Goal: Task Accomplishment & Management: Use online tool/utility

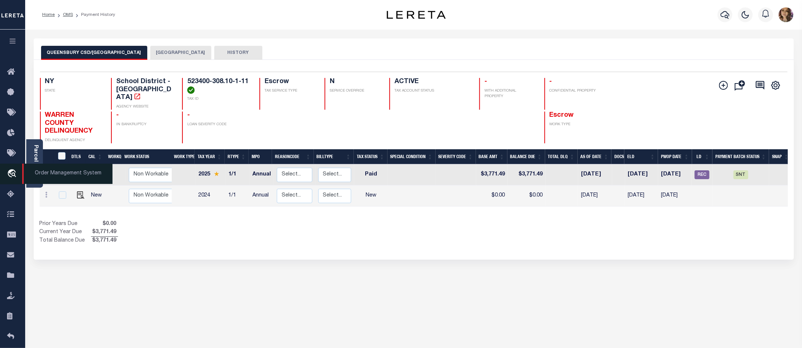
click at [14, 176] on icon "travel_explore" at bounding box center [13, 174] width 12 height 10
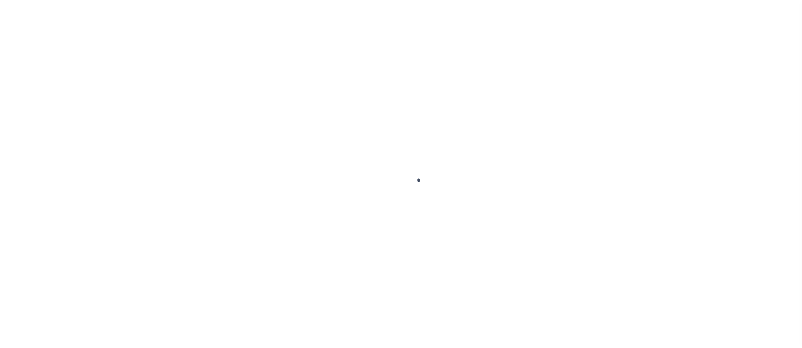
scroll to position [11, 0]
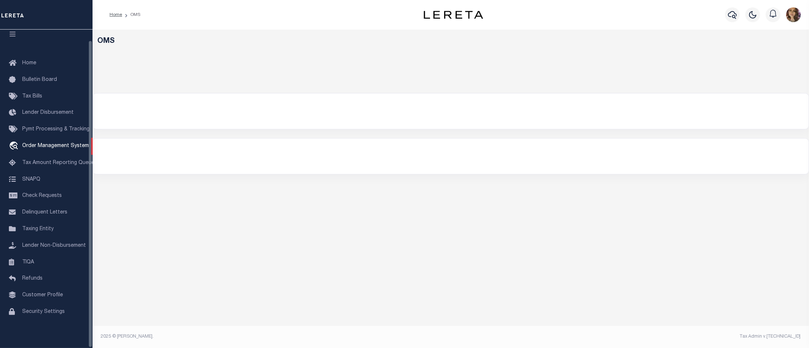
select select "200"
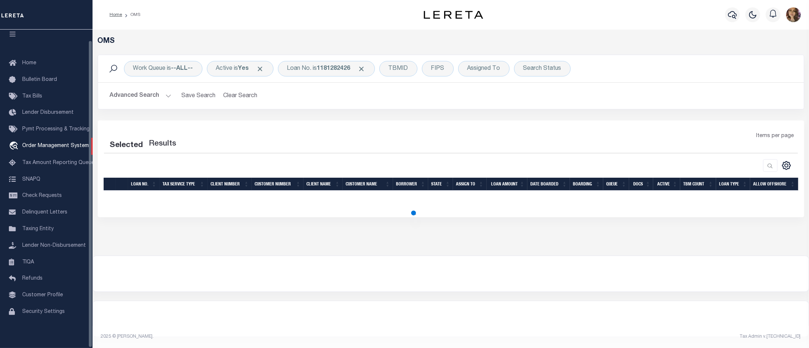
select select "200"
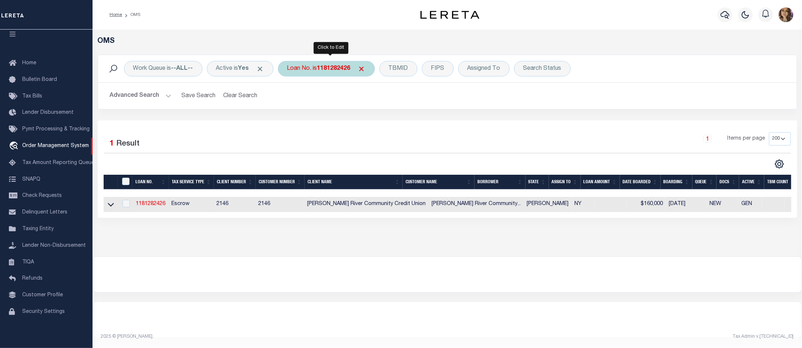
click at [323, 72] on div "Loan No. is 1181282426" at bounding box center [326, 69] width 97 height 16
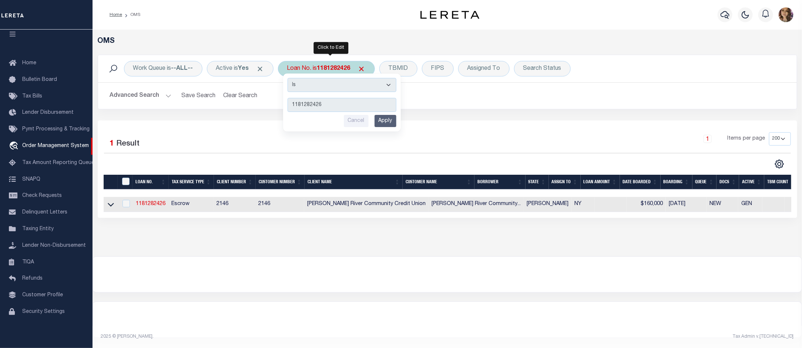
type input "110990"
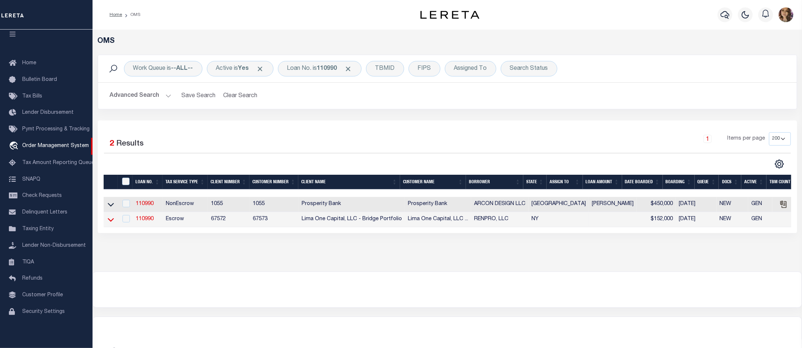
click at [109, 224] on icon at bounding box center [111, 220] width 6 height 8
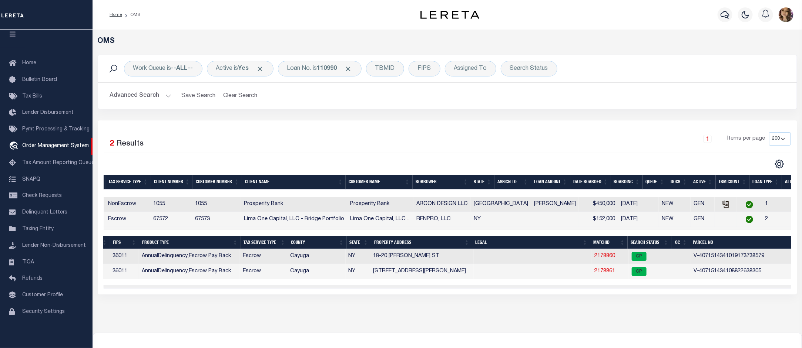
scroll to position [0, 0]
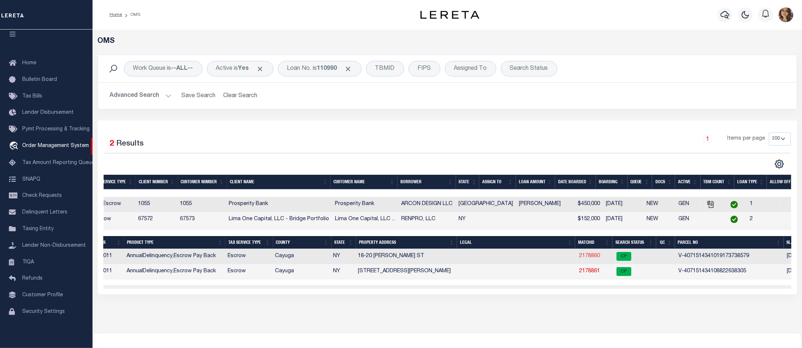
click at [579, 257] on link "2178860" at bounding box center [589, 256] width 21 height 5
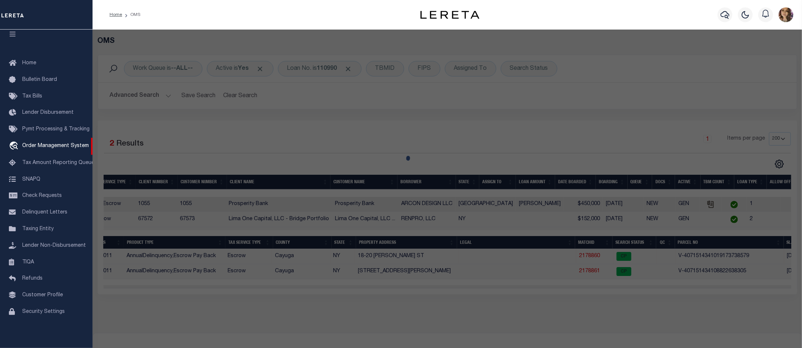
checkbox input "false"
select select "CP"
select select "AGW"
select select
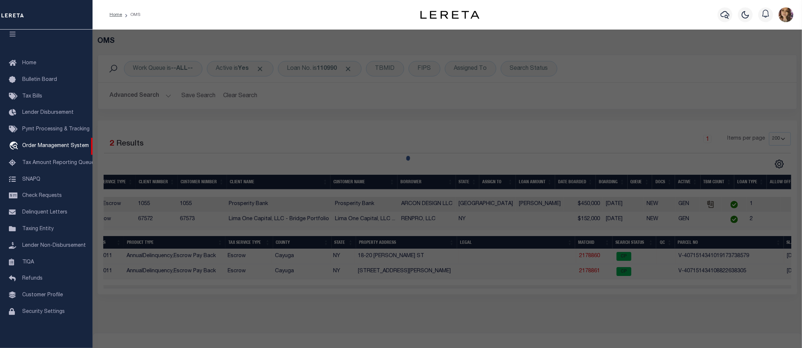
type input "18-20 WHEELER ST"
checkbox input "false"
type input "AUBURN NY 13021"
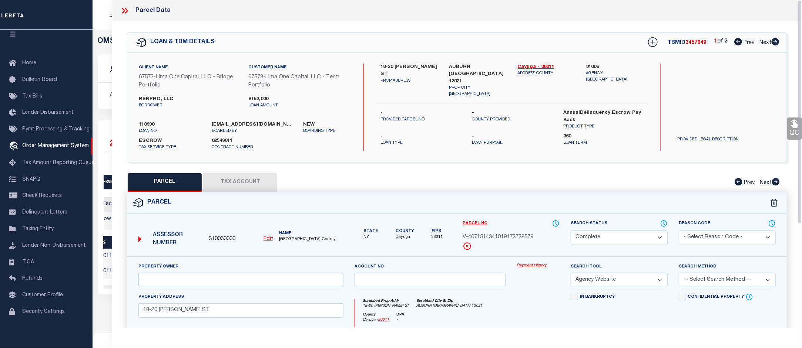
click at [529, 266] on link "Payment History" at bounding box center [537, 266] width 43 height 6
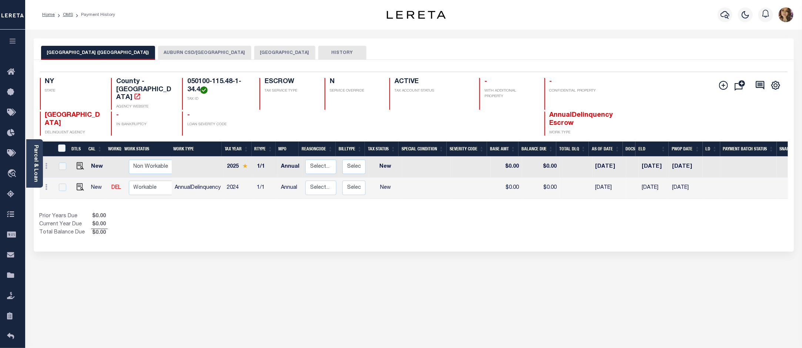
click at [489, 313] on div "AUBURN CITY (CAYUGA COUNTY) AUBURN CSD/AUBURN CITY AUBURN CITY HISTORY 2 1" at bounding box center [413, 247] width 771 height 418
click at [64, 176] on span "Order Management System" at bounding box center [67, 174] width 90 height 20
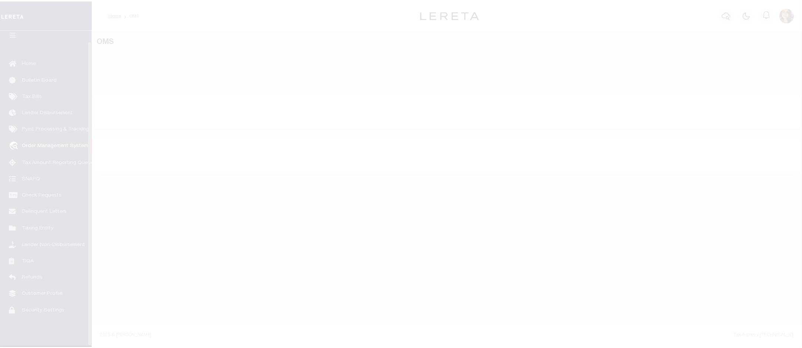
scroll to position [11, 0]
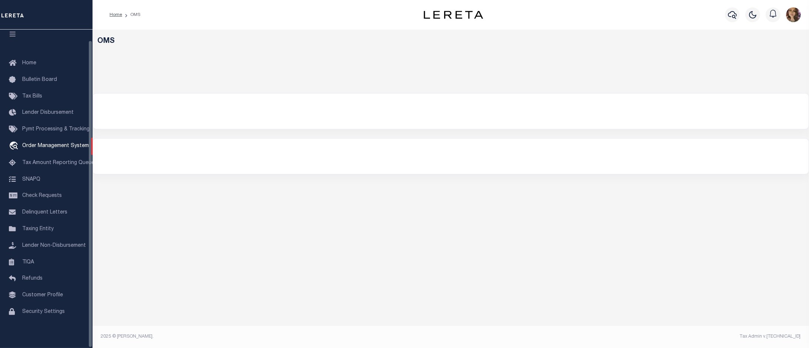
select select "200"
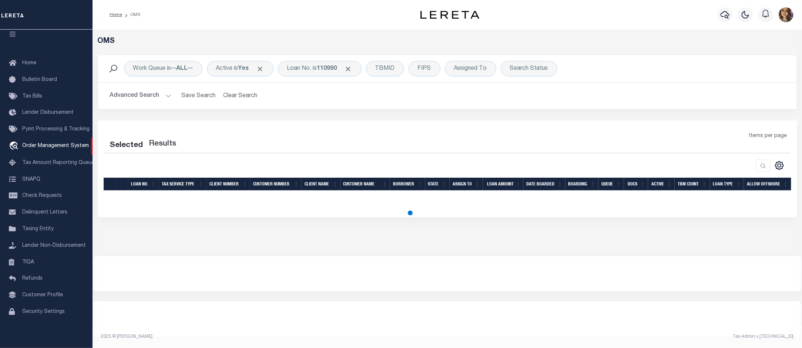
select select "200"
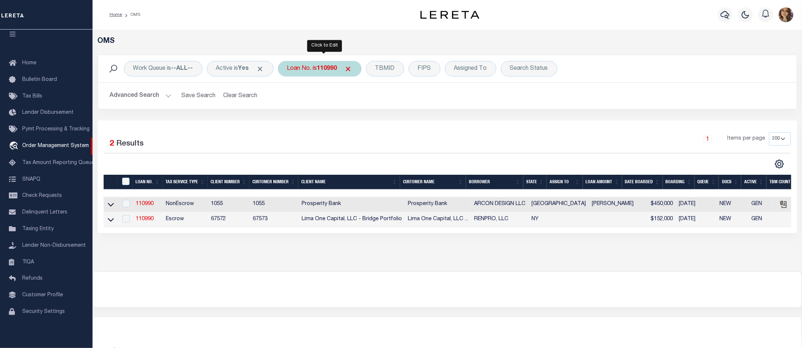
click at [317, 67] on div "Loan No. is 110990" at bounding box center [320, 69] width 84 height 16
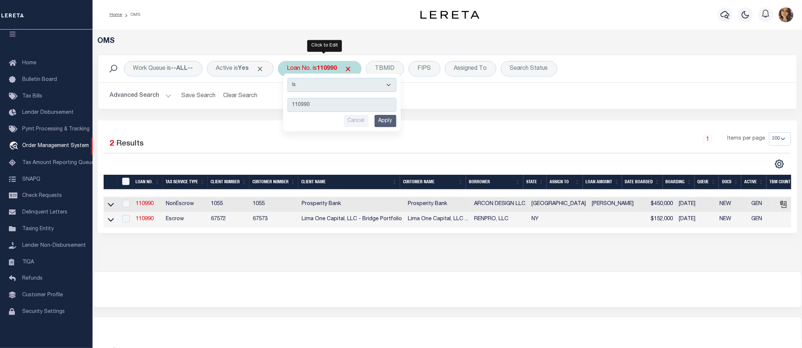
type input "10030135"
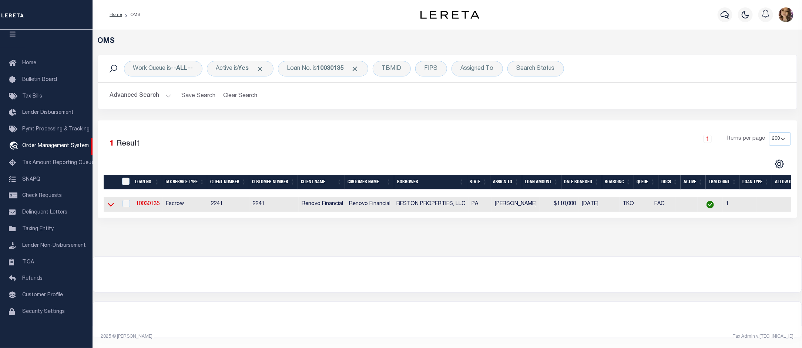
click at [109, 204] on icon at bounding box center [111, 205] width 6 height 8
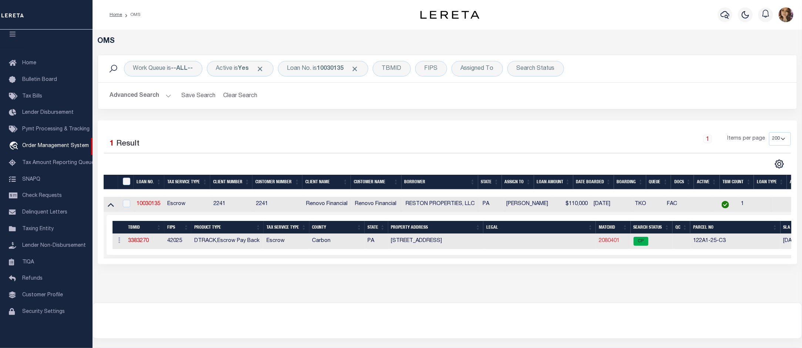
click at [605, 244] on link "2080401" at bounding box center [608, 241] width 21 height 5
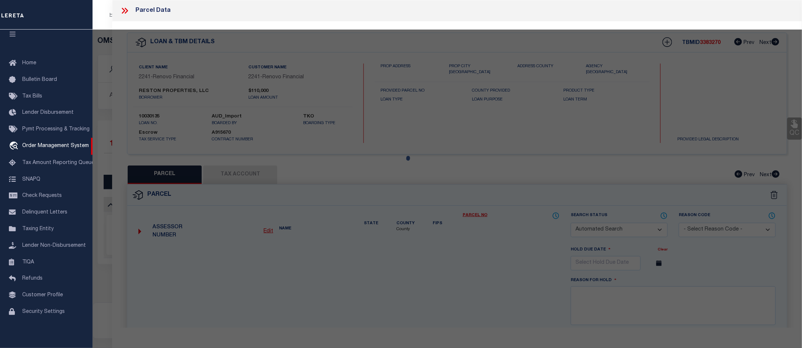
checkbox input "false"
select select "CP"
type input "Reston Properties LLC"
select select
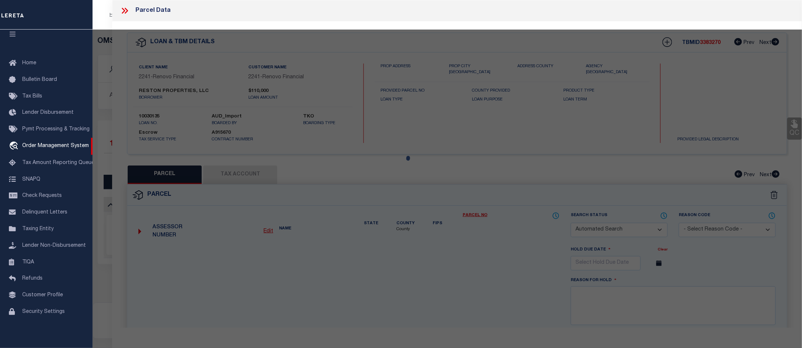
type input "246 West Ridge Street"
checkbox input "false"
type input "LANSFORD PA 18232"
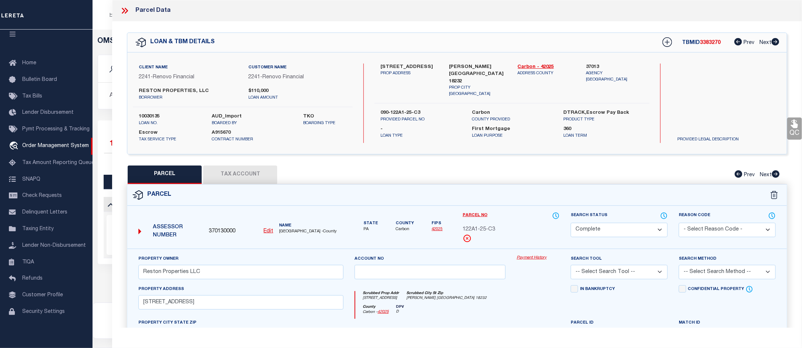
click at [535, 258] on link "Payment History" at bounding box center [537, 258] width 43 height 6
click at [130, 10] on div at bounding box center [128, 11] width 16 height 10
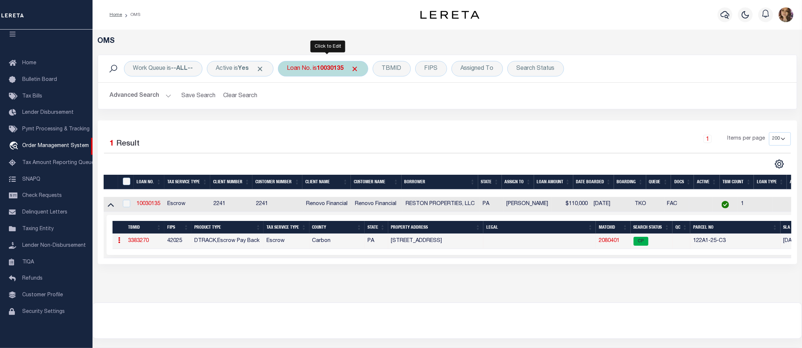
click at [326, 70] on b "10030135" at bounding box center [330, 69] width 27 height 6
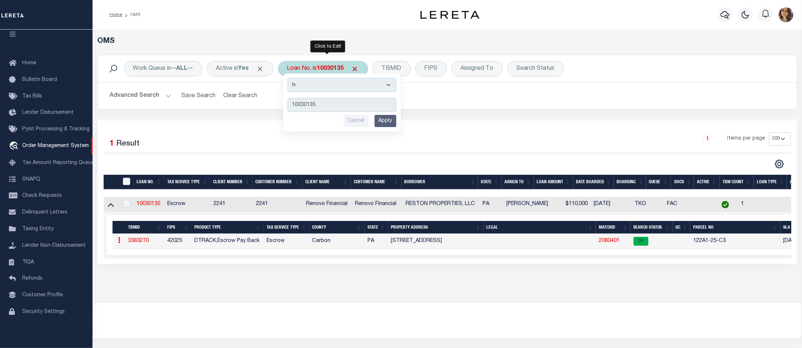
type input "175000782"
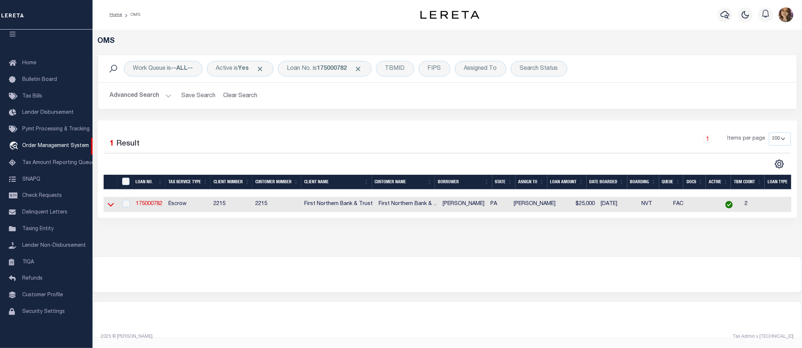
click at [111, 206] on icon at bounding box center [111, 205] width 6 height 8
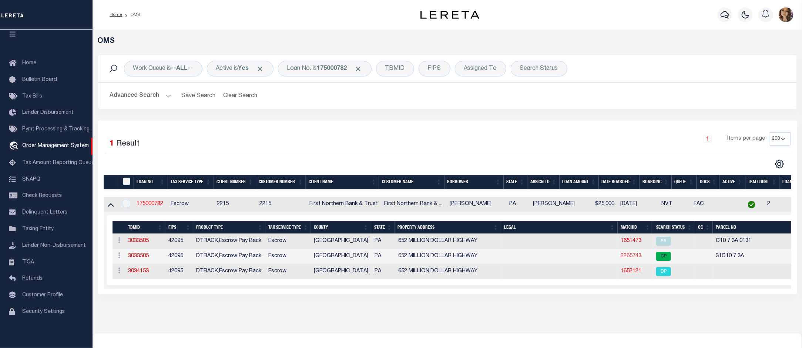
click at [626, 259] on link "2265743" at bounding box center [631, 256] width 21 height 5
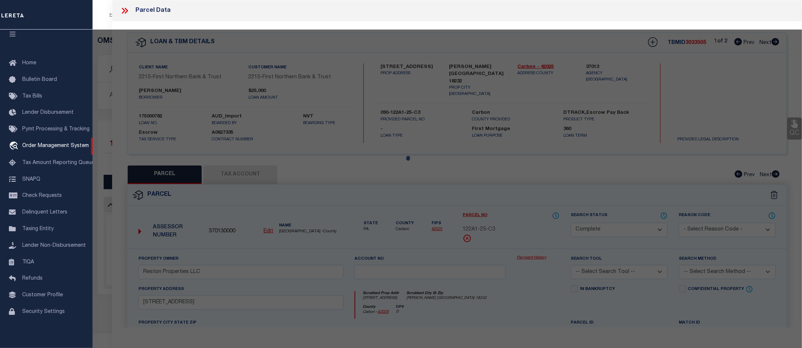
select select "AS"
checkbox input "false"
select select "CP"
type input "DOOLEY JONATHAN J"
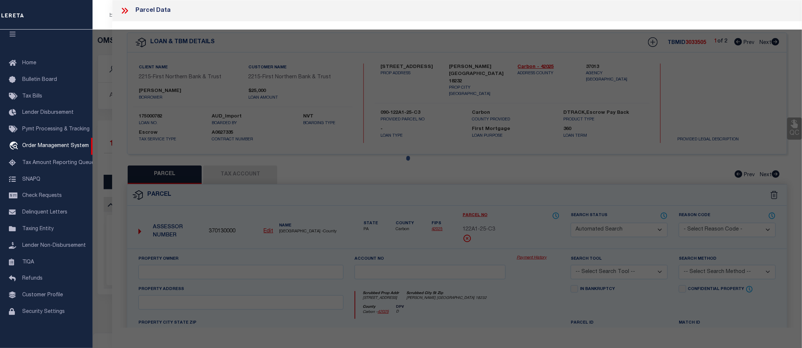
select select "AGF"
select select
type input "652 MILLION DOLLAR HWY"
type input "BANGOR PA 18013"
type textarea "Acres 7.63"
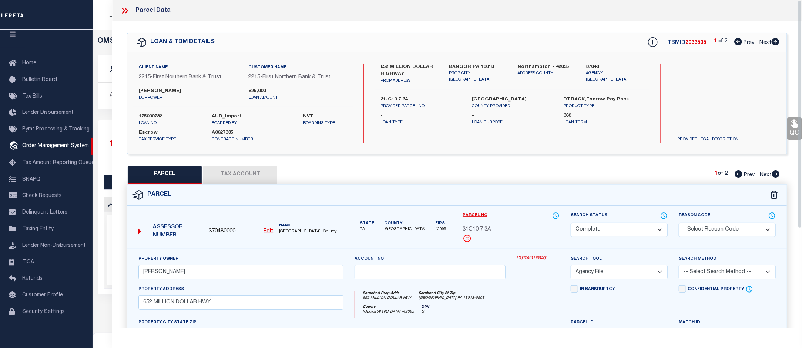
click at [535, 256] on link "Payment History" at bounding box center [537, 258] width 43 height 6
click at [125, 8] on icon at bounding box center [125, 11] width 10 height 10
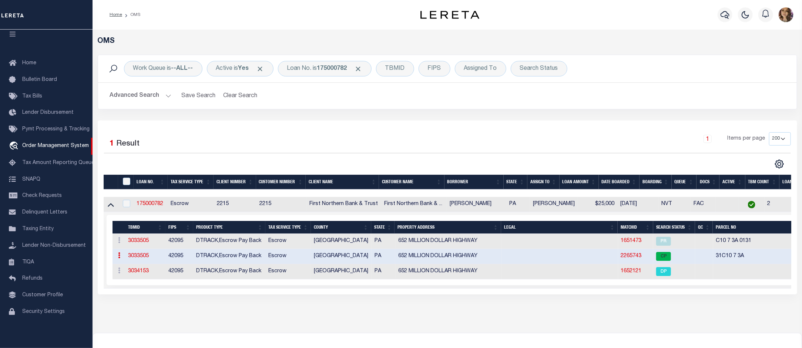
click at [624, 259] on link "2265743" at bounding box center [631, 256] width 21 height 5
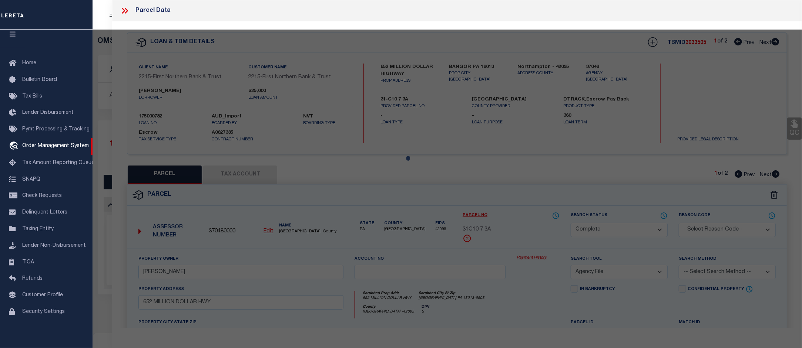
select select "AS"
select select
checkbox input "false"
select select "CP"
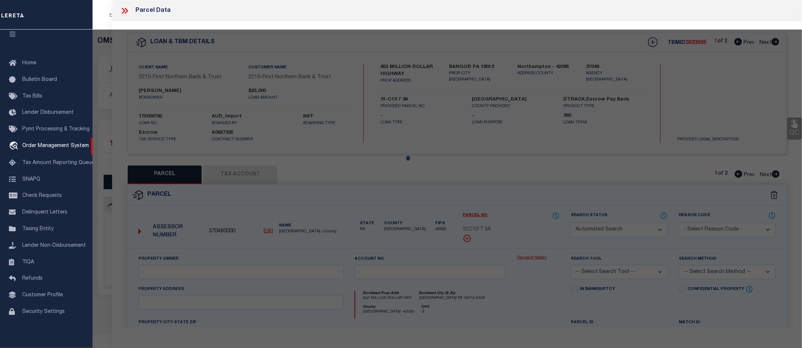
type input "DOOLEY JONATHAN J"
select select "AGF"
select select
type input "652 MILLION DOLLAR HWY"
type input "BANGOR PA 18013"
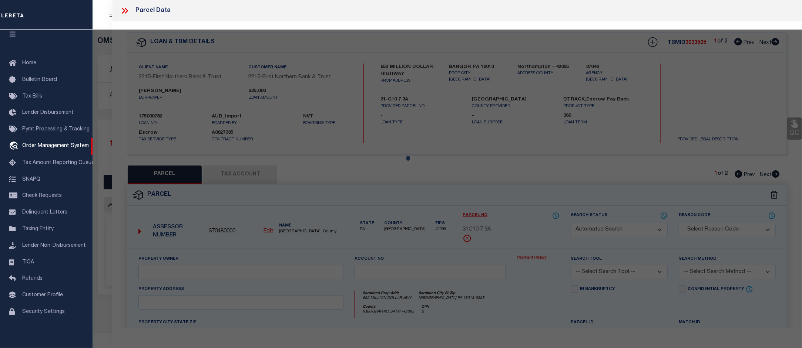
type textarea "Acres 7.63"
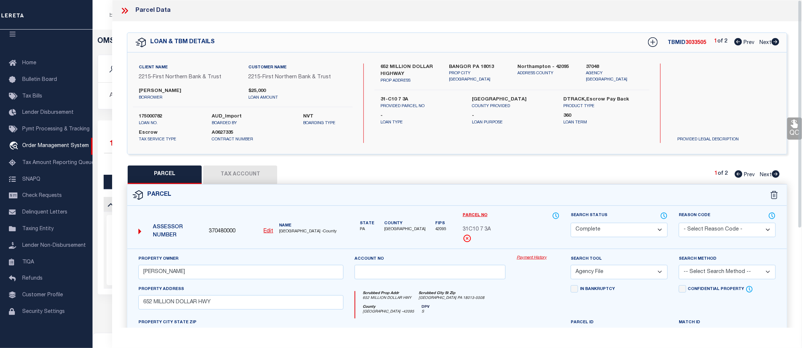
click at [539, 258] on link "Payment History" at bounding box center [537, 258] width 43 height 6
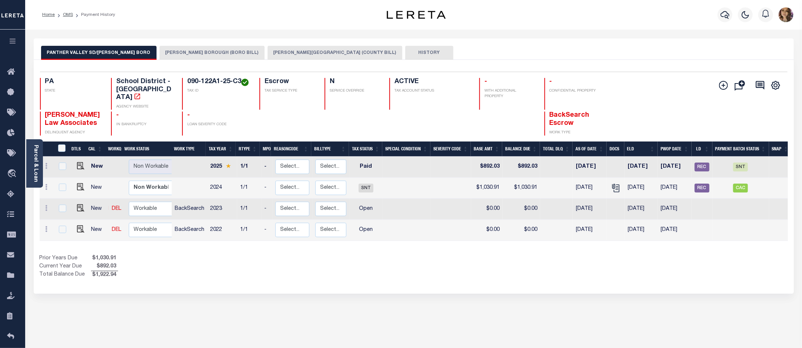
click at [193, 53] on button "LANSFORD BOROUGH (BORO BILL)" at bounding box center [211, 53] width 105 height 14
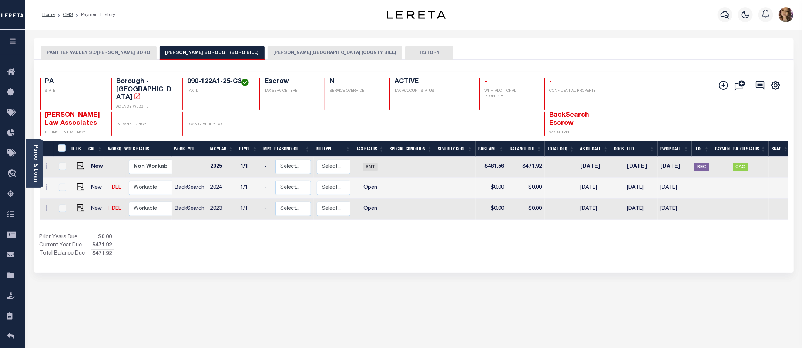
click at [269, 52] on button "LANSFORD BOROUGH (COUNTY BILL)" at bounding box center [334, 53] width 135 height 14
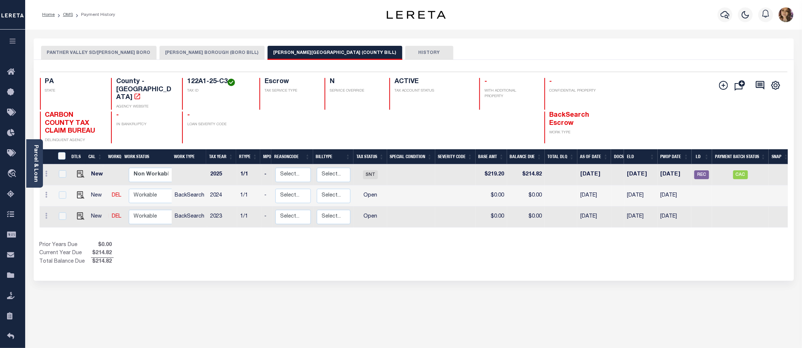
click at [111, 56] on button "PANTHER VALLEY SD/LANSFORD BORO" at bounding box center [98, 53] width 115 height 14
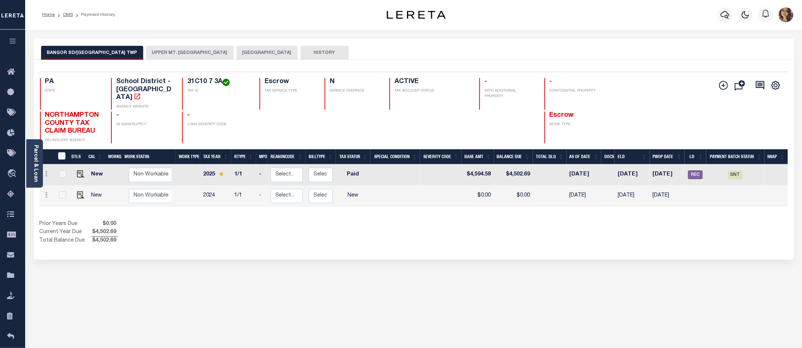
click at [181, 52] on button "UPPER MT. [GEOGRAPHIC_DATA]" at bounding box center [189, 53] width 87 height 14
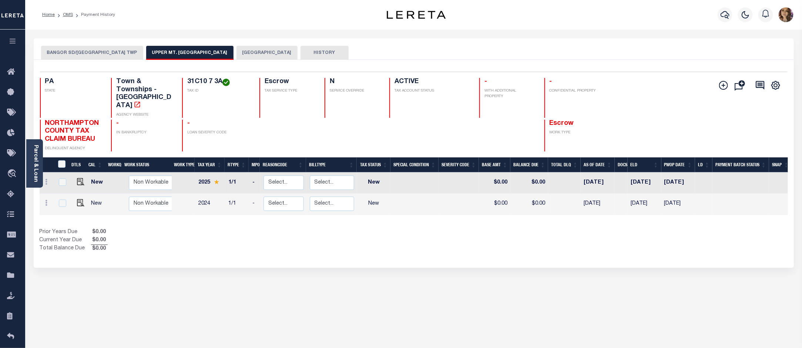
click at [250, 47] on button "[GEOGRAPHIC_DATA]" at bounding box center [266, 53] width 61 height 14
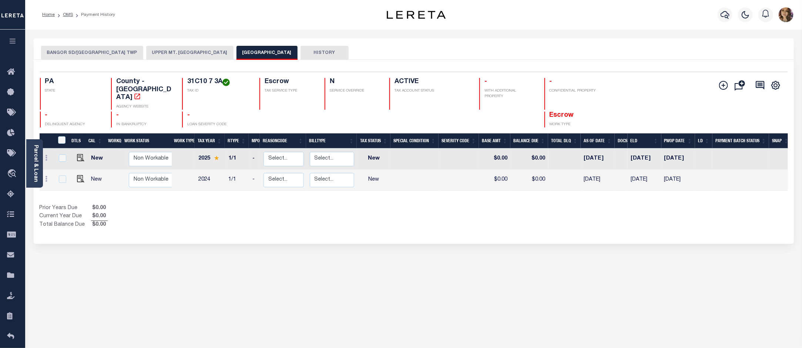
click at [94, 49] on button "BANGOR SD/[GEOGRAPHIC_DATA] TWP" at bounding box center [92, 53] width 102 height 14
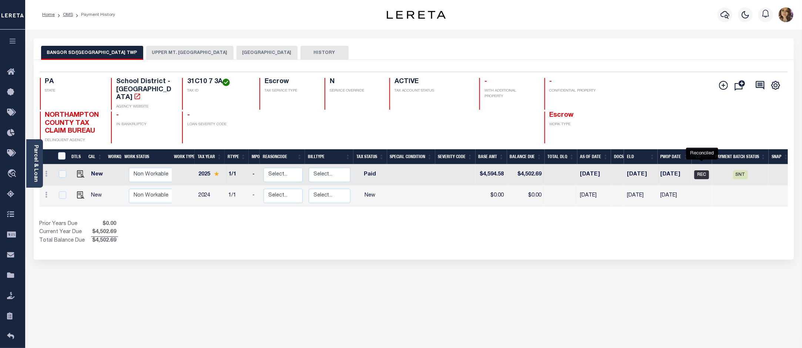
click at [700, 171] on span "REC" at bounding box center [701, 175] width 15 height 9
checkbox input "true"
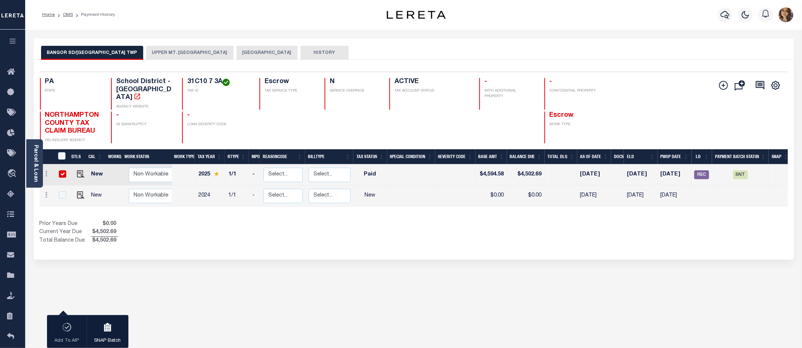
click at [554, 260] on div "BANGOR SD/[GEOGRAPHIC_DATA] TWP [GEOGRAPHIC_DATA]. [GEOGRAPHIC_DATA] NORTHAMPTO…" at bounding box center [413, 247] width 771 height 418
click at [742, 171] on span "SNT" at bounding box center [740, 175] width 15 height 9
checkbox input "false"
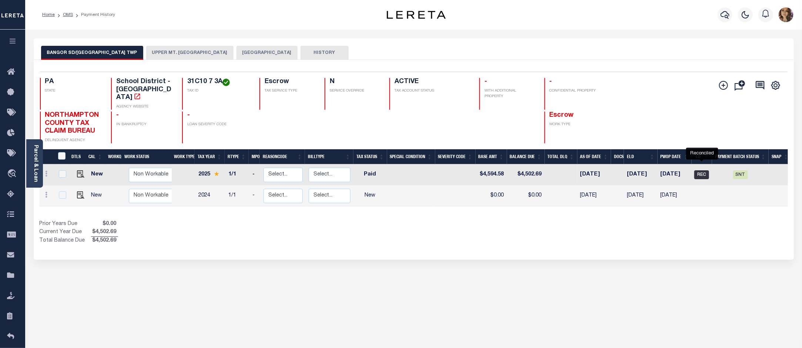
click at [702, 171] on span "REC" at bounding box center [701, 175] width 15 height 9
checkbox input "true"
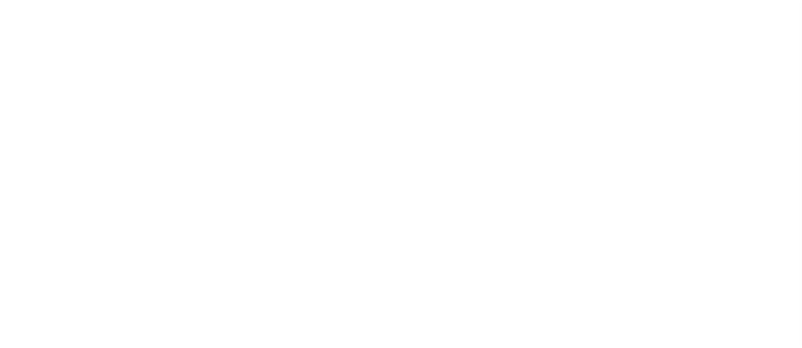
select select "SNT"
select select "CHK"
select select "Villatoro-Benitez, Andres"
select select "FDX"
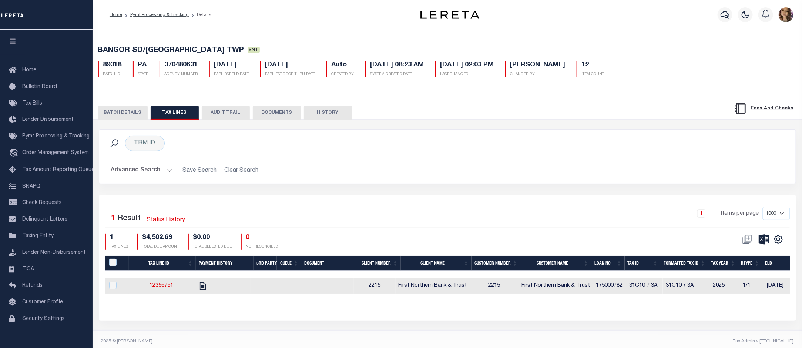
click at [115, 118] on button "BATCH DETAILS" at bounding box center [123, 113] width 50 height 14
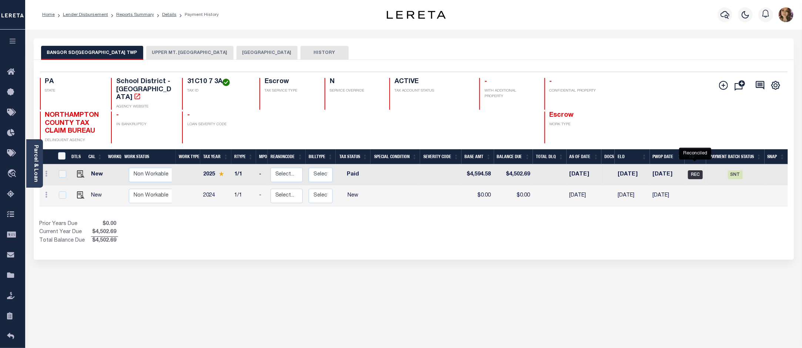
click at [695, 171] on span "REC" at bounding box center [695, 175] width 15 height 9
checkbox input "true"
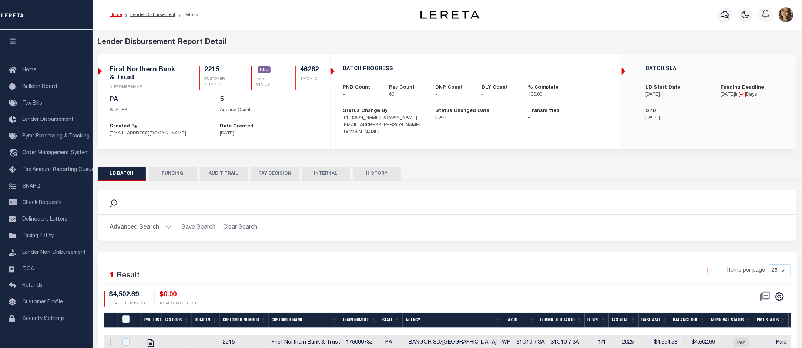
click at [406, 245] on div "Search Advanced Search Save Search Clear Search Is Is" at bounding box center [447, 221] width 710 height 63
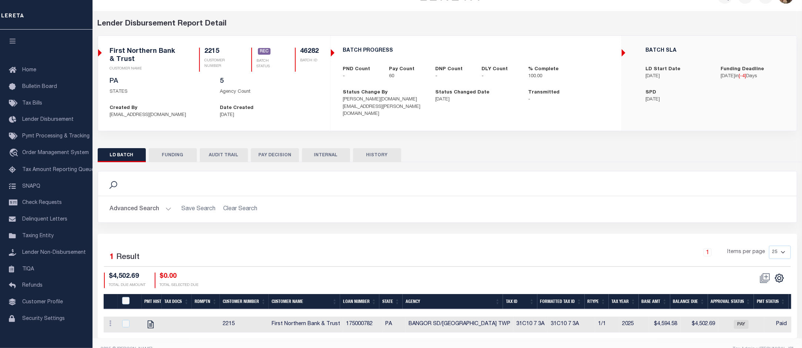
scroll to position [37, 0]
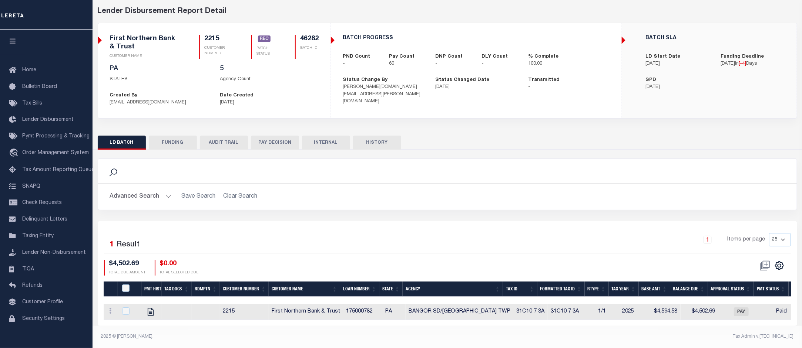
click at [591, 190] on h2 "Advanced Search Save Search Clear Search" at bounding box center [447, 197] width 686 height 14
click at [52, 156] on span "Order Management System" at bounding box center [55, 153] width 67 height 5
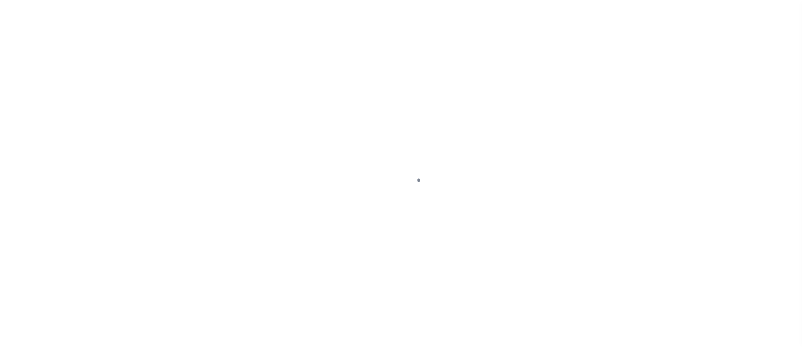
scroll to position [11, 0]
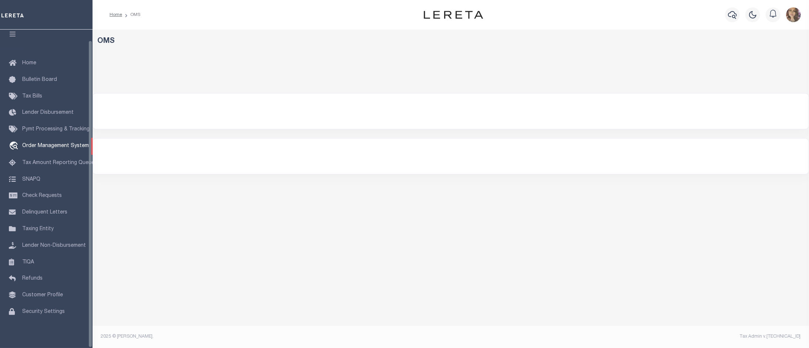
select select "200"
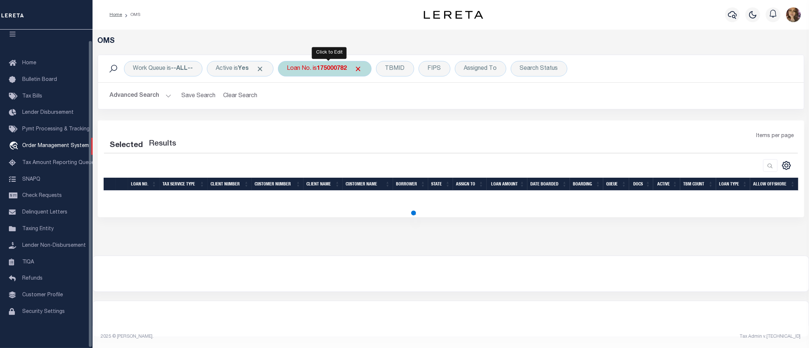
select select "200"
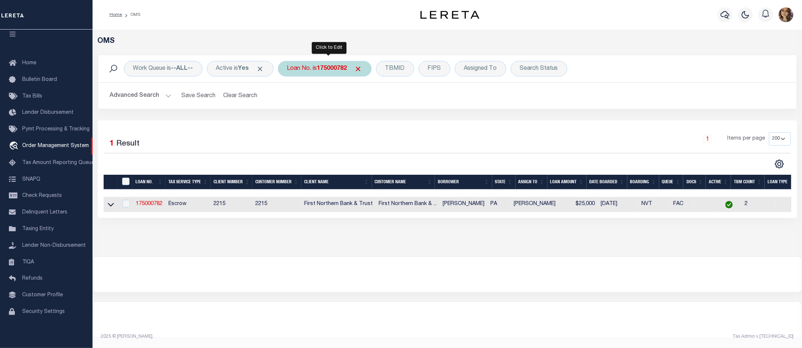
click at [337, 67] on b "175000782" at bounding box center [332, 69] width 30 height 6
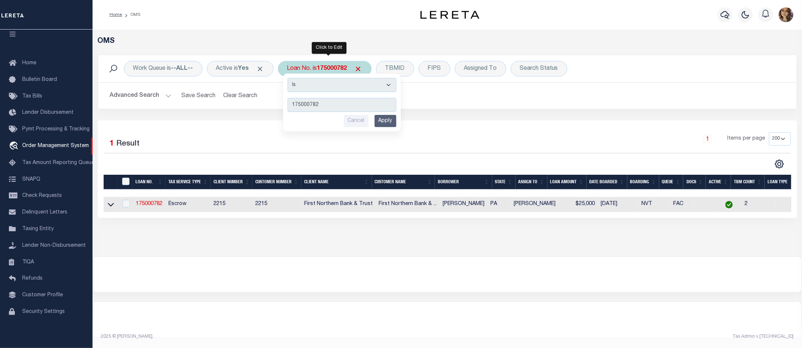
type input "15169"
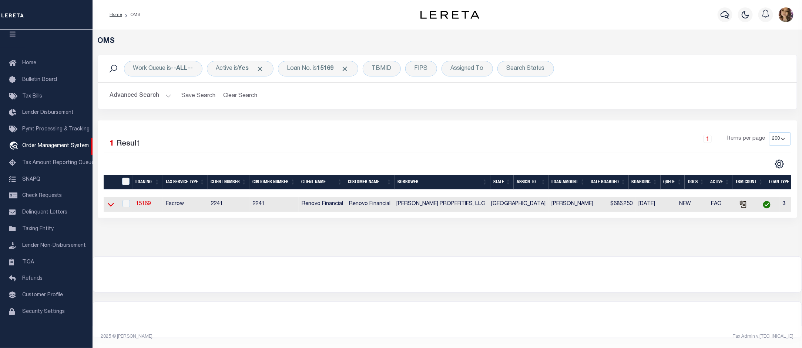
click at [111, 209] on icon at bounding box center [111, 205] width 6 height 8
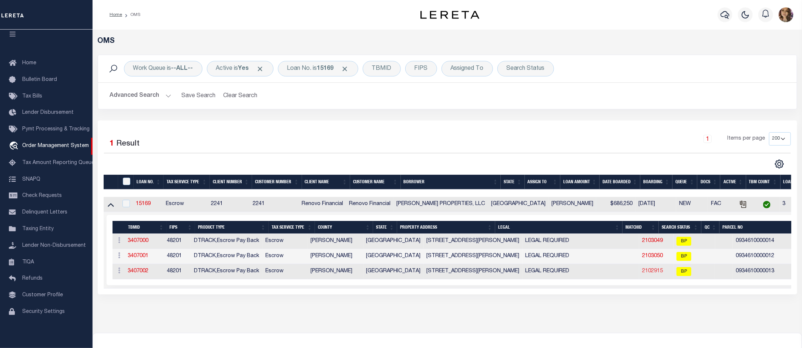
click at [642, 274] on link "2102915" at bounding box center [652, 271] width 21 height 5
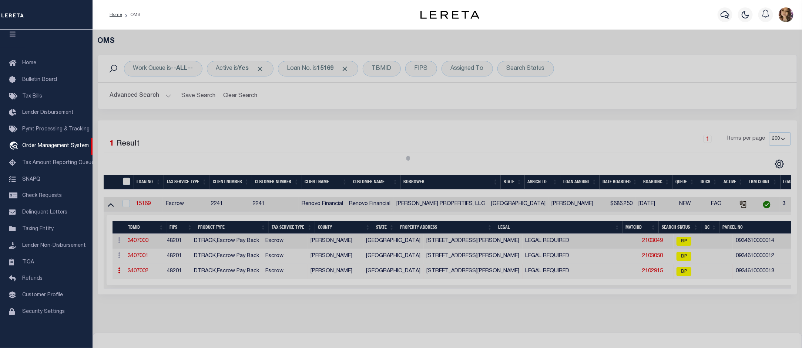
checkbox input "false"
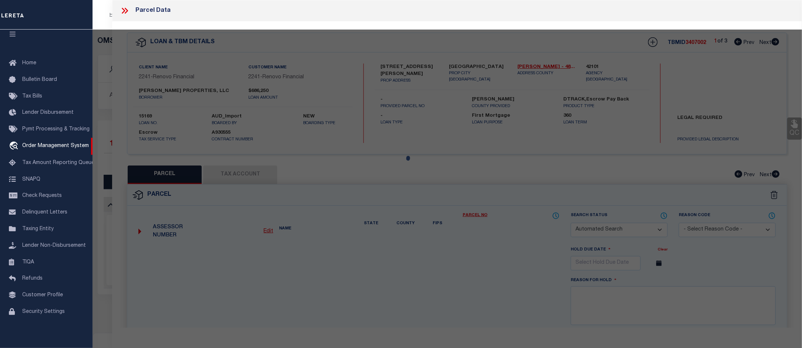
select select "BP"
type input "CHOUDRY GROUP INC"
select select "AGW"
select select
type input "6716 BIGGS CT"
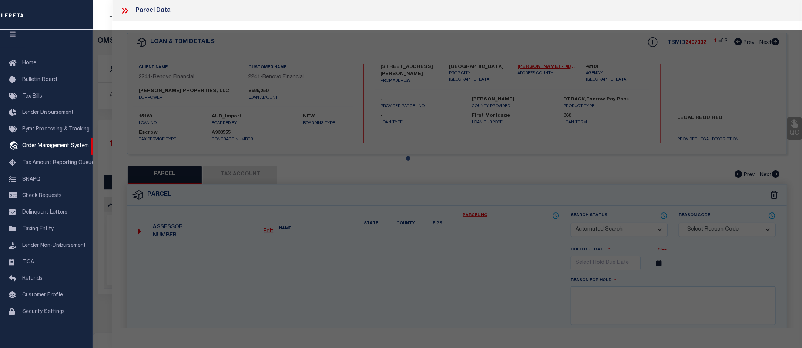
checkbox input "false"
type input "HOUSTON, TX 77061"
type textarea "LT 13 BLK 67 GLENBROOK VALLEY SEC 7 EXTN"
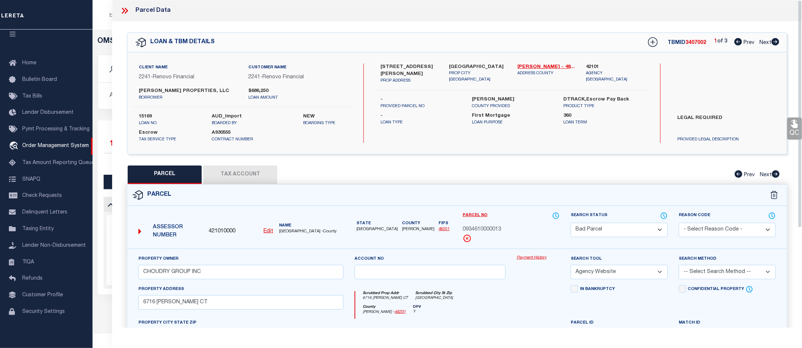
click at [531, 257] on link "Payment History" at bounding box center [537, 258] width 43 height 6
click at [125, 13] on icon at bounding box center [125, 11] width 10 height 10
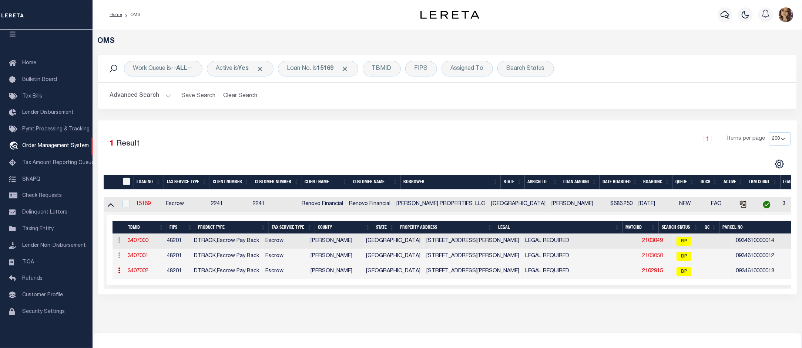
click at [642, 257] on link "2103050" at bounding box center [652, 256] width 21 height 5
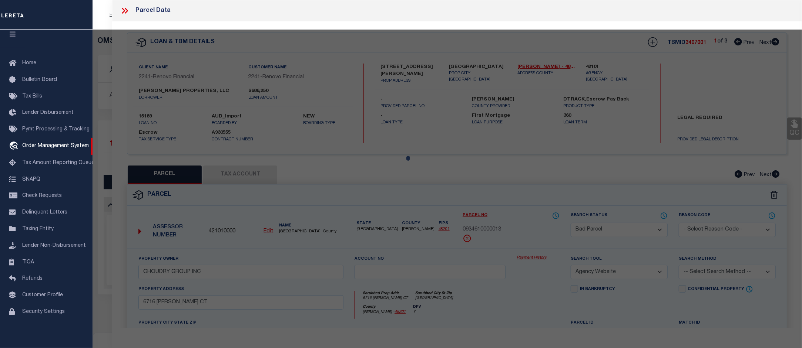
select select "AS"
select select
checkbox input "false"
select select "BP"
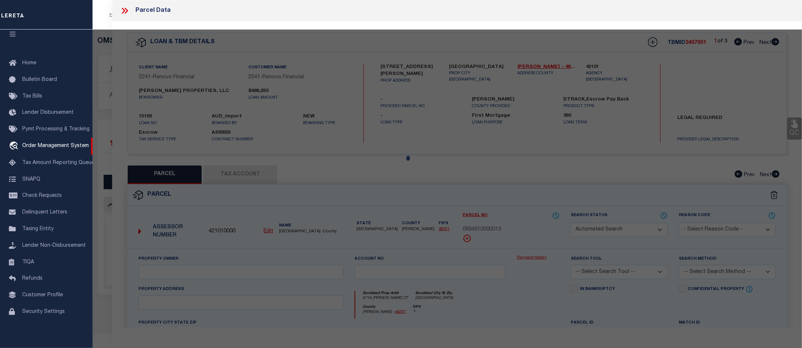
type input "CHOUDRY GROUP INC"
select select "AGW"
select select
type input "6713 Biggs Court"
checkbox input "false"
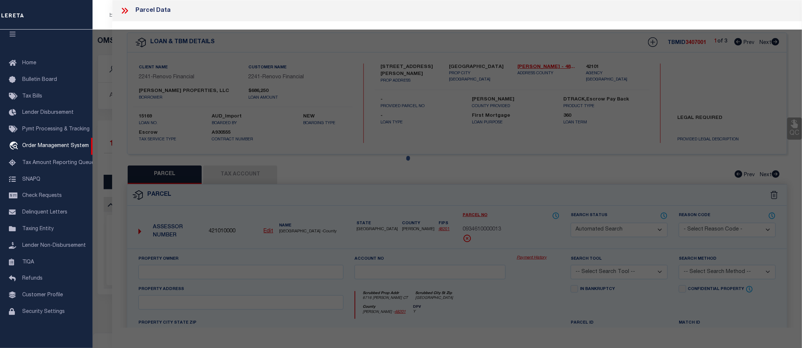
type input "HOUSTON TX 77061"
type textarea "LT 12 BLK 67 GLENBROOK VALLEY SEC 7 EXTN"
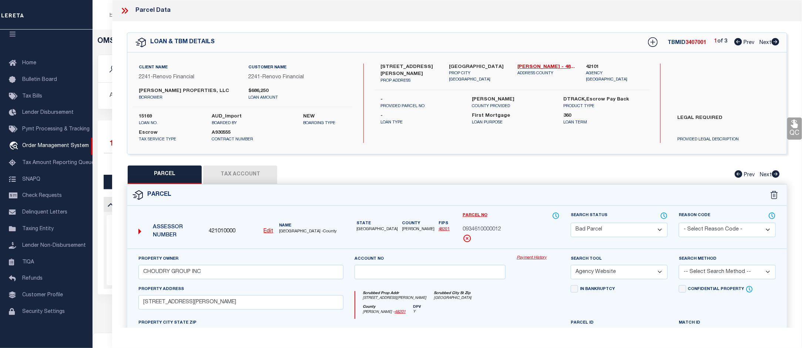
click at [536, 259] on link "Payment History" at bounding box center [537, 258] width 43 height 6
click at [126, 13] on icon at bounding box center [126, 11] width 3 height 6
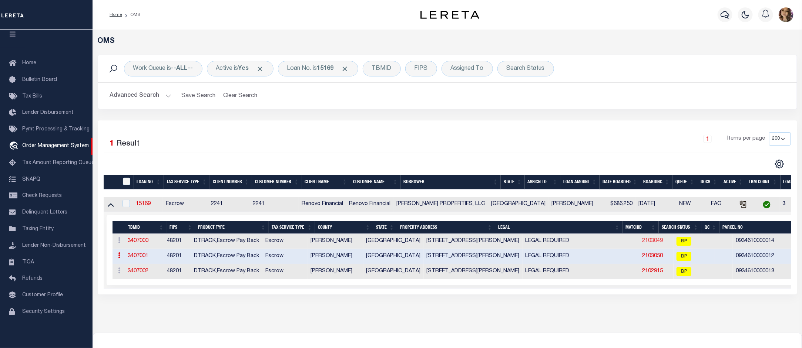
click at [642, 240] on link "2103049" at bounding box center [652, 241] width 21 height 5
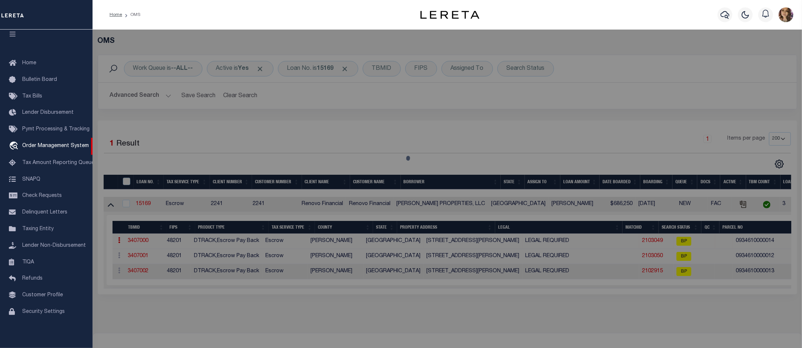
select select "AS"
select select
checkbox input "false"
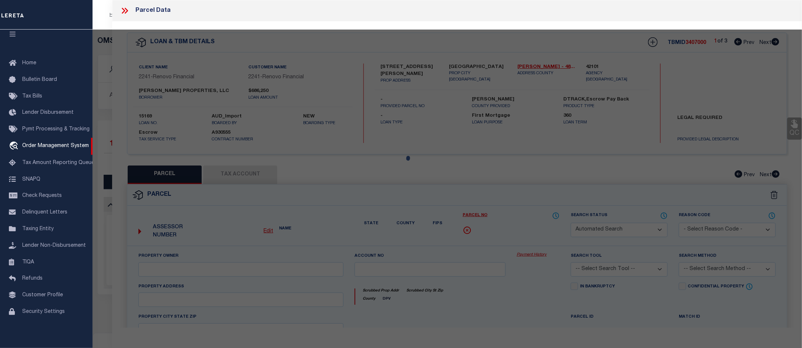
select select "BP"
type input "CHOUDRY GROUP INC"
select select "AGW"
select select
type input "6712 BIGGS CT"
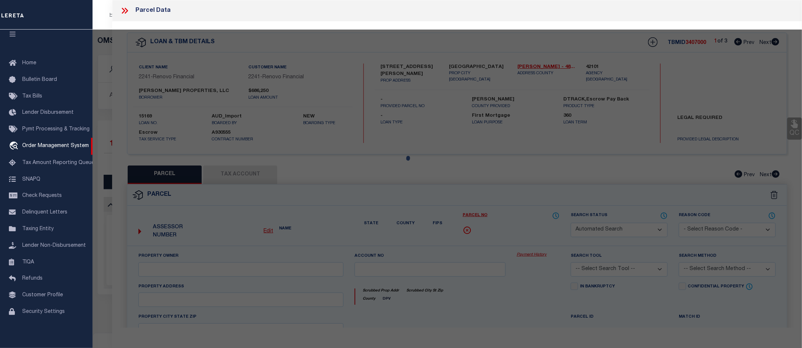
checkbox input "false"
type input "HOUSTON, TX 77061"
type textarea "LT 14 BLK 67 GLENBROOK VALLEY SEC 7 EXTN"
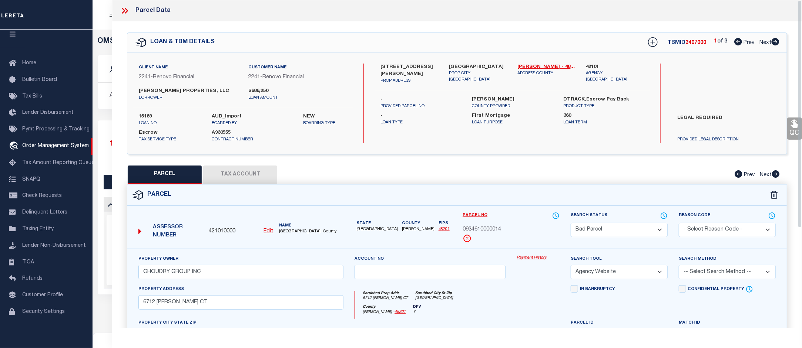
click at [528, 256] on link "Payment History" at bounding box center [537, 258] width 43 height 6
click at [121, 6] on div "Parcel Data" at bounding box center [456, 10] width 689 height 21
click at [126, 13] on icon at bounding box center [125, 11] width 10 height 10
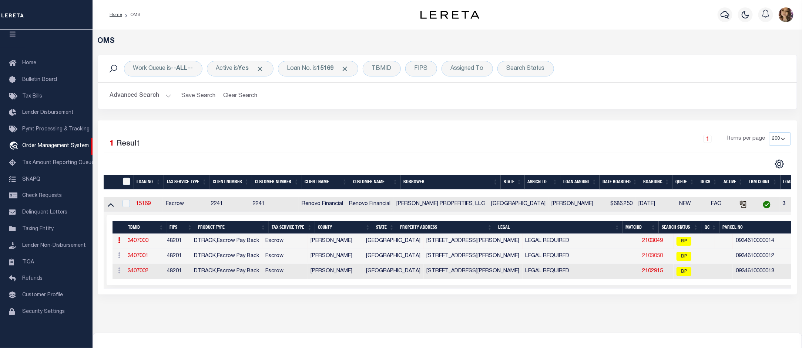
click at [642, 259] on link "2103050" at bounding box center [652, 256] width 21 height 5
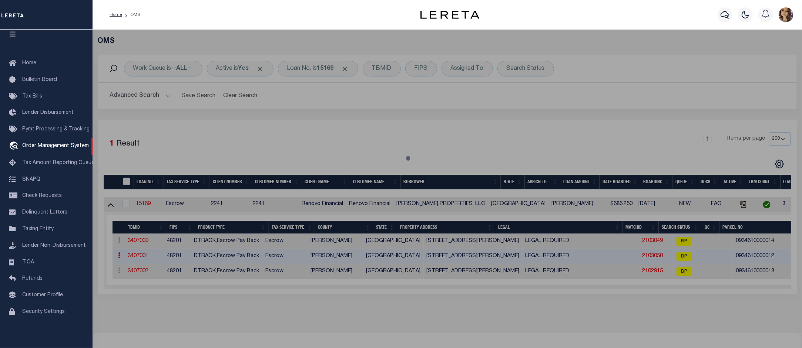
select select "AS"
select select
checkbox input "false"
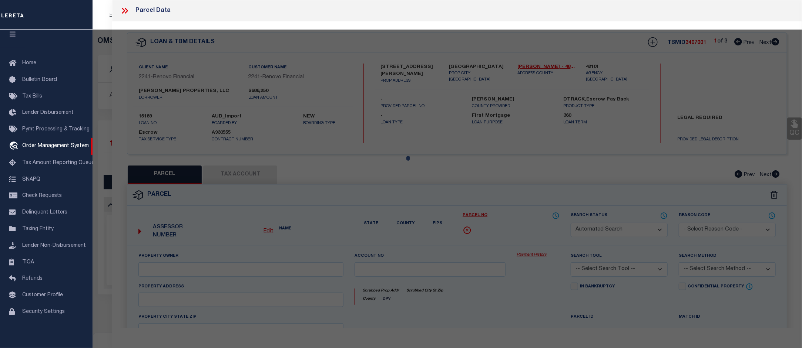
select select "BP"
type input "CHOUDRY GROUP INC"
select select "AGW"
select select
type input "6713 Biggs Court"
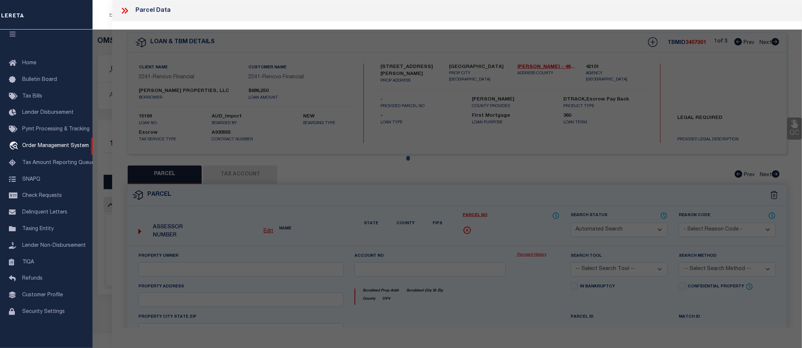
checkbox input "false"
type input "HOUSTON TX 77061"
type textarea "LT 12 BLK 67 GLENBROOK VALLEY SEC 7 EXTN"
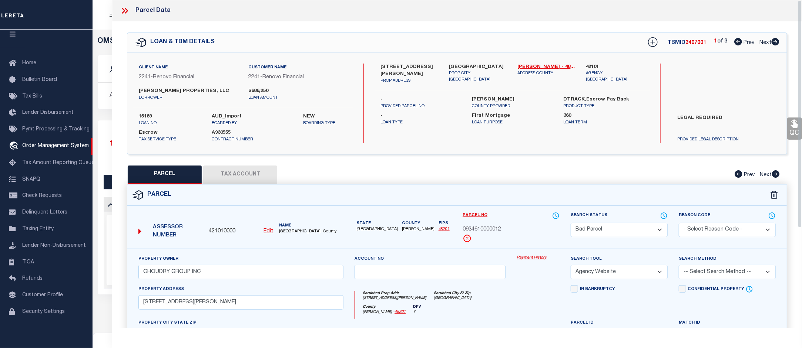
click at [535, 256] on link "Payment History" at bounding box center [537, 258] width 43 height 6
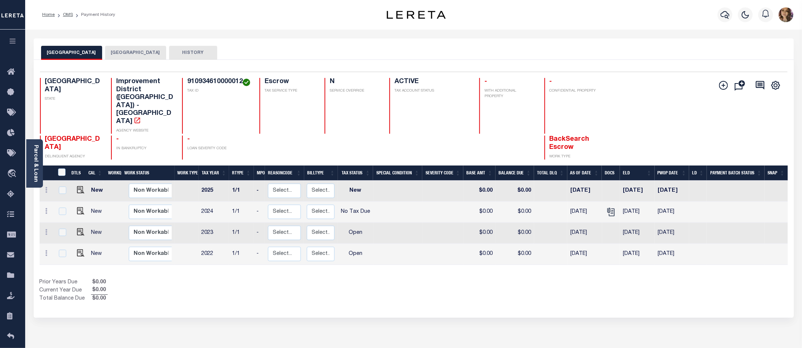
click at [127, 51] on button "[GEOGRAPHIC_DATA]" at bounding box center [135, 53] width 61 height 14
click at [129, 49] on button "[GEOGRAPHIC_DATA]" at bounding box center [135, 53] width 61 height 14
click at [121, 49] on button "[GEOGRAPHIC_DATA]" at bounding box center [135, 53] width 61 height 14
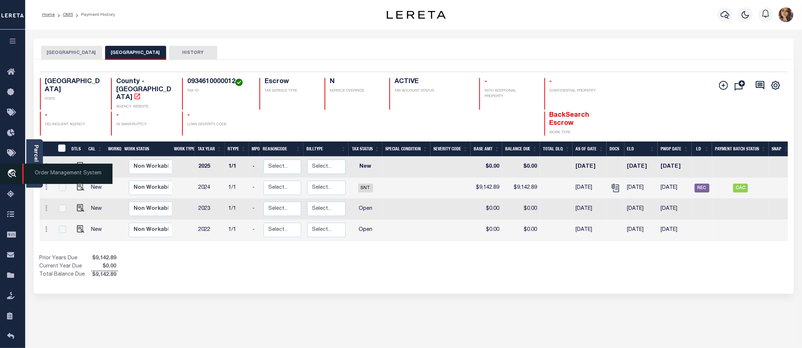
click at [65, 178] on span "Order Management System" at bounding box center [67, 174] width 90 height 20
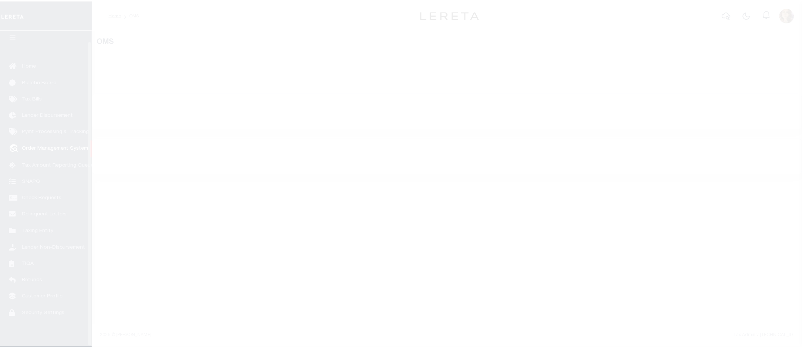
scroll to position [11, 0]
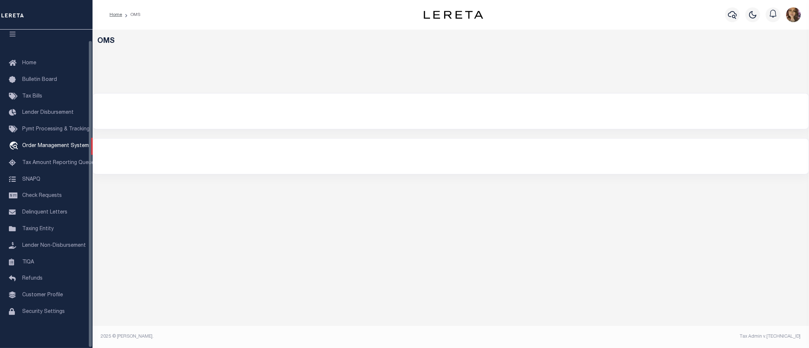
select select "200"
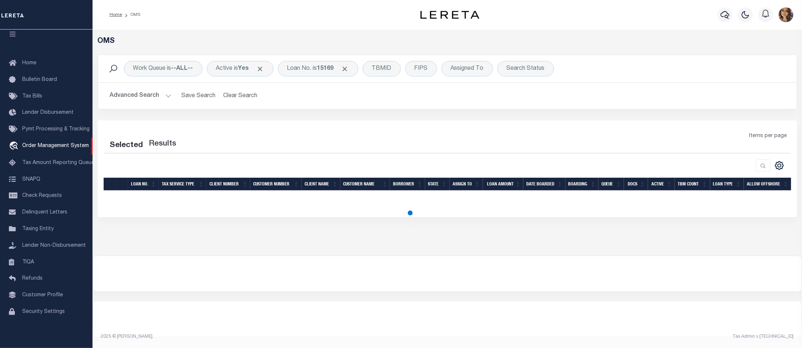
select select "200"
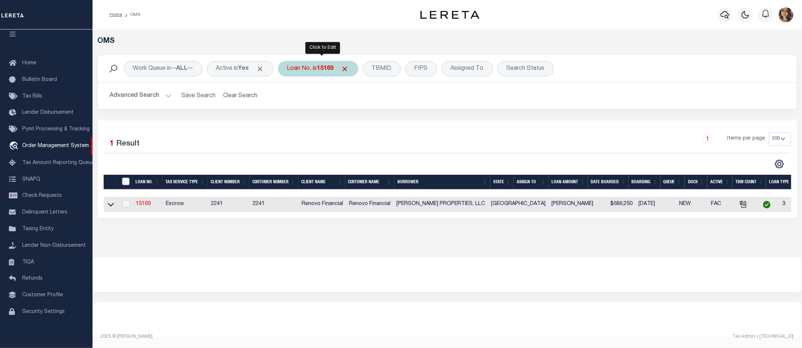
click at [310, 71] on div "Loan No. is 15169" at bounding box center [318, 69] width 80 height 16
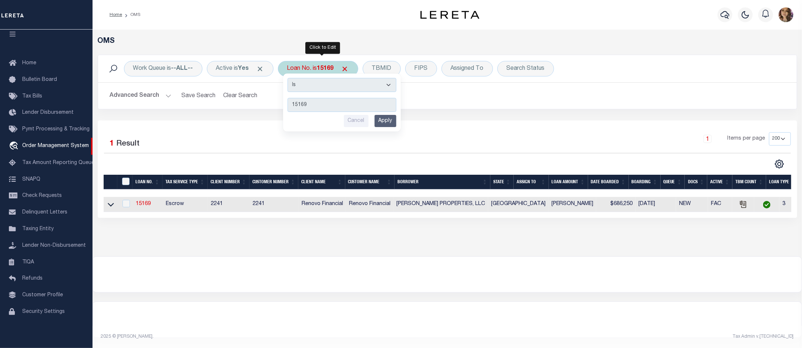
type input "10011198"
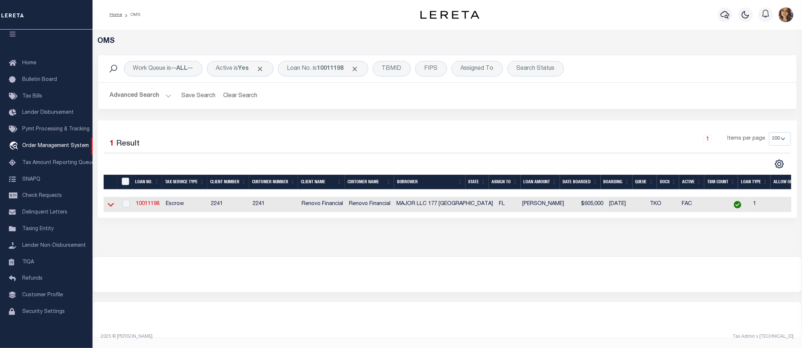
click at [110, 207] on icon at bounding box center [111, 205] width 6 height 4
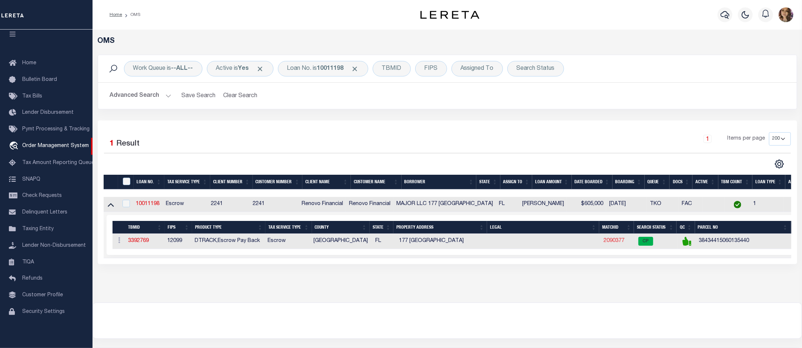
click at [603, 244] on link "2090377" at bounding box center [613, 241] width 21 height 5
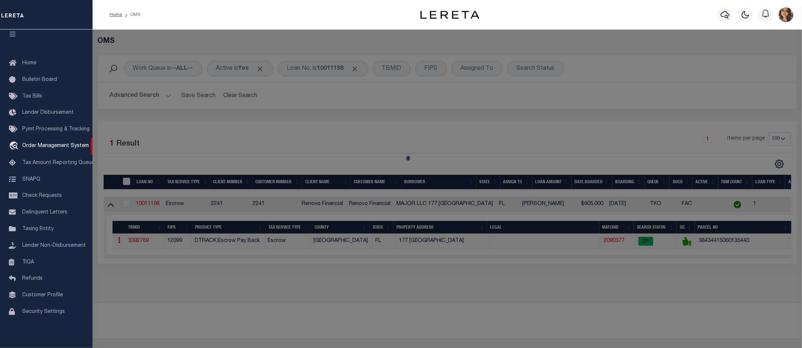
checkbox input "false"
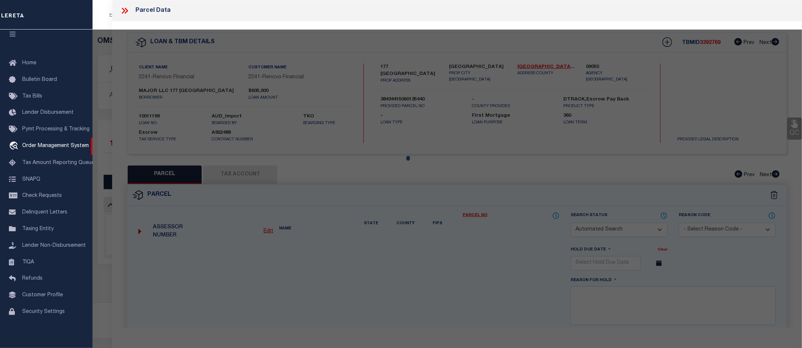
select select "CP"
type input "177 HARVARD MAJOR LLC"
select select "AGW"
select select
type input "177 HARVARD DR"
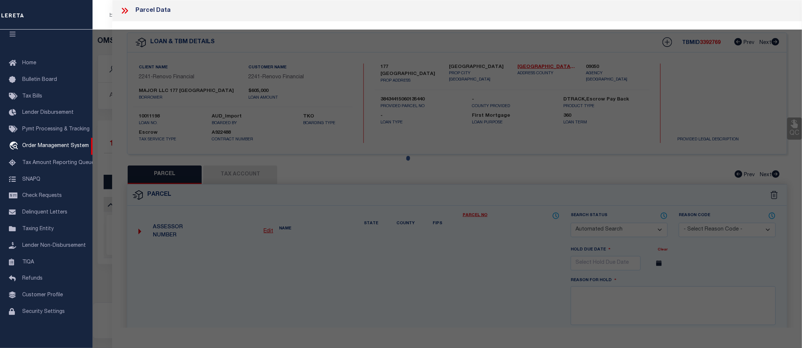
checkbox input "false"
type input "LAKE WORTH FL 33460"
type textarea "COLLEGE PARK LTS 544 TO 547 INC BLK 13"
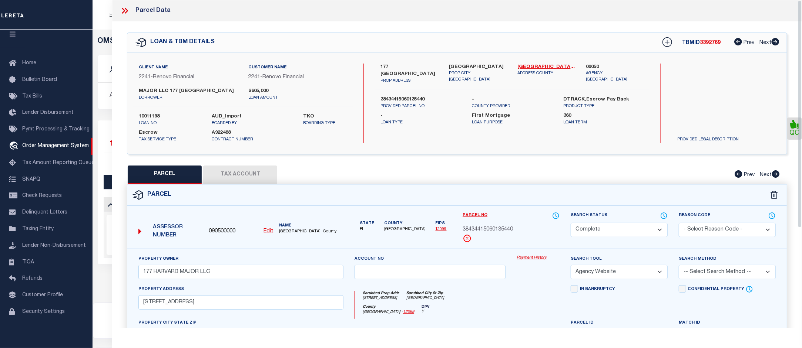
click at [536, 257] on link "Payment History" at bounding box center [537, 258] width 43 height 6
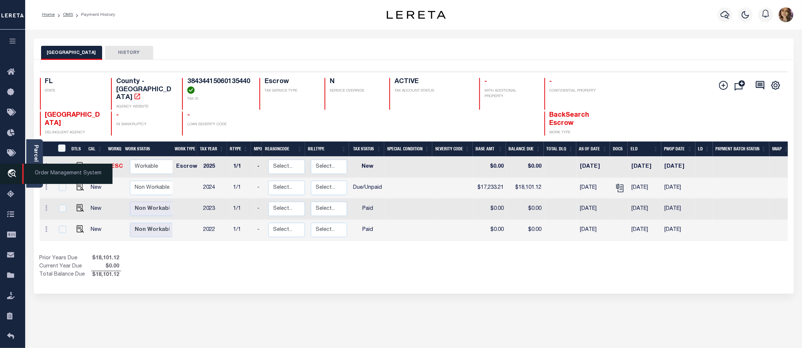
click at [43, 178] on span "Order Management System" at bounding box center [67, 174] width 90 height 20
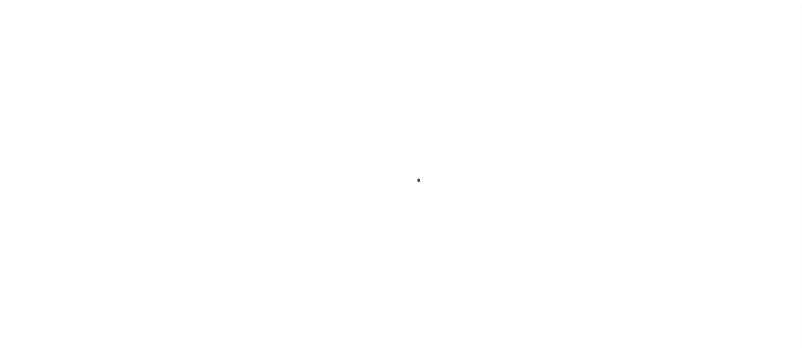
scroll to position [11, 0]
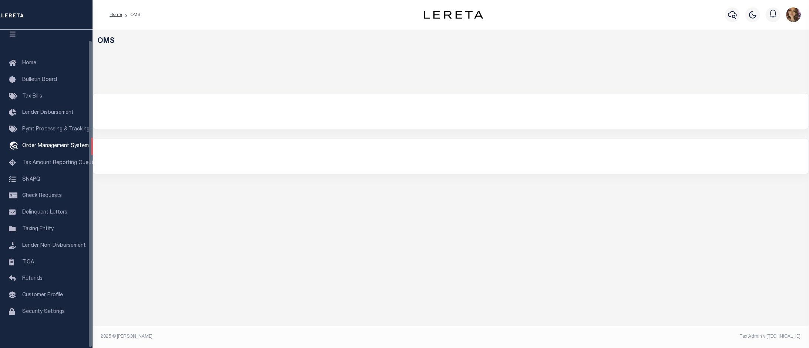
select select "200"
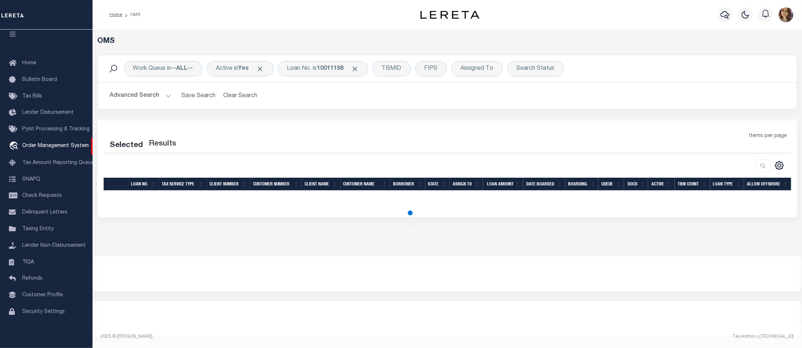
select select "200"
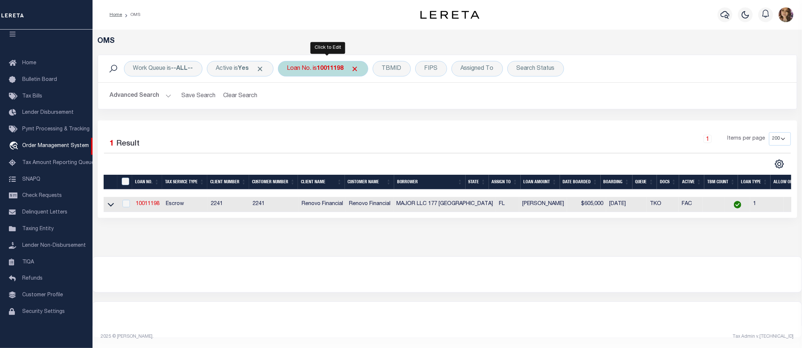
click at [321, 70] on div "Loan No. is 10011198" at bounding box center [323, 69] width 90 height 16
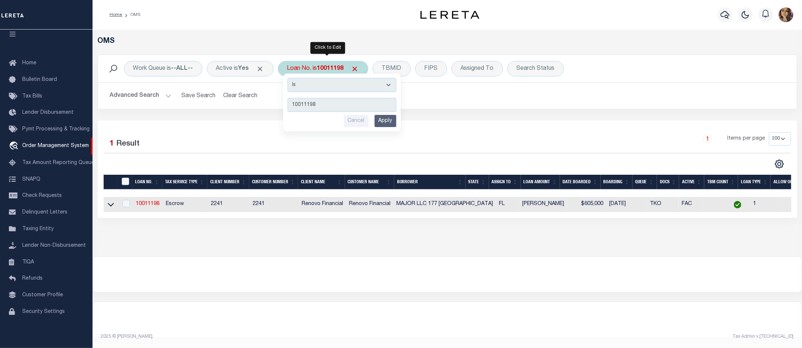
type input "113585"
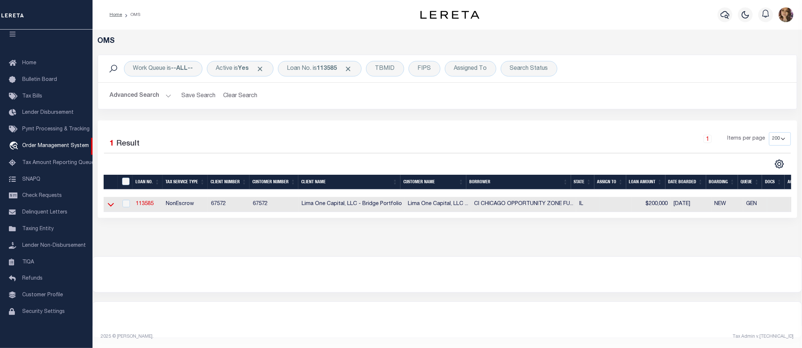
click at [108, 204] on icon at bounding box center [111, 205] width 6 height 8
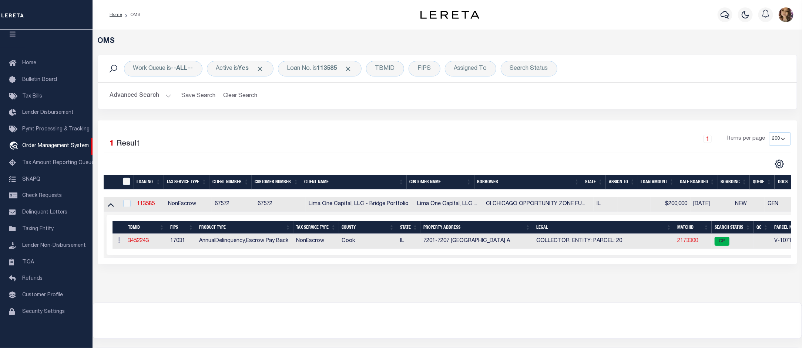
click at [688, 244] on link "2173300" at bounding box center [687, 241] width 21 height 5
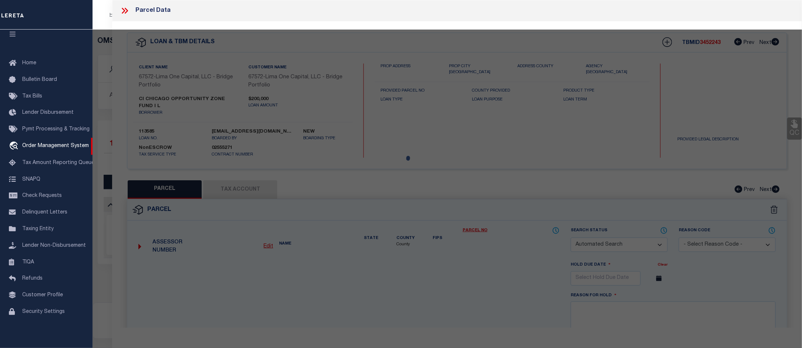
checkbox input "false"
select select "CP"
select select "AGW"
select select
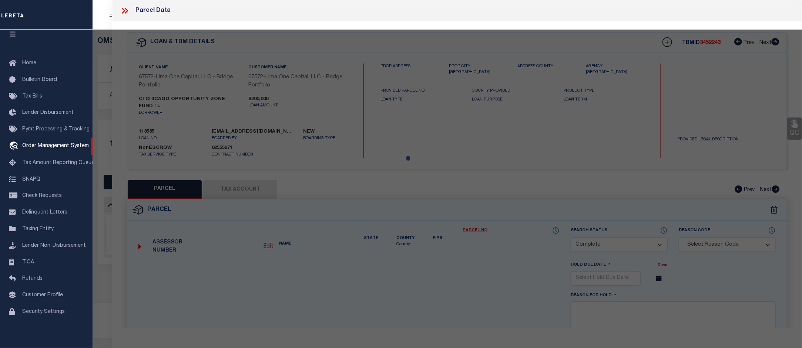
type input "7201-7207 [GEOGRAPHIC_DATA] A"
checkbox input "false"
type input "[GEOGRAPHIC_DATA] IL 60621"
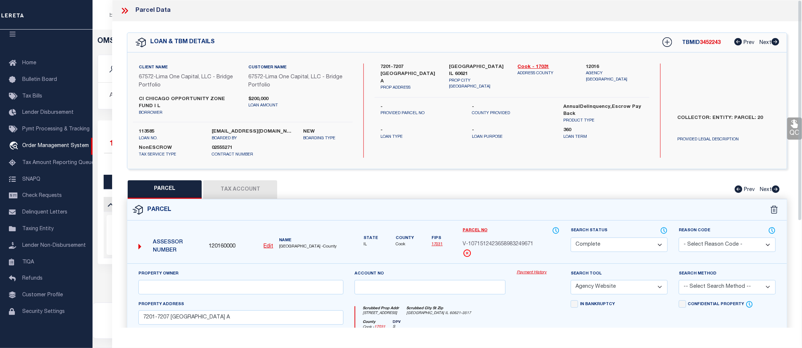
click at [539, 276] on link "Payment History" at bounding box center [537, 273] width 43 height 6
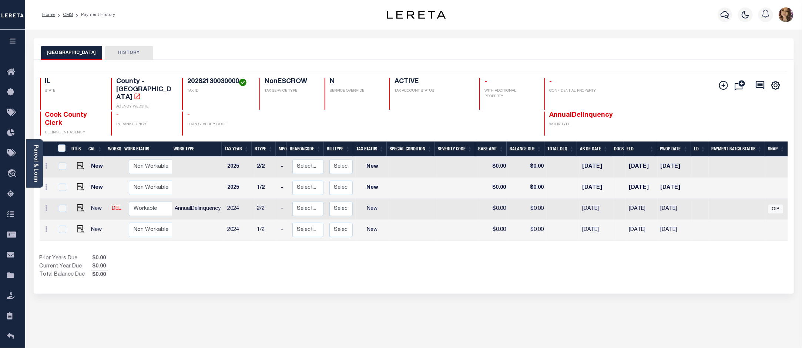
click at [212, 83] on h4 "20282130030000" at bounding box center [218, 82] width 63 height 8
copy h4 "20282130030000"
click at [724, 13] on icon "button" at bounding box center [724, 14] width 9 height 9
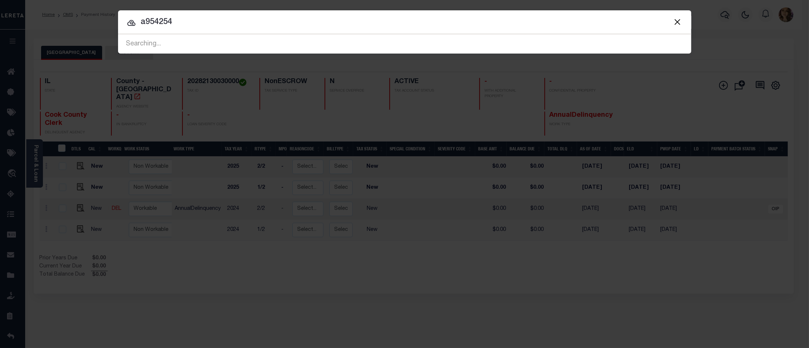
type input "a954254"
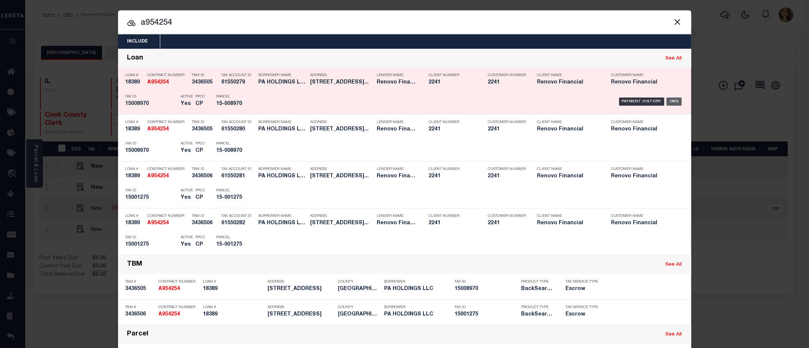
click at [674, 100] on div "OMS" at bounding box center [673, 102] width 15 height 8
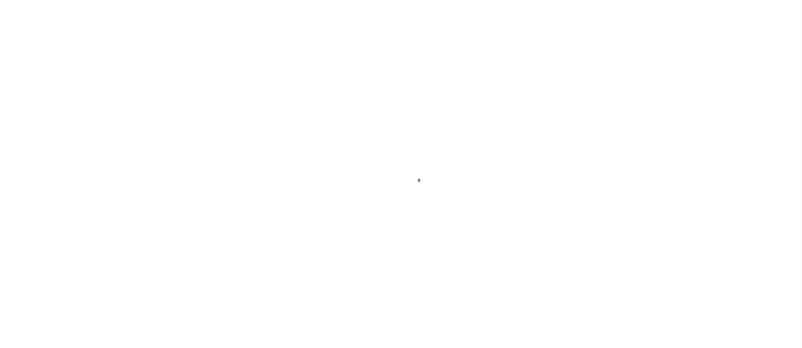
select select "10"
select select "Escrow"
type input "[STREET_ADDRESS]"
type input "Princess [PERSON_NAME], MD 21853"
type input "a0kUS00000A2aMc"
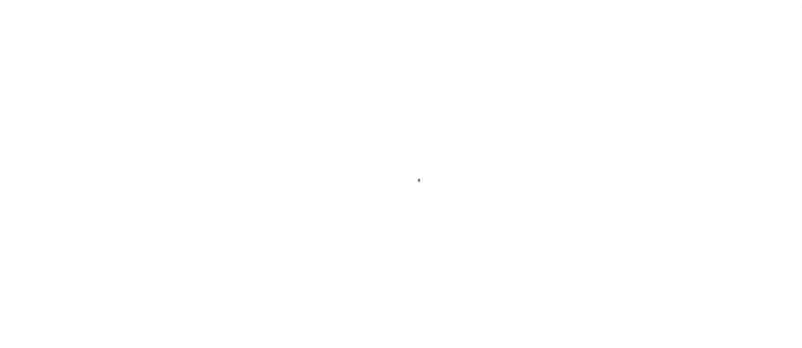
type input "MD"
select select
type textarea "LEGAL REQUIRED"
select select "25066"
select select
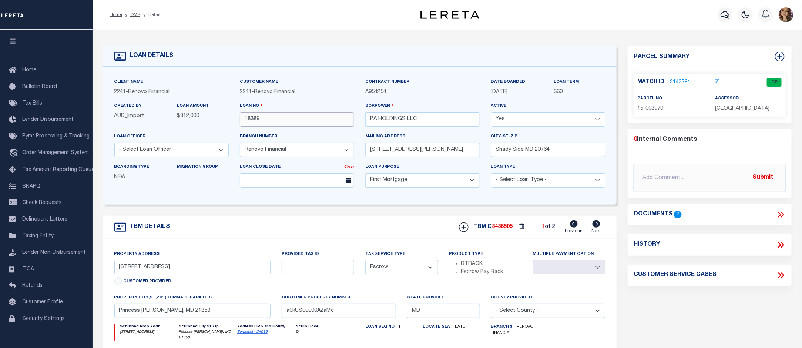
drag, startPoint x: 276, startPoint y: 118, endPoint x: 243, endPoint y: 121, distance: 33.4
click at [243, 121] on input "18389" at bounding box center [297, 119] width 114 height 14
click at [47, 155] on span "Order Management System" at bounding box center [55, 153] width 67 height 5
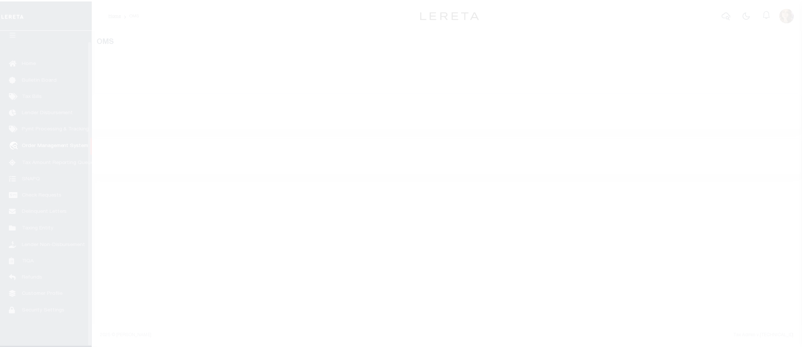
scroll to position [11, 0]
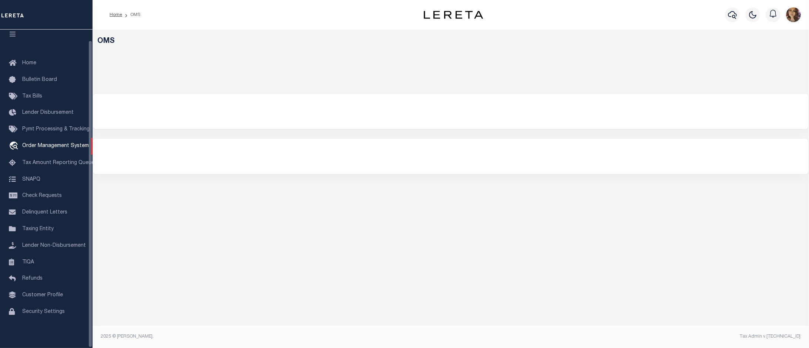
select select "200"
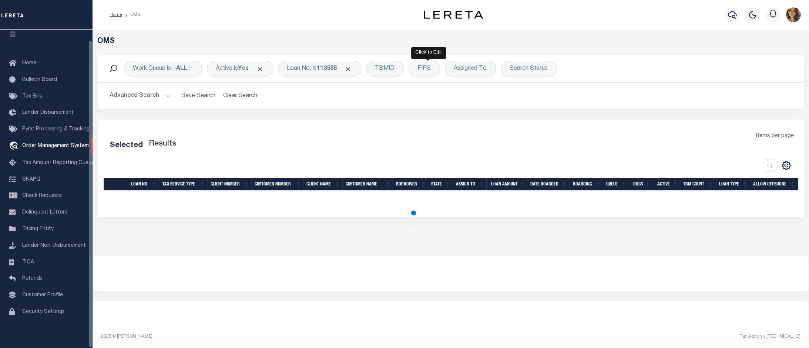
select select "200"
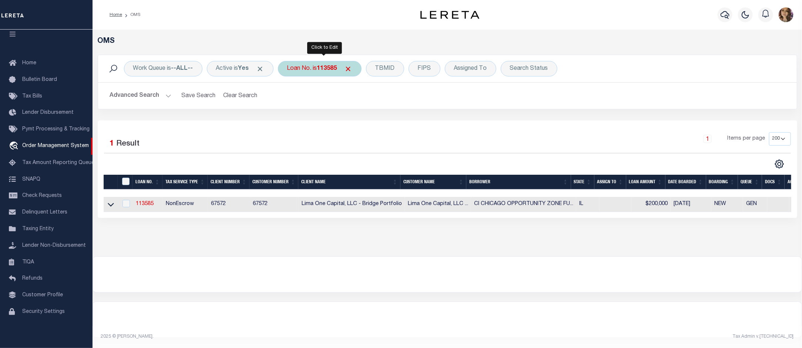
click at [316, 72] on div "Loan No. is 113585" at bounding box center [320, 69] width 84 height 16
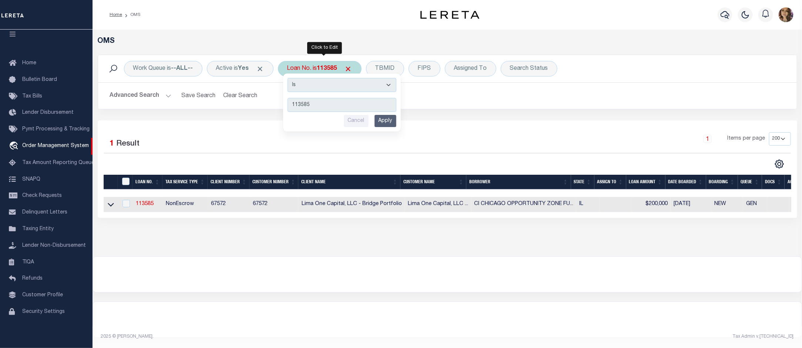
type input "18389"
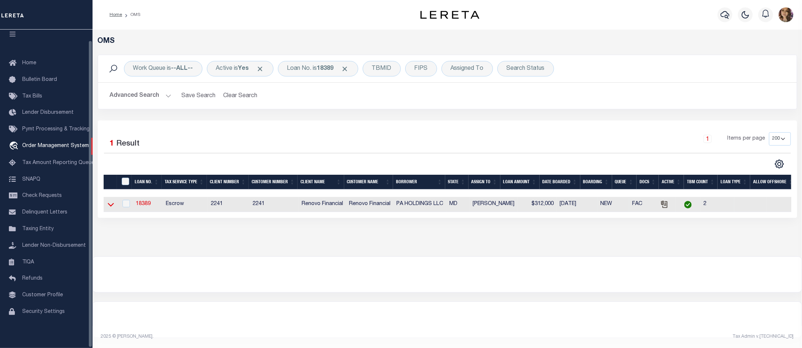
click at [113, 206] on icon at bounding box center [111, 205] width 6 height 4
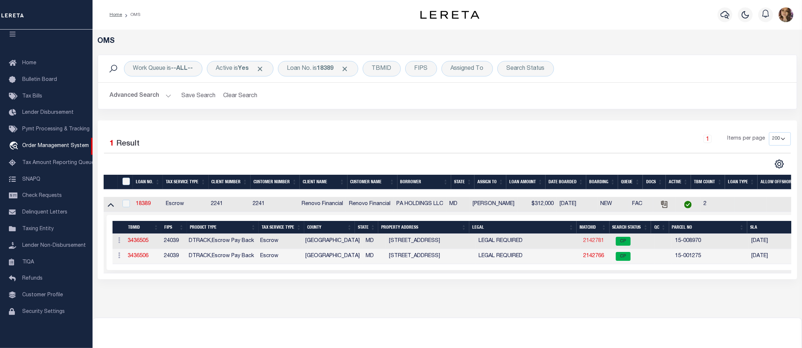
click at [587, 244] on link "2142781" at bounding box center [593, 241] width 21 height 5
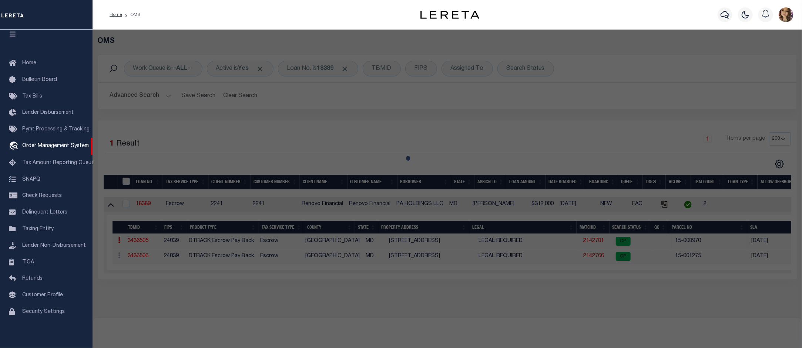
checkbox input "false"
select select "CP"
type input "PA HOLDINGS LLC"
select select "AGW"
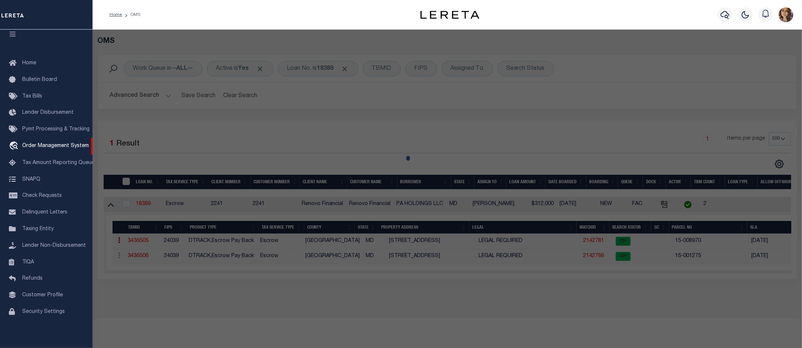
select select "LEG"
type input "11689 BEECHWOOD ST"
checkbox input "false"
type input "Princess [PERSON_NAME], MD 21853"
type textarea "0.034 AC BEECHWOOD ST PRINCESS ANNE"
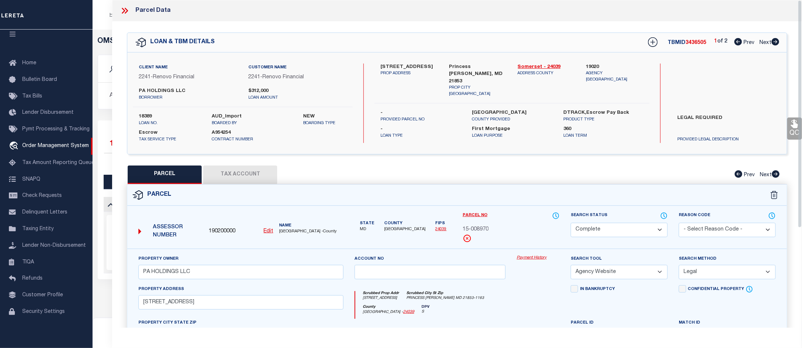
click at [536, 256] on link "Payment History" at bounding box center [537, 258] width 43 height 6
click at [125, 9] on icon at bounding box center [125, 11] width 10 height 10
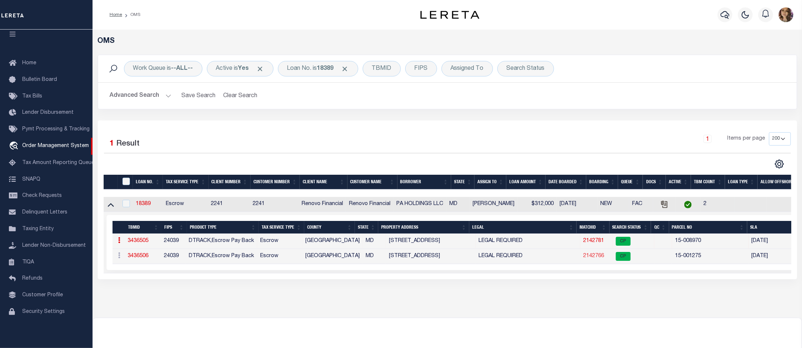
click at [594, 259] on link "2142766" at bounding box center [593, 256] width 21 height 5
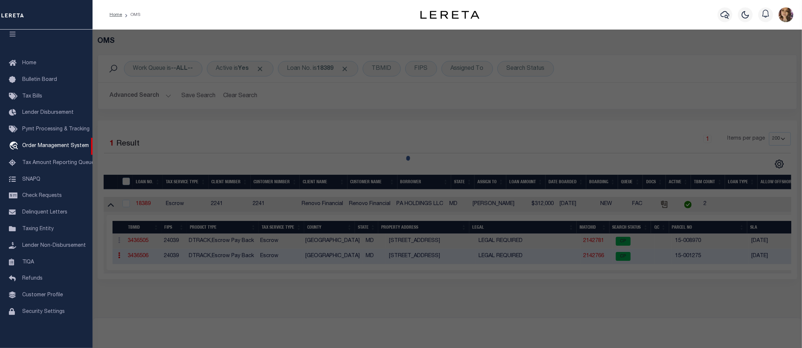
select select "AS"
select select
checkbox input "false"
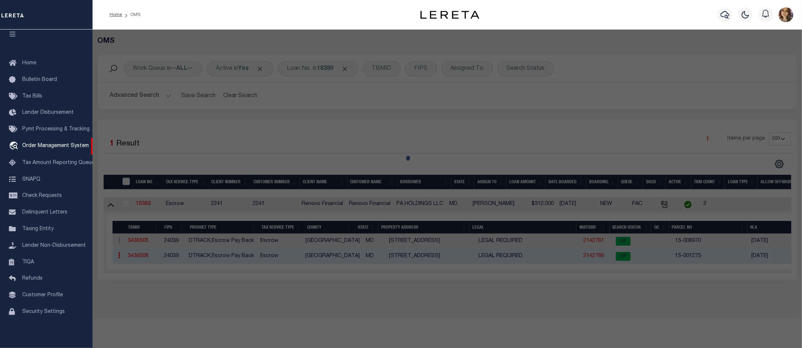
select select "CP"
type input "PA HOLDINGS LLC"
select select "AGW"
select select "LEG"
type input "11691 BEECHWOOD ST"
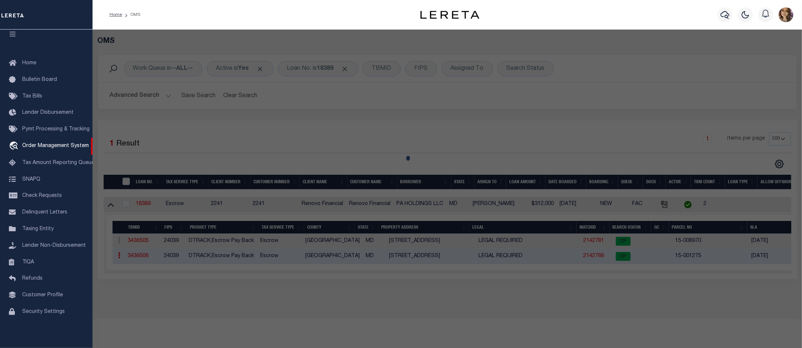
checkbox input "false"
type input "Princess [PERSON_NAME], MD 21853"
type textarea "0.139 AC BEECHWOOD ST PRINCESS [PERSON_NAME]"
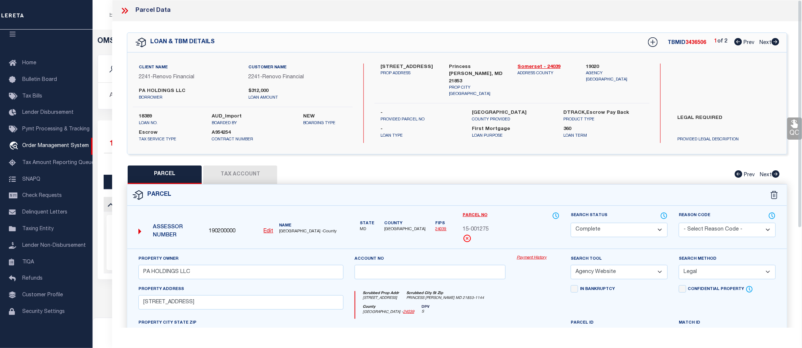
click at [533, 258] on link "Payment History" at bounding box center [537, 258] width 43 height 6
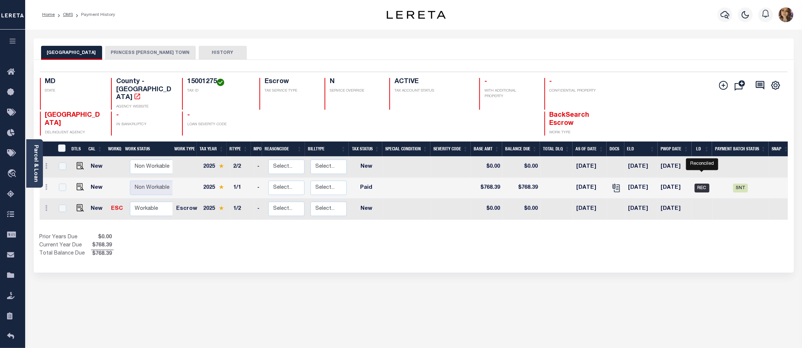
click at [703, 184] on span "REC" at bounding box center [701, 188] width 15 height 9
checkbox input "true"
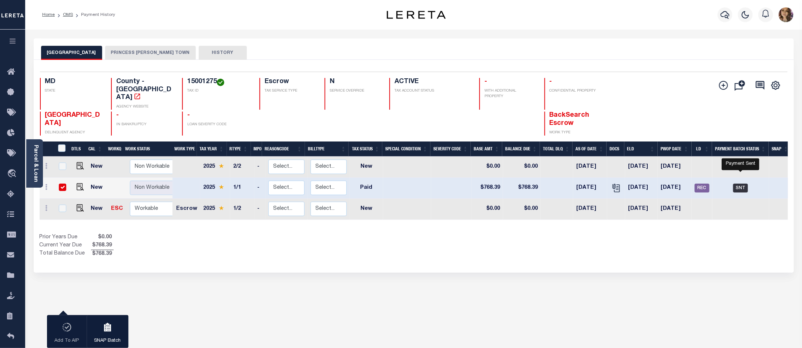
click at [739, 184] on span "SNT" at bounding box center [740, 188] width 15 height 9
checkbox input "false"
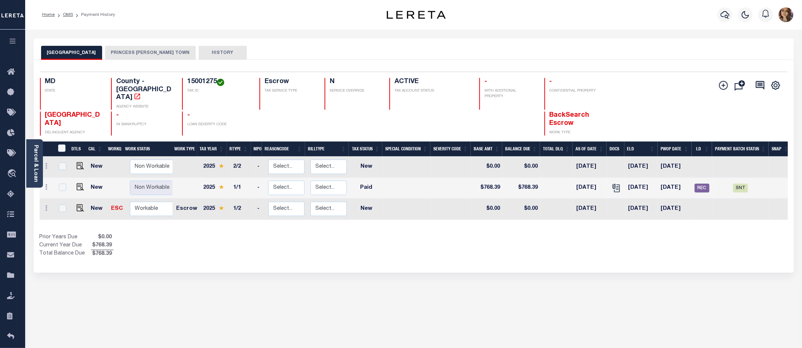
click at [141, 52] on button "PRINCESS [PERSON_NAME] TOWN" at bounding box center [150, 53] width 91 height 14
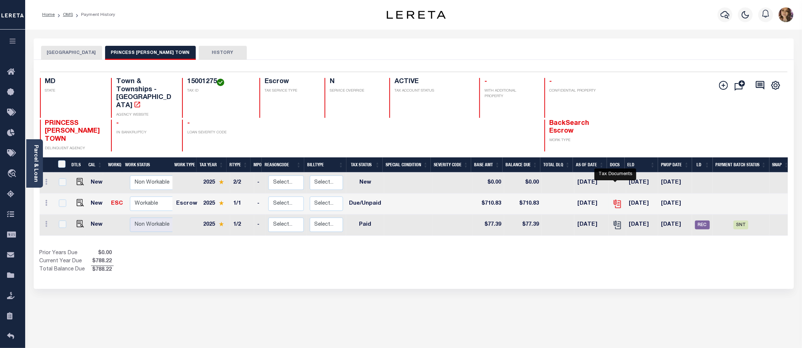
click at [614, 200] on icon "" at bounding box center [616, 203] width 6 height 6
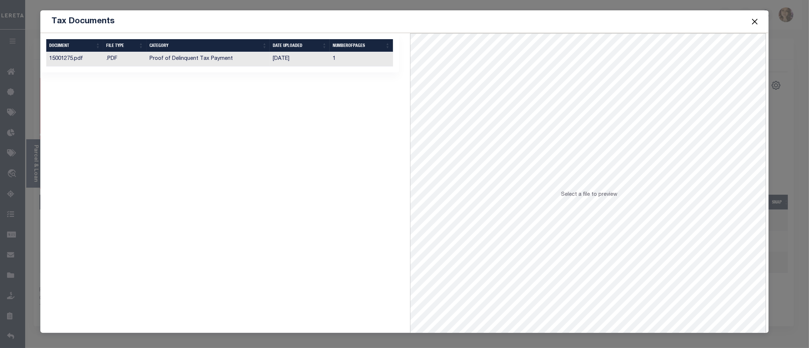
click at [751, 27] on span at bounding box center [754, 21] width 28 height 21
click at [756, 23] on button "Close" at bounding box center [755, 22] width 10 height 10
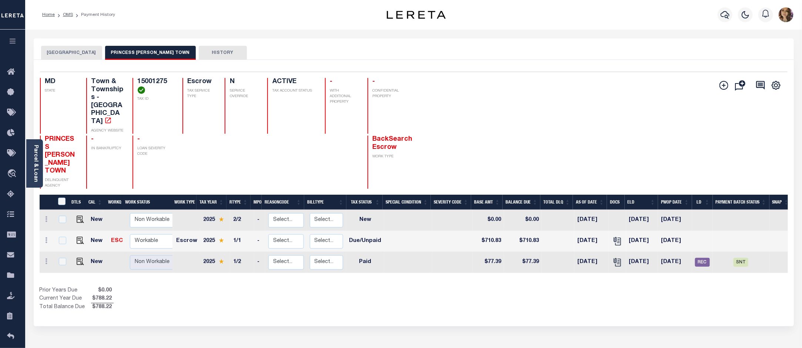
click at [395, 280] on div "Selected 3 Results 1 Items per page 25 50 100 MD STATE 15001275" at bounding box center [414, 193] width 760 height 267
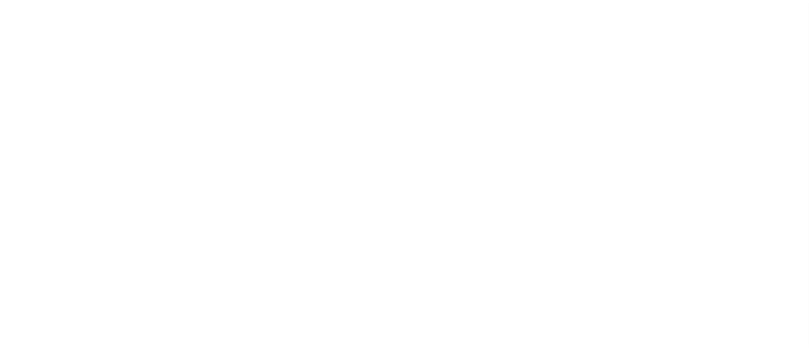
select select "SNT"
select select "CHK"
select select "[PERSON_NAME]"
select select "FDX"
select select "37"
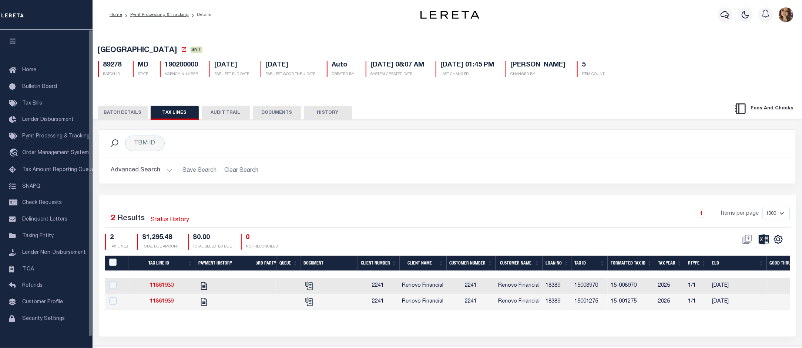
click at [123, 113] on button "BATCH DETAILS" at bounding box center [123, 113] width 50 height 14
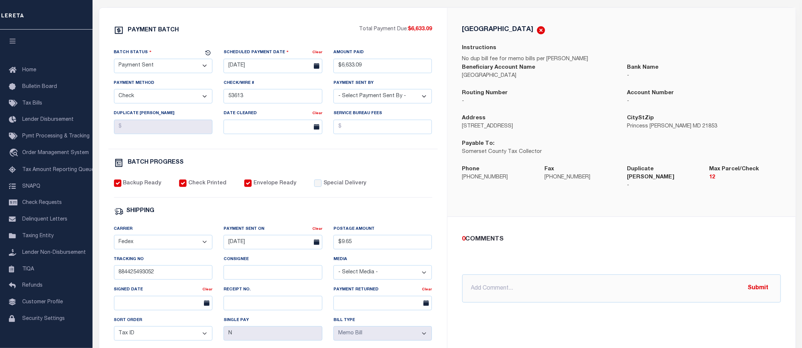
scroll to position [188, 0]
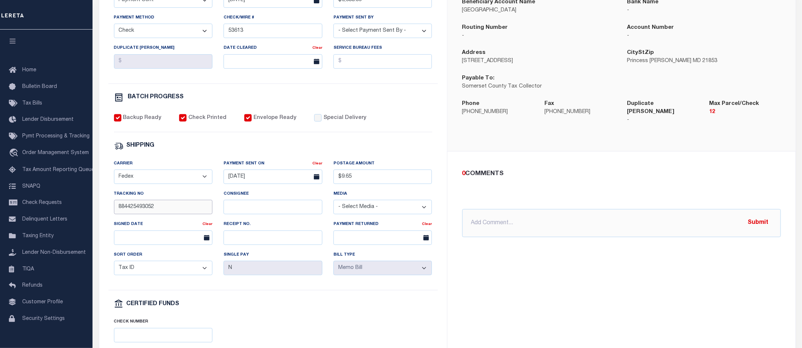
drag, startPoint x: 156, startPoint y: 211, endPoint x: 113, endPoint y: 213, distance: 42.9
click at [114, 213] on input "884425493052" at bounding box center [163, 207] width 99 height 14
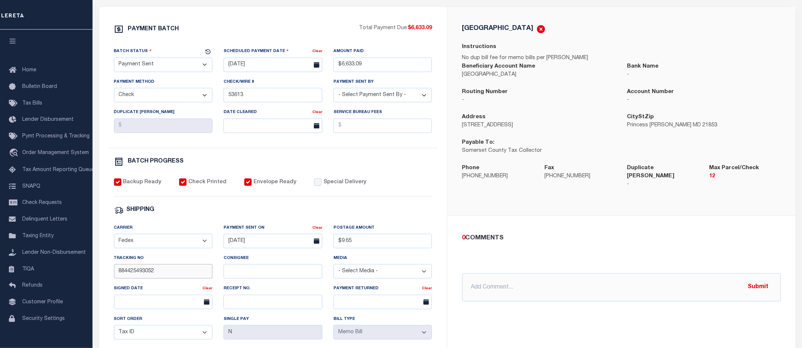
scroll to position [95, 0]
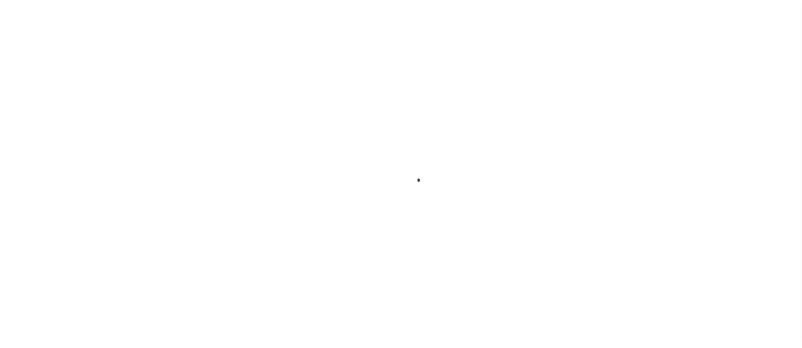
scroll to position [11, 0]
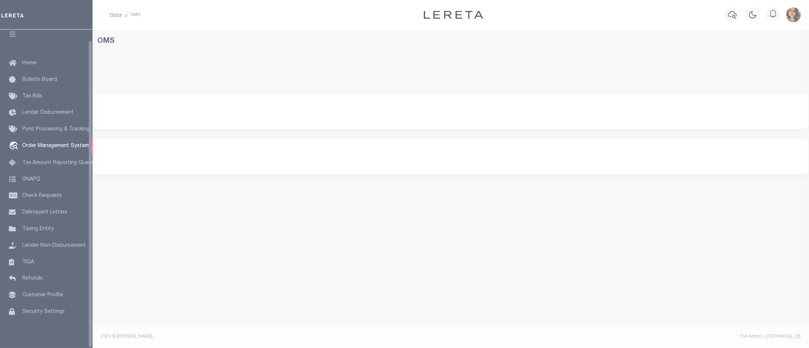
select select "200"
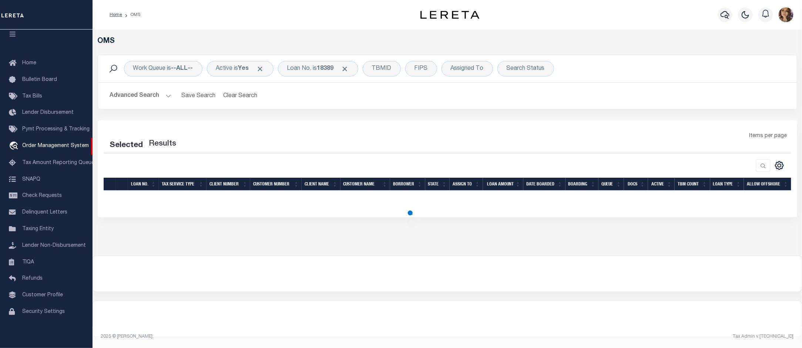
select select "200"
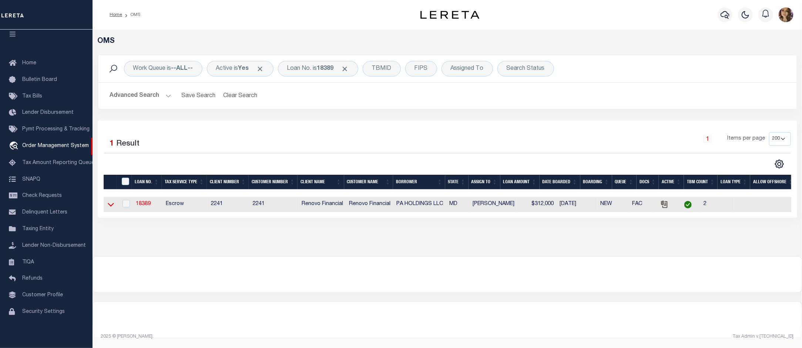
click at [111, 207] on icon at bounding box center [111, 205] width 6 height 4
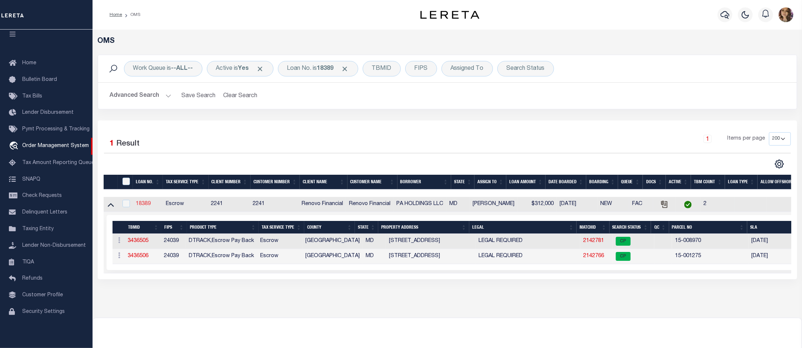
click at [146, 205] on link "18389" at bounding box center [143, 204] width 15 height 5
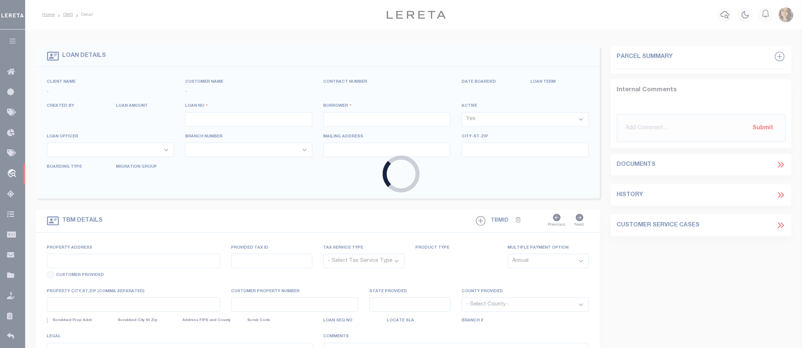
type input "18389"
type input "PA HOLDINGS LLC"
select select
type input "[STREET_ADDRESS][PERSON_NAME]"
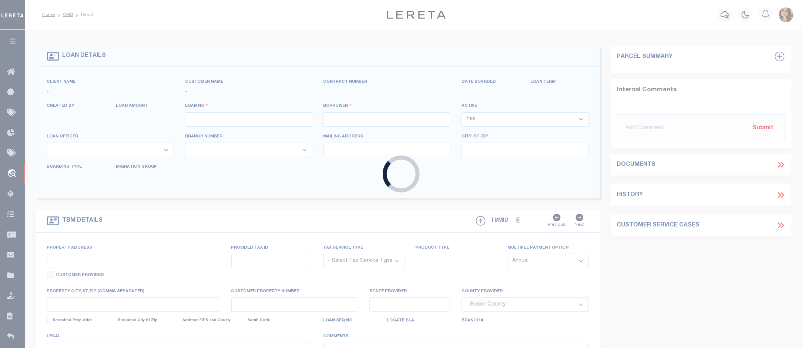
type input "Shady Side MD 20764"
select select "10"
select select "Escrow"
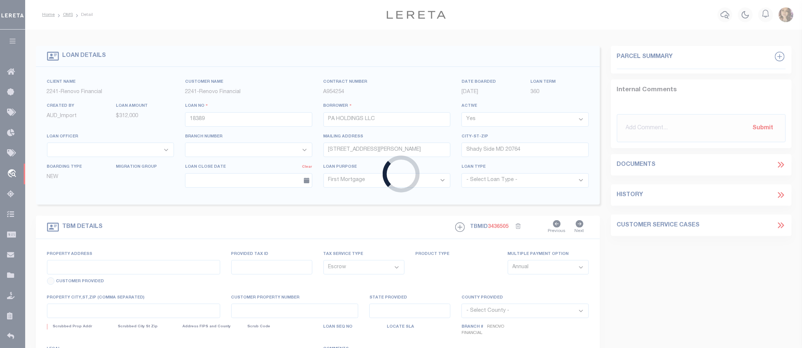
type input "11689 Beechwood Street"
type input "Princess Anne, MD 21853"
type input "a0kUS00000A2aMc"
type input "MD"
select select
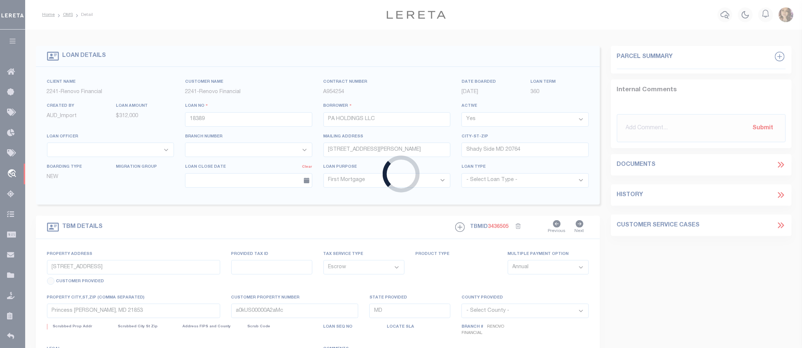
type textarea "LEGAL REQUIRED"
select select "25066"
select select
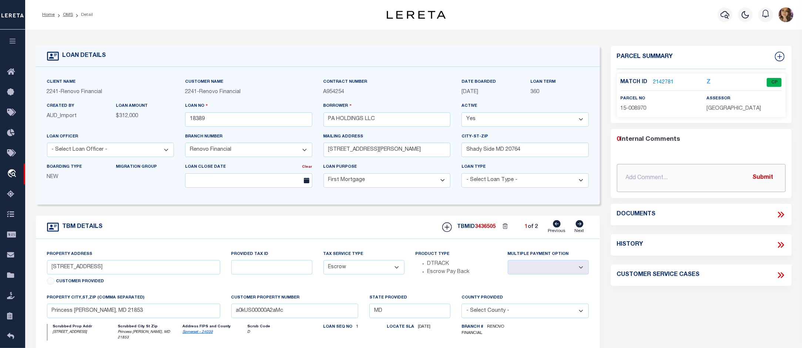
click at [668, 178] on input "text" at bounding box center [701, 178] width 169 height 28
click at [665, 179] on input "text" at bounding box center [701, 178] width 169 height 28
drag, startPoint x: 213, startPoint y: 121, endPoint x: 185, endPoint y: 120, distance: 27.7
click at [185, 120] on input "18389" at bounding box center [248, 119] width 127 height 14
click at [715, 179] on input "9/29/2025 Received a phone call" at bounding box center [701, 178] width 169 height 28
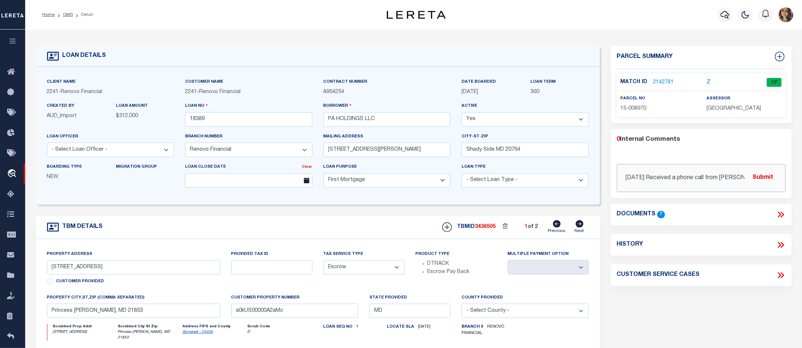
click at [746, 180] on input "9/29/2025 Received a phone call from Krista with Princess Ann" at bounding box center [701, 178] width 169 height 28
click at [742, 176] on input "9/29/2025 Received a phone call from Krista with Princess Ann" at bounding box center [701, 178] width 169 height 28
type input "9/29/2025 Received a phone call from Krista with Princess Anne Town, she receiv…"
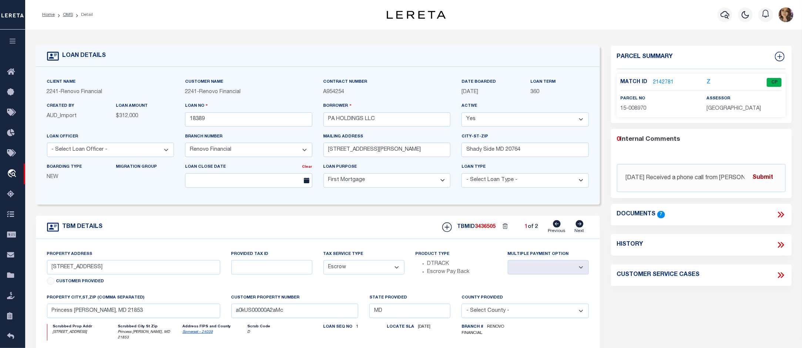
click at [766, 178] on button "Submit" at bounding box center [763, 178] width 30 height 15
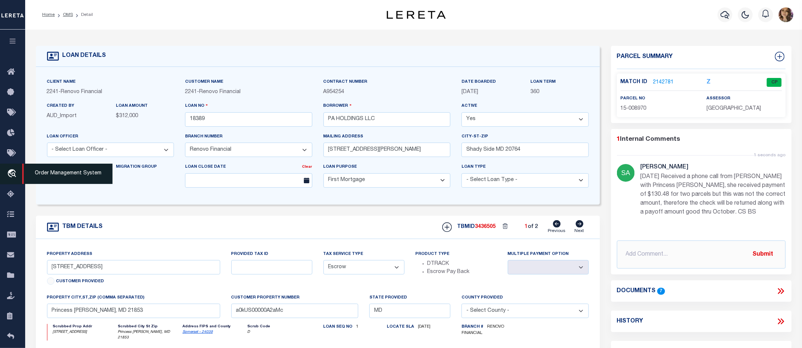
click at [10, 170] on icon "travel_explore" at bounding box center [13, 174] width 12 height 10
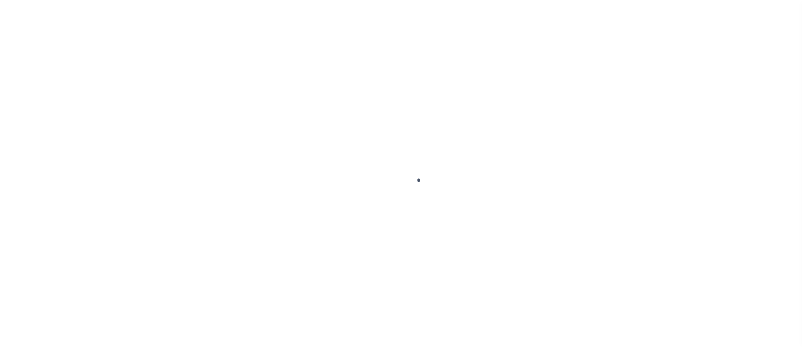
scroll to position [11, 0]
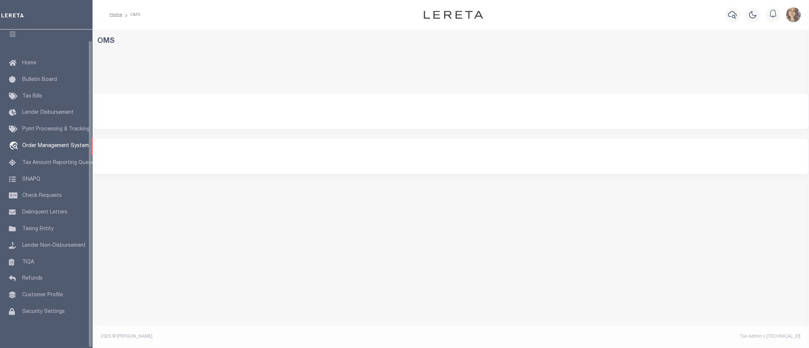
select select "200"
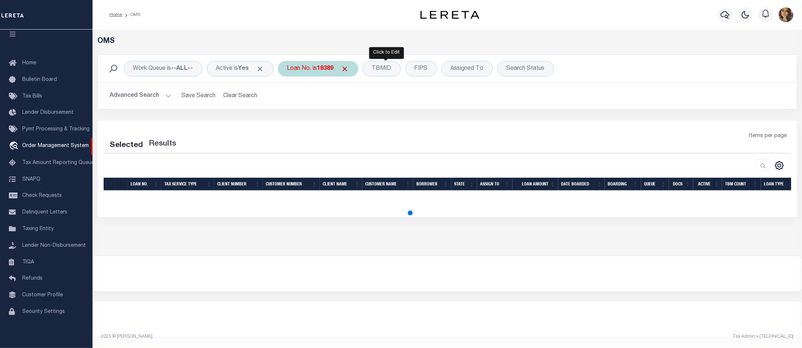
select select "200"
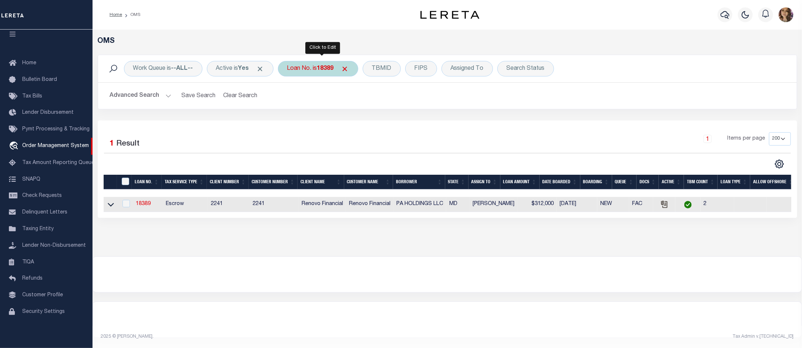
click at [313, 66] on div "Loan No. is 18389" at bounding box center [318, 69] width 80 height 16
click at [107, 206] on link at bounding box center [111, 204] width 9 height 5
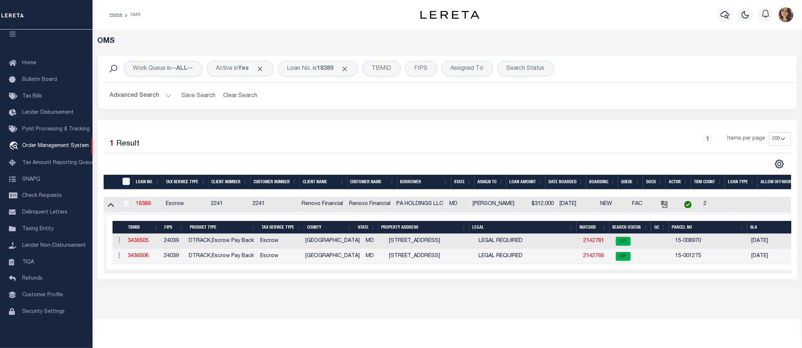
click at [591, 239] on td "2142781" at bounding box center [596, 241] width 33 height 15
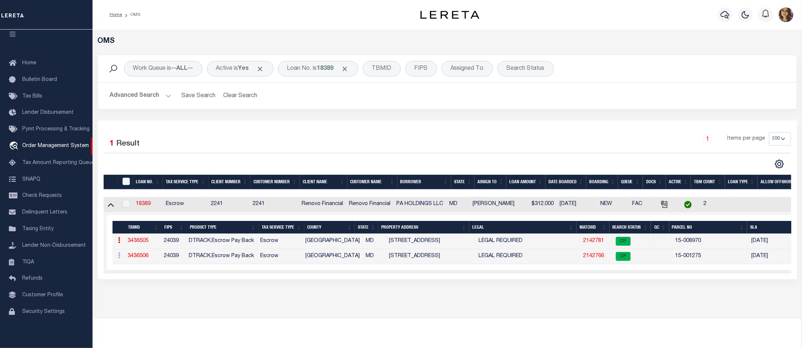
click at [591, 244] on link "2142781" at bounding box center [593, 241] width 21 height 5
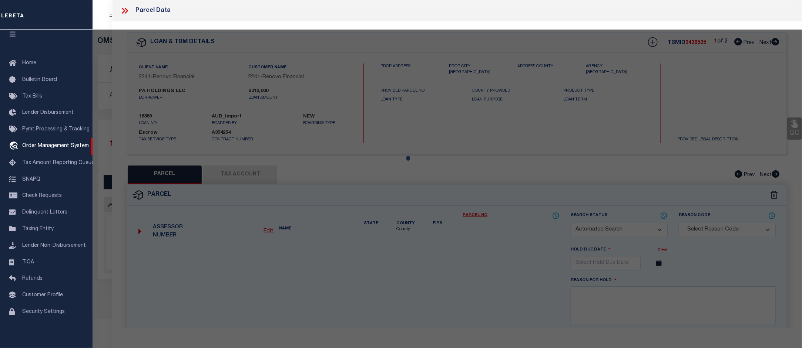
checkbox input "false"
select select "CP"
type input "PA HOLDINGS LLC"
select select "AGW"
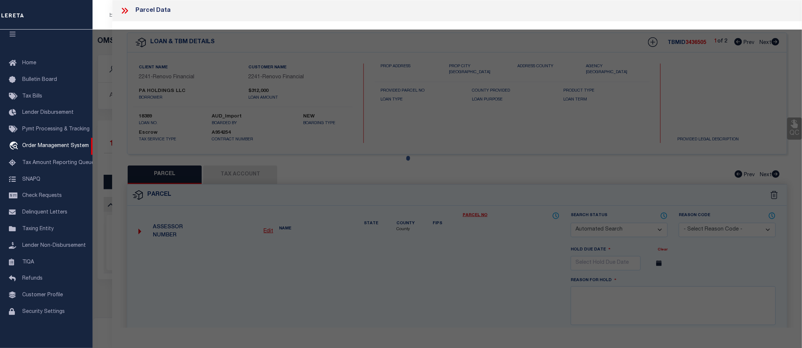
select select "LEG"
type input "11689 BEECHWOOD ST"
checkbox input "false"
type input "Princess Anne, MD 21853"
type textarea "0.034 AC BEECHWOOD ST PRINCESS ANNE"
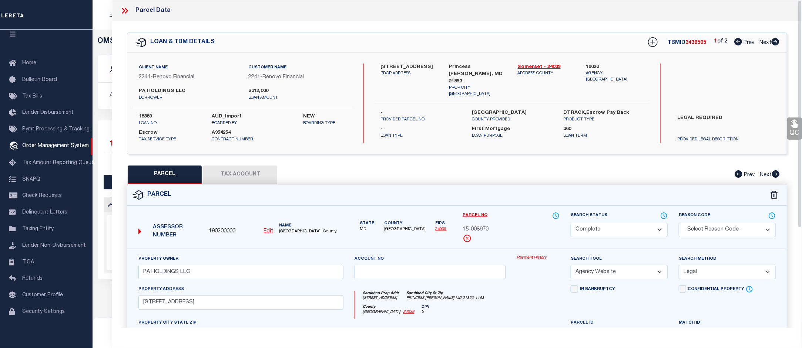
click at [541, 256] on link "Payment History" at bounding box center [537, 258] width 43 height 6
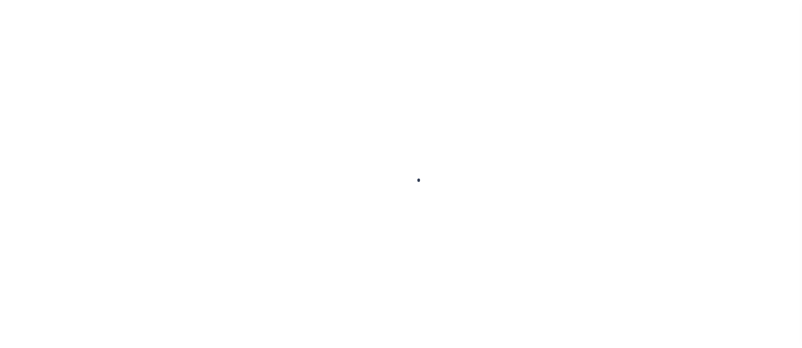
scroll to position [11, 0]
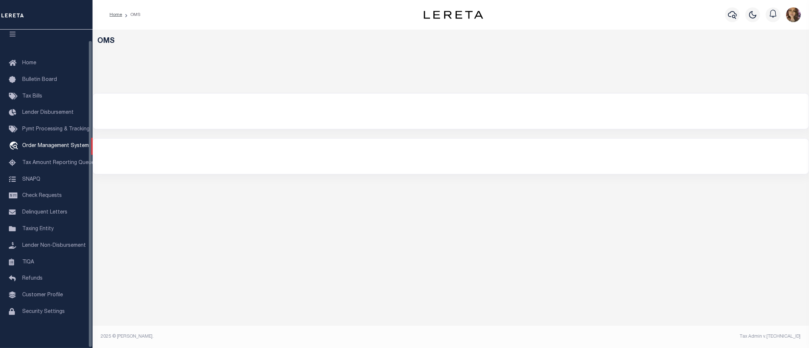
select select "200"
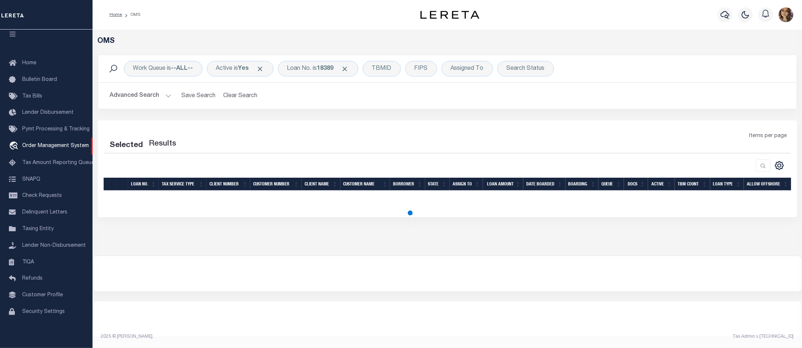
select select "200"
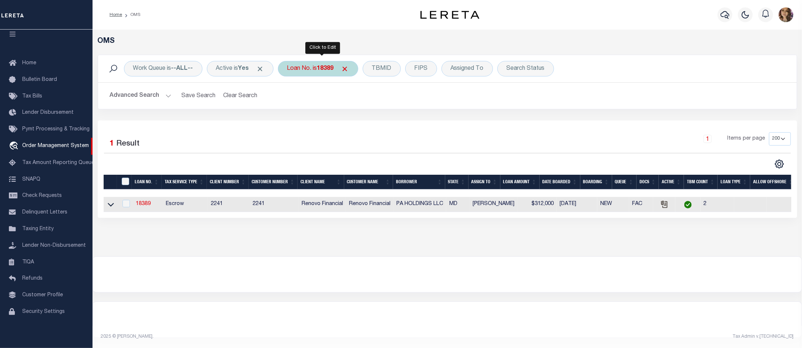
click at [312, 68] on div "Loan No. is 18389" at bounding box center [318, 69] width 80 height 16
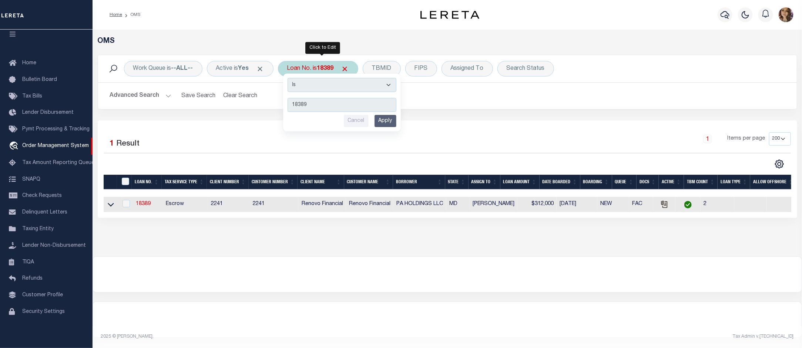
type input "113585"
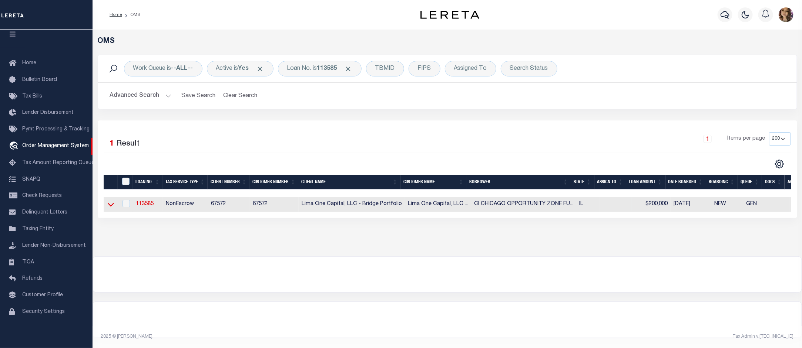
click at [108, 207] on icon at bounding box center [111, 205] width 6 height 8
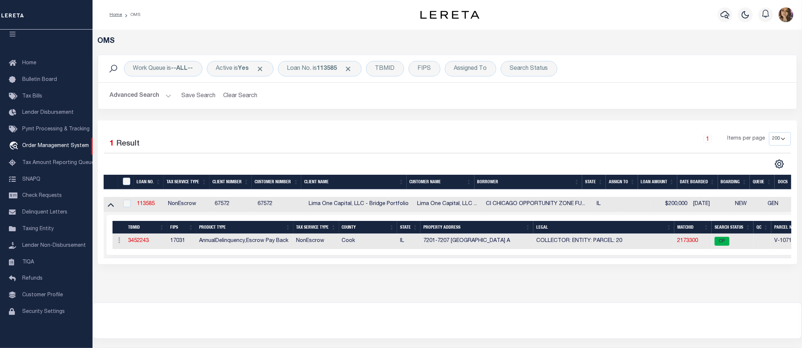
click at [431, 301] on div "OMS Work Queue is --ALL-- Active is Yes Loan No. is 113585 TBMID FIPS Assigned …" at bounding box center [446, 166] width 709 height 273
click at [689, 244] on link "2173300" at bounding box center [687, 241] width 21 height 5
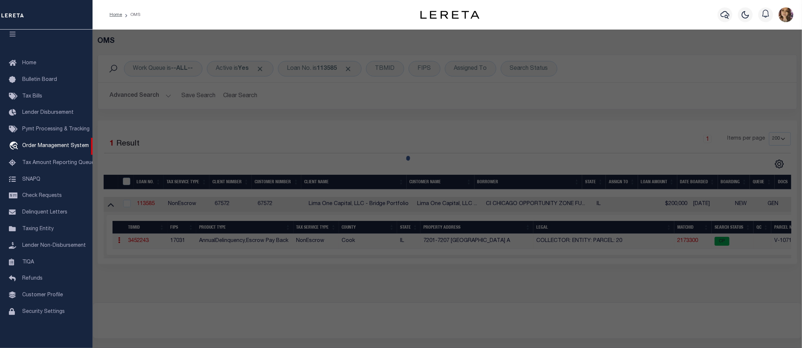
checkbox input "false"
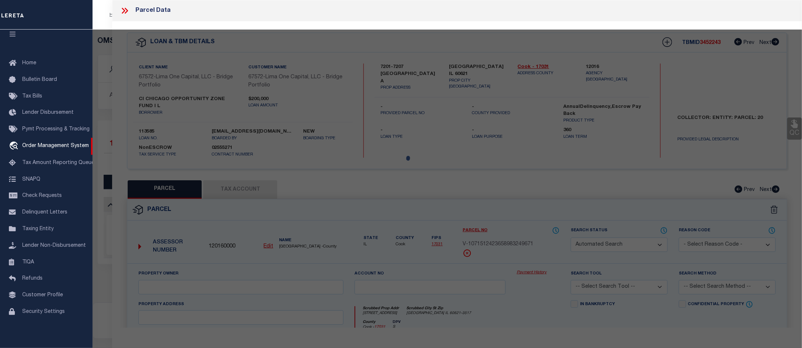
select select "CP"
select select "AGW"
select select
type input "7201-7207 [GEOGRAPHIC_DATA] A"
checkbox input "false"
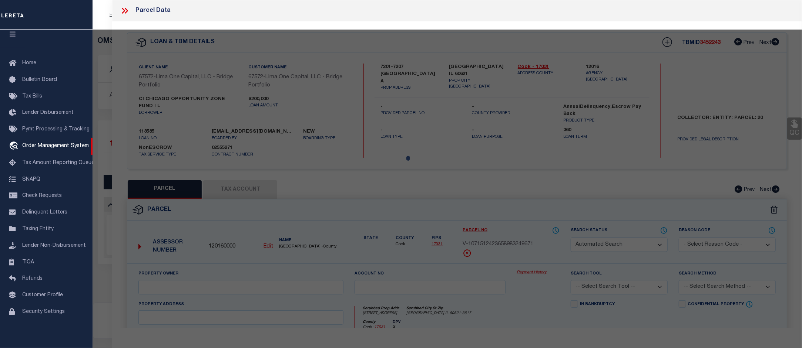
type input "[GEOGRAPHIC_DATA] IL 60621"
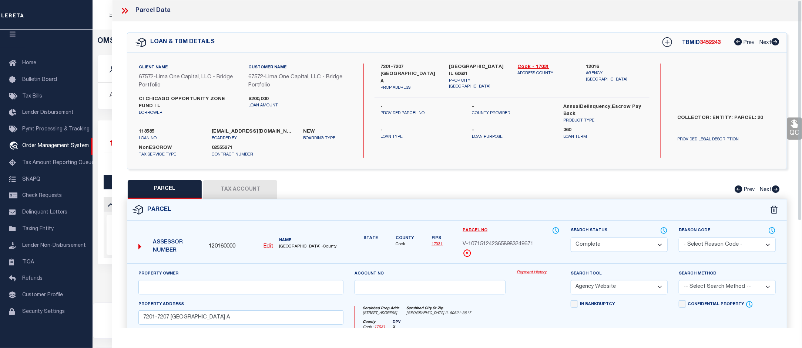
click at [535, 274] on link "Payment History" at bounding box center [537, 273] width 43 height 6
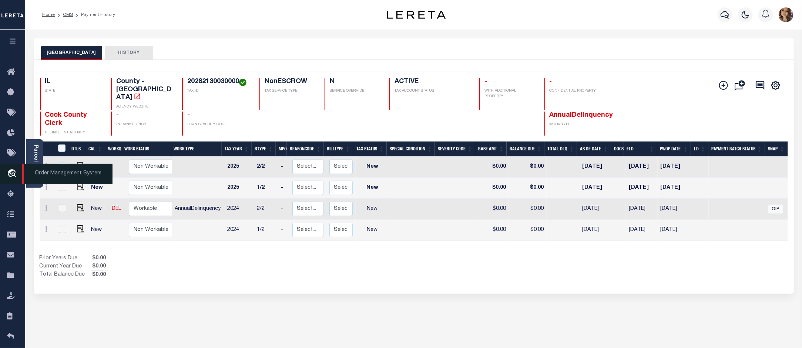
drag, startPoint x: 50, startPoint y: 175, endPoint x: 56, endPoint y: 174, distance: 5.9
click at [50, 175] on span "Order Management System" at bounding box center [67, 174] width 90 height 20
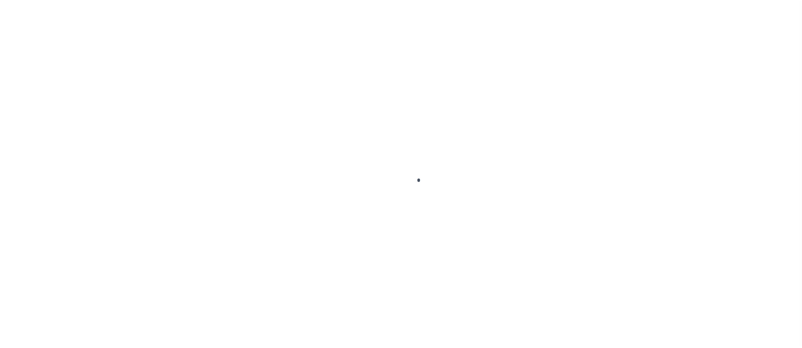
scroll to position [11, 0]
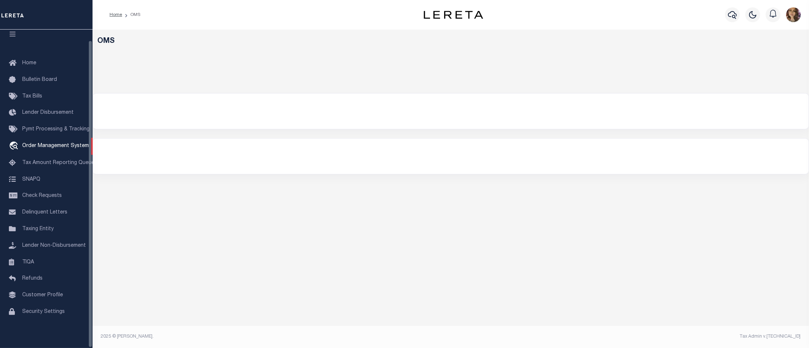
select select "200"
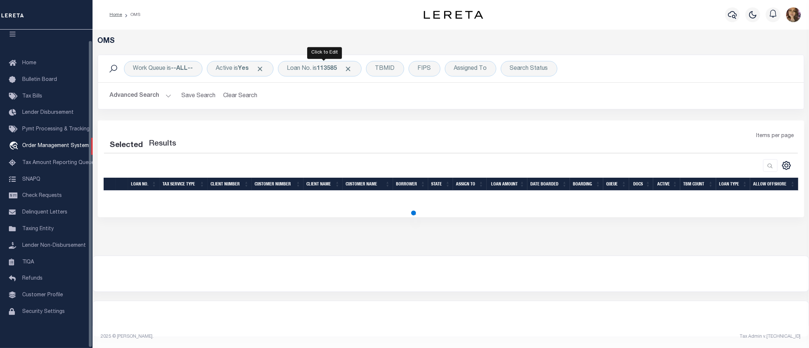
select select "200"
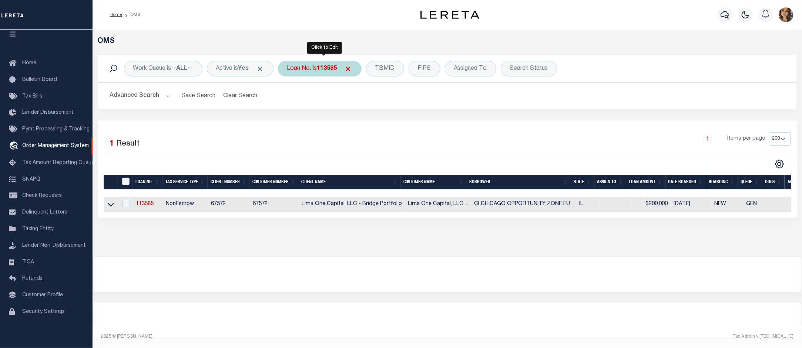
click at [311, 68] on div "Loan No. is 113585" at bounding box center [320, 69] width 84 height 16
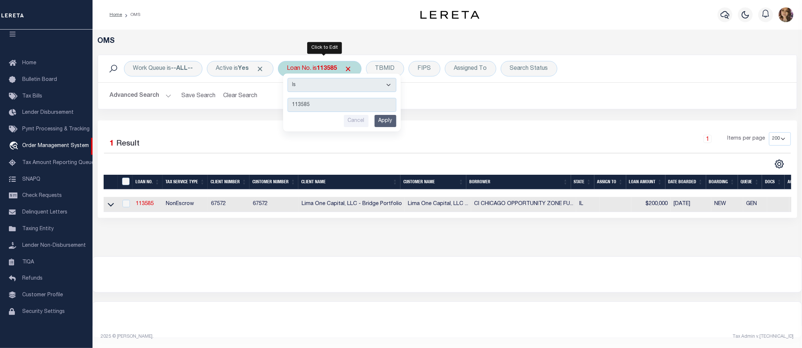
type input "40011282"
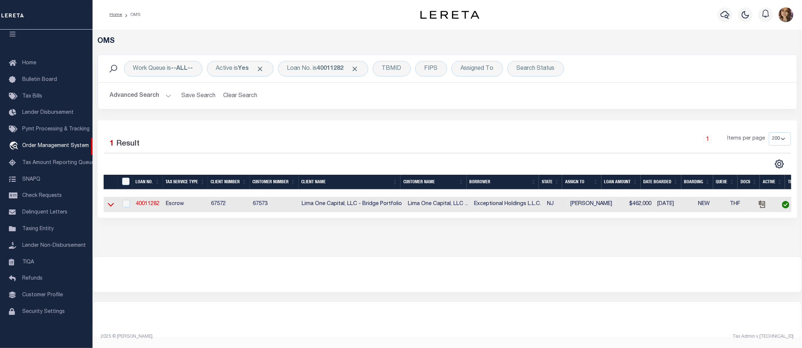
click at [108, 206] on icon at bounding box center [111, 205] width 6 height 4
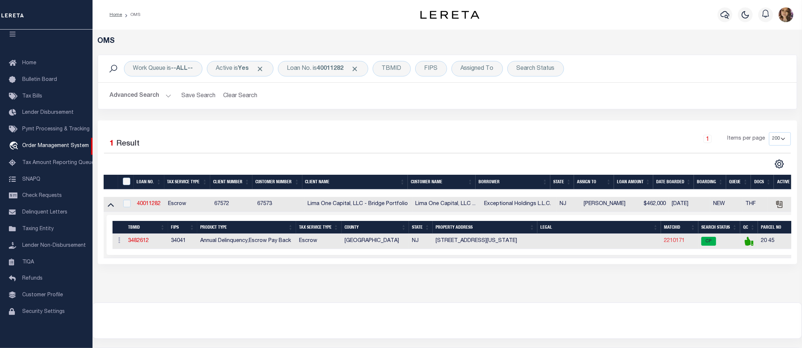
click at [675, 243] on link "2210171" at bounding box center [674, 241] width 21 height 5
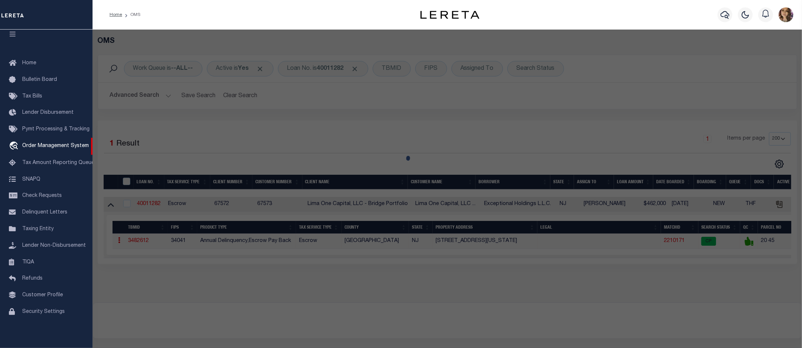
checkbox input "false"
select select "CP"
type input "EXCEPTIONAL HOLDINGS LLC"
select select "AGW"
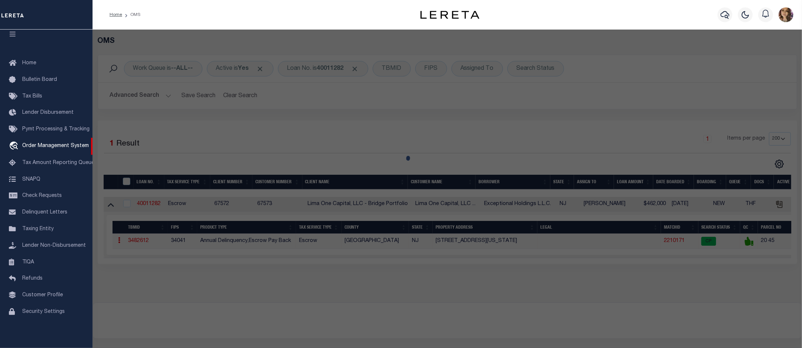
select select
type input "WASHINGTON ST, 100 A,B,C"
type textarea "Block:20 Lot:45"
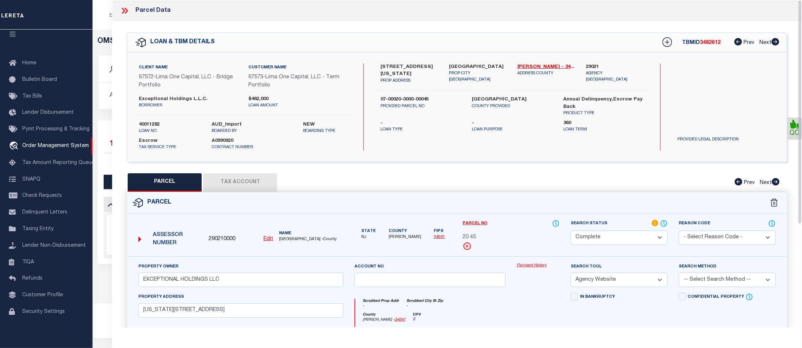
click at [533, 268] on link "Payment History" at bounding box center [537, 266] width 43 height 6
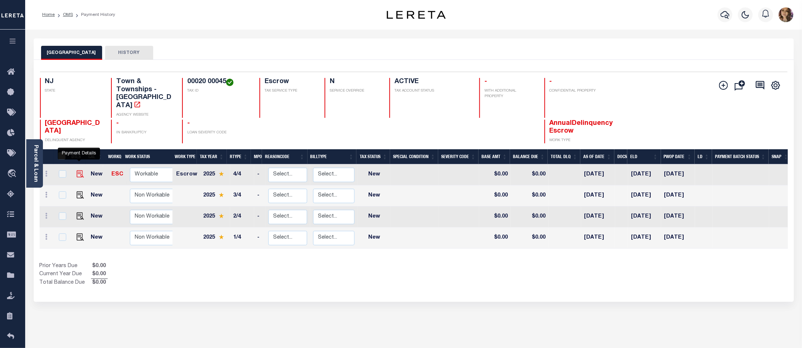
click at [81, 171] on img "" at bounding box center [80, 174] width 7 height 7
checkbox input "true"
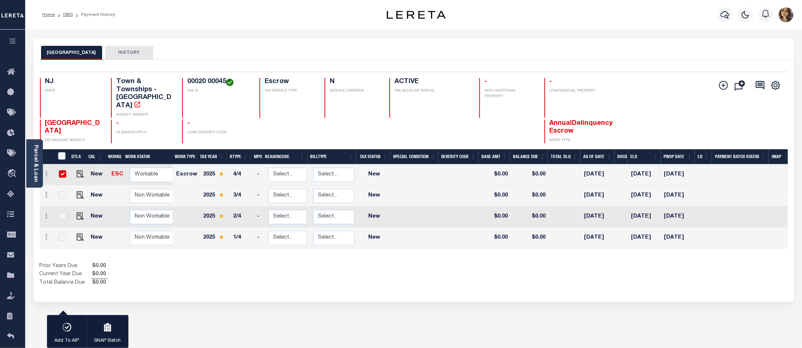
click at [472, 276] on div "Show Tax Lines before Bill Release Date Prior Years Due $0.00 Current Year Due …" at bounding box center [414, 275] width 748 height 25
click at [53, 174] on span "Order Management System" at bounding box center [67, 174] width 90 height 20
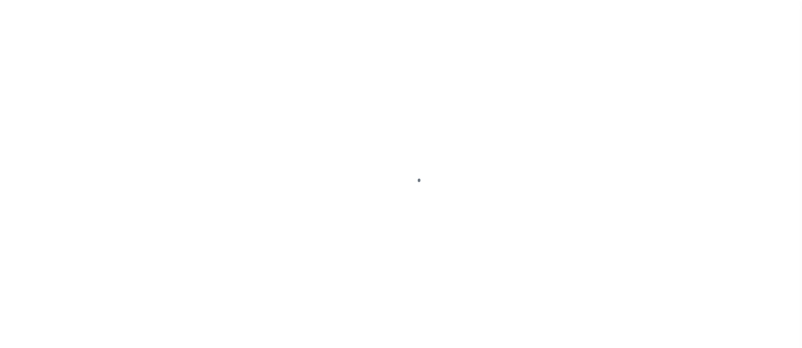
select select "NW2"
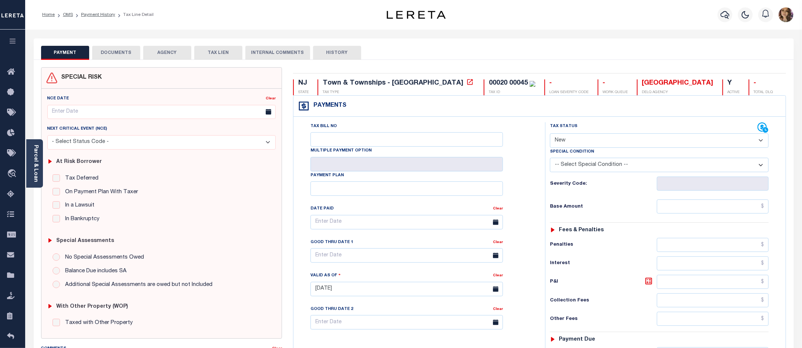
click at [164, 52] on button "AGENCY" at bounding box center [167, 53] width 48 height 14
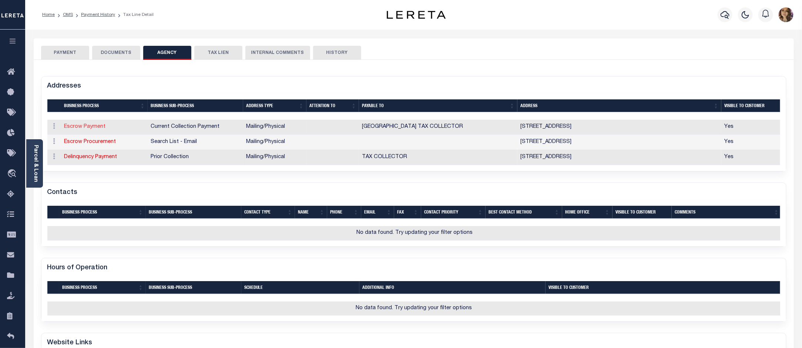
click at [93, 128] on link "Escrow Payment" at bounding box center [84, 126] width 41 height 5
select select "1"
checkbox input "false"
select select
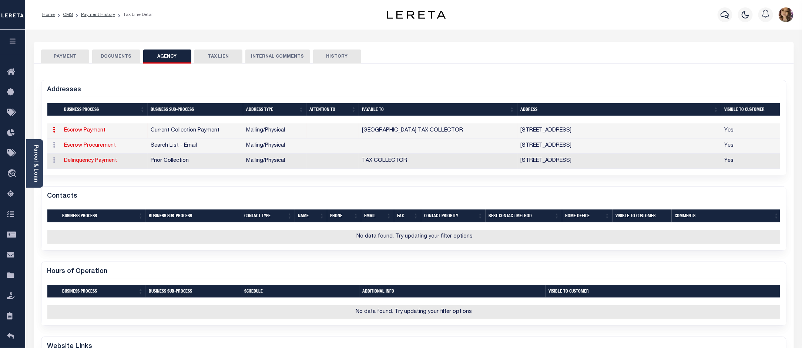
type input "321 GREENWICH ST"
type input "STEWARTSVILLE"
select select "NJ"
type input "08886-2329"
select select "5"
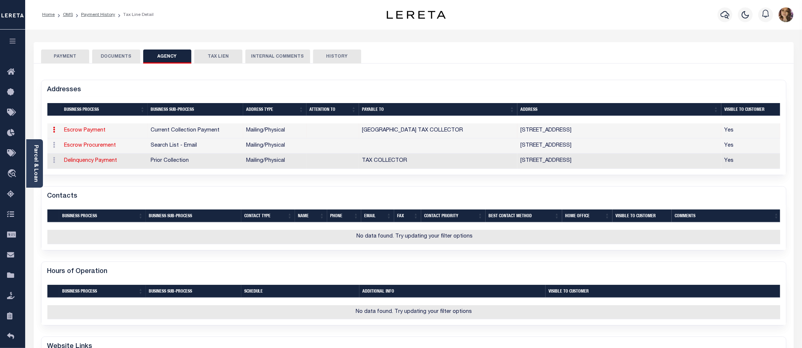
checkbox input "true"
type input "GREENWICH TOWNSHIP TAX COLLECTOR"
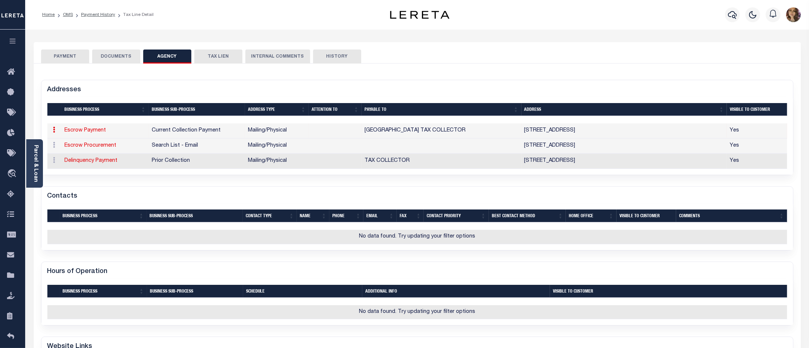
select select "11"
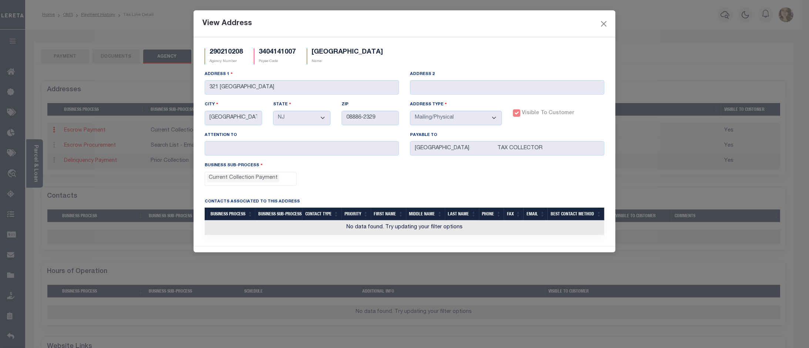
click at [224, 51] on h5 "290210208" at bounding box center [225, 52] width 33 height 8
copy h5 "290210208"
click at [598, 22] on div "View Address" at bounding box center [404, 23] width 422 height 27
click at [607, 23] on button "Close" at bounding box center [604, 24] width 10 height 10
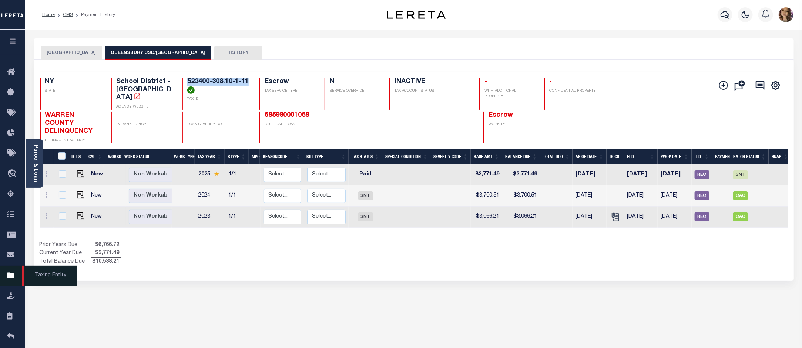
click at [43, 278] on span "Taxing Entity" at bounding box center [49, 276] width 55 height 20
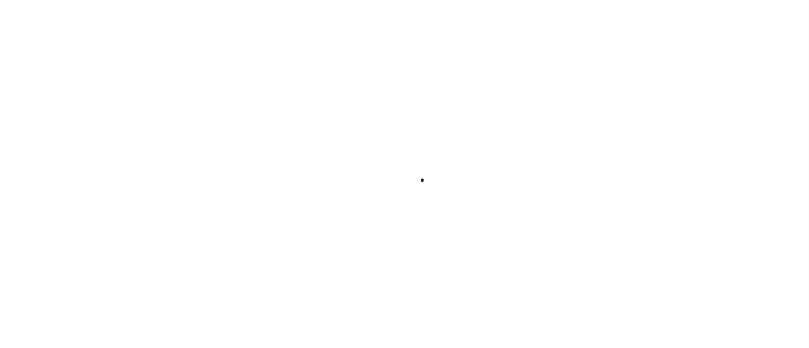
select select
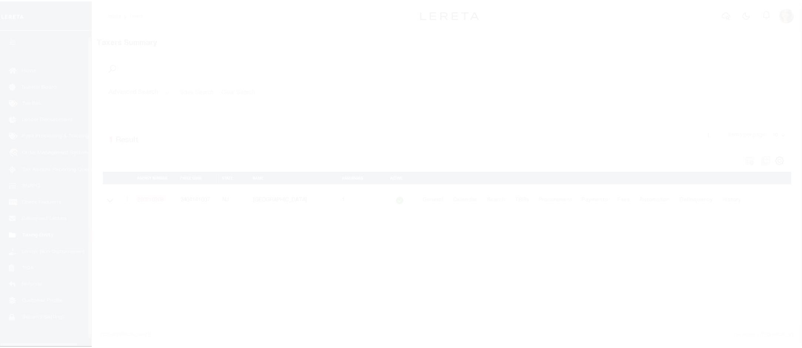
scroll to position [11, 0]
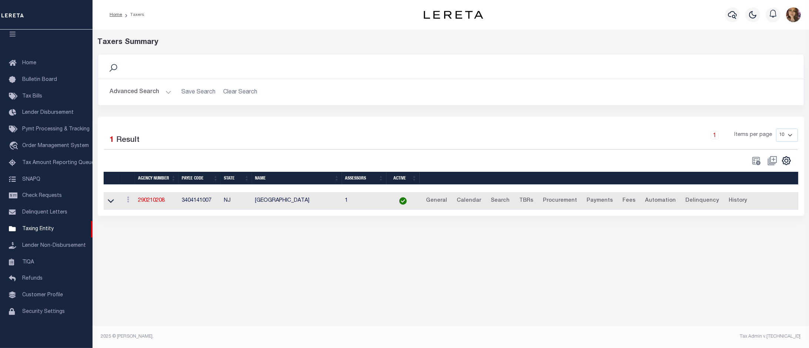
click at [167, 88] on button "Advanced Search" at bounding box center [140, 92] width 61 height 14
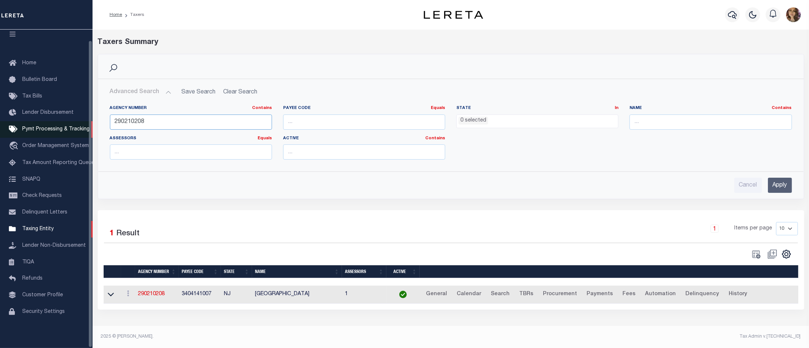
drag, startPoint x: 147, startPoint y: 122, endPoint x: 81, endPoint y: 133, distance: 67.1
click at [81, 133] on div "Home Taxers Profile" at bounding box center [404, 171] width 809 height 343
click at [777, 184] on input "Apply" at bounding box center [779, 185] width 24 height 15
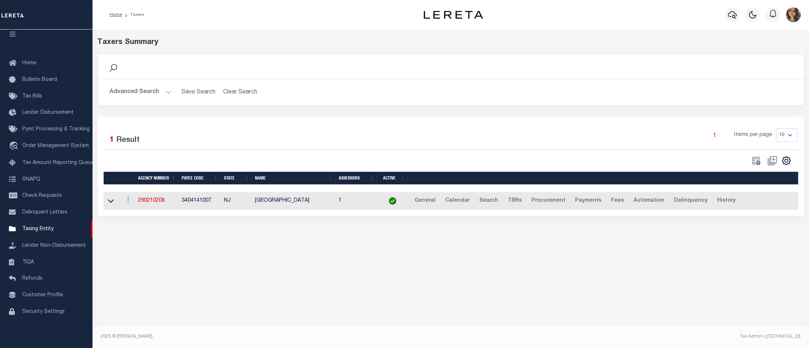
click at [156, 199] on td "290210208" at bounding box center [157, 201] width 44 height 18
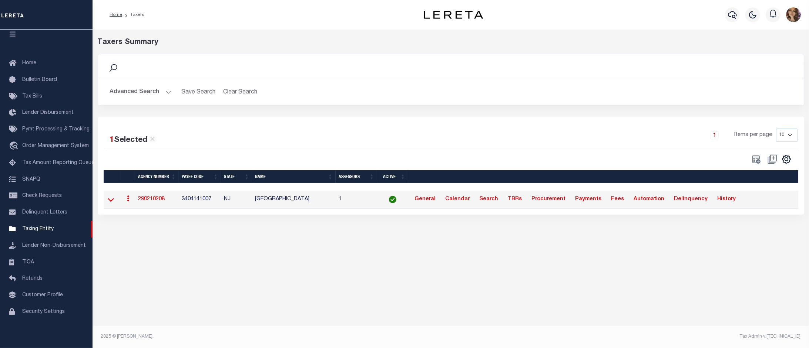
click at [109, 203] on icon at bounding box center [111, 200] width 6 height 8
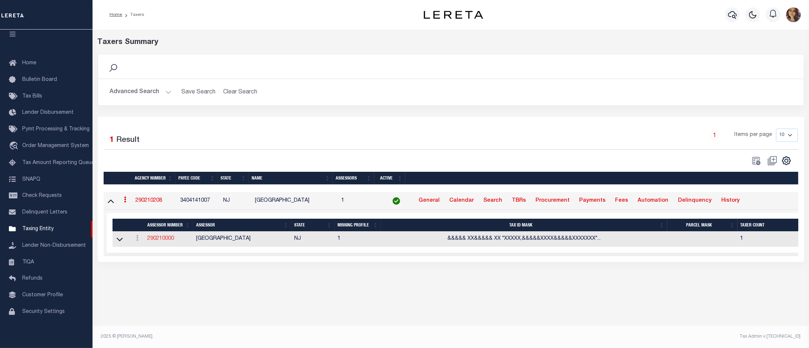
click at [163, 242] on link "290210000" at bounding box center [160, 238] width 27 height 5
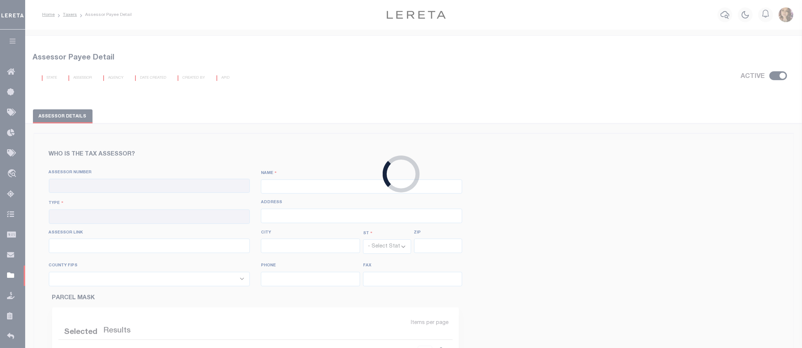
checkbox input "true"
type input "290210000"
type input "WARREN COUNTY"
type input "00 - County"
type input "http://tax1.co.monmouth.nj.us/cgi-bin/prc6.cgi?&ms_user=monm&passwd=&srch_type=…"
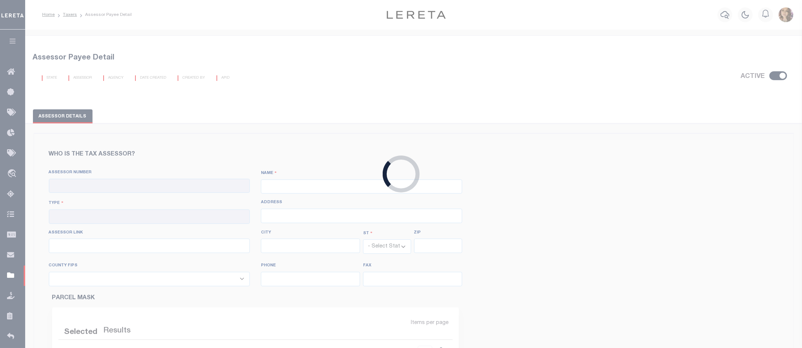
select select "NJ"
select select "34041"
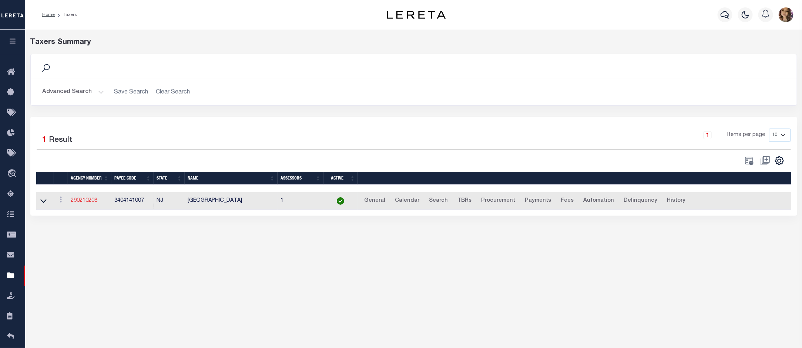
click at [87, 203] on link "290210208" at bounding box center [84, 200] width 27 height 5
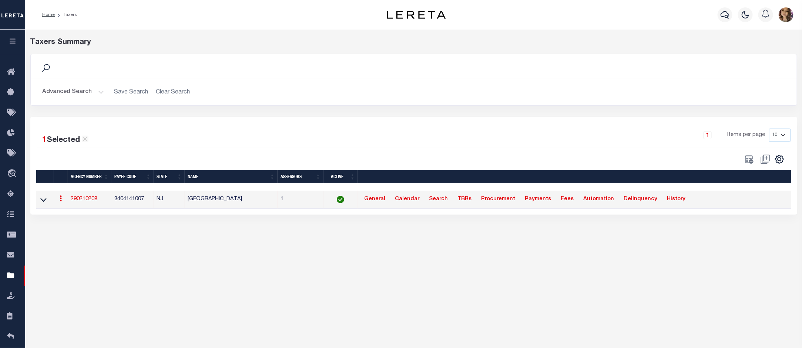
click at [98, 91] on button "Advanced Search" at bounding box center [73, 92] width 61 height 14
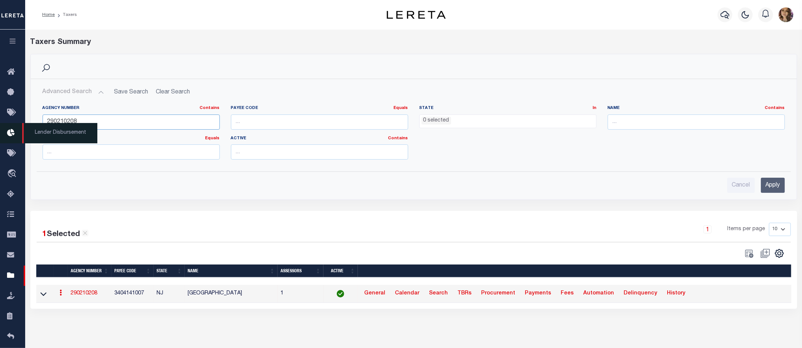
drag, startPoint x: 91, startPoint y: 123, endPoint x: 12, endPoint y: 127, distance: 79.3
click at [12, 127] on div "Home Taxers Profile" at bounding box center [401, 171] width 802 height 343
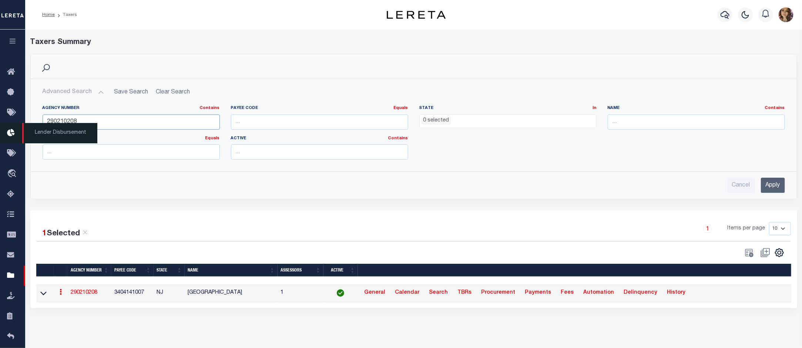
paste input "370130613"
type input "370130613"
click at [771, 187] on input "Apply" at bounding box center [772, 185] width 24 height 15
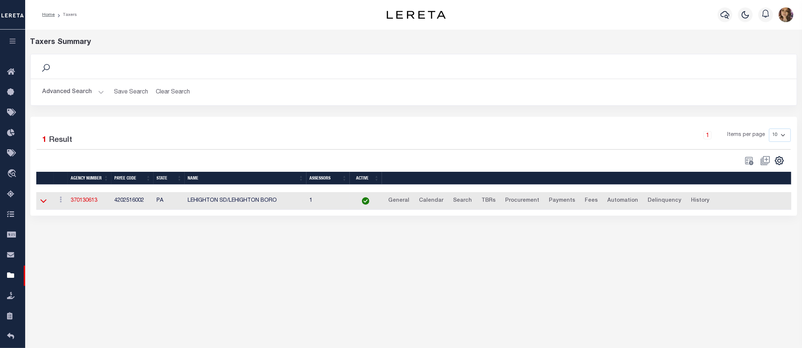
click at [40, 200] on icon at bounding box center [43, 201] width 6 height 8
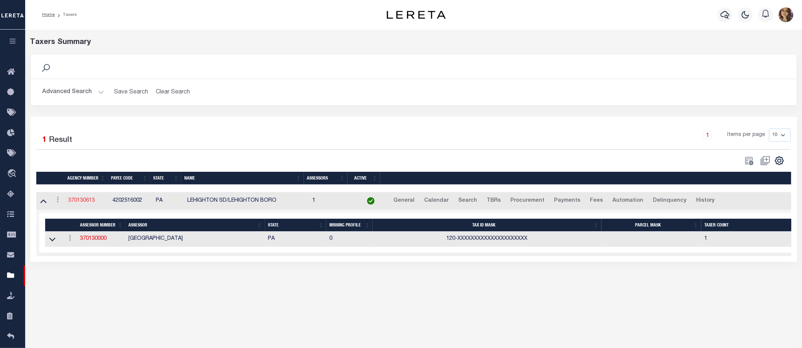
click at [82, 202] on link "370130613" at bounding box center [81, 200] width 27 height 5
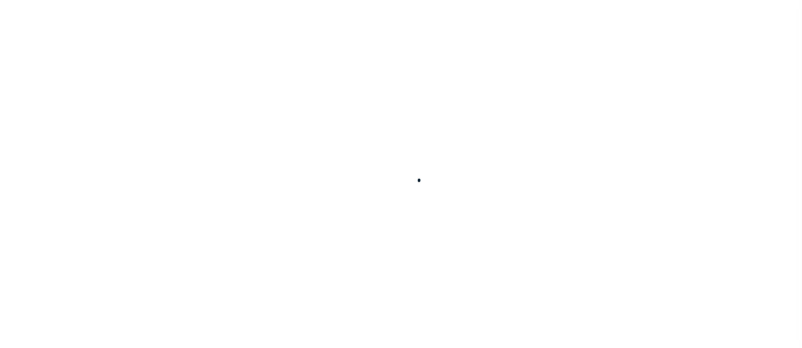
select select
checkbox input "false"
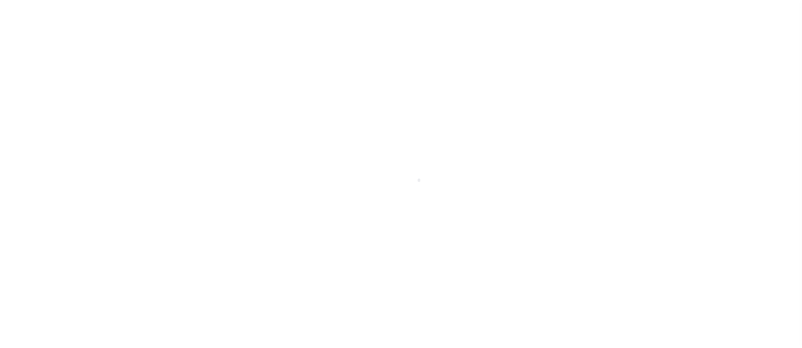
type input "3404141007"
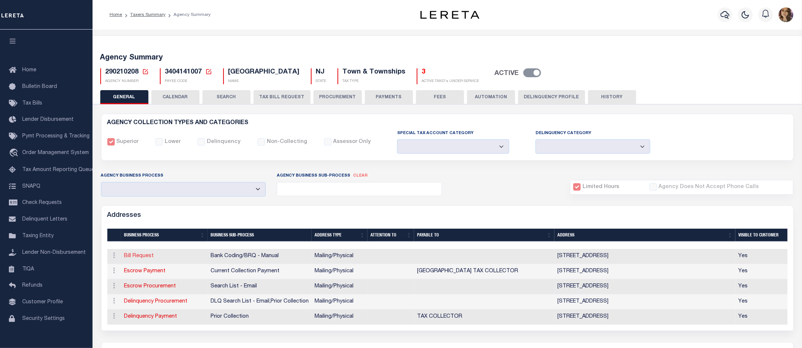
click at [141, 258] on link "Bill Request" at bounding box center [139, 256] width 30 height 5
select select "1"
checkbox input "false"
select select
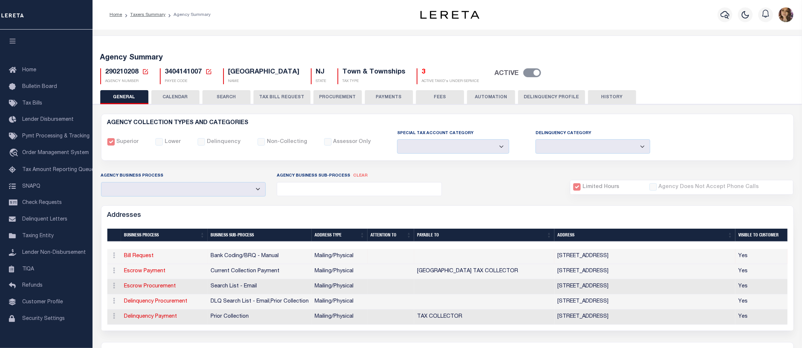
type input "321 GREENWICH ST"
type input "STEWARTSVILLE"
select select "NJ"
type input "08886-2329"
select select "5"
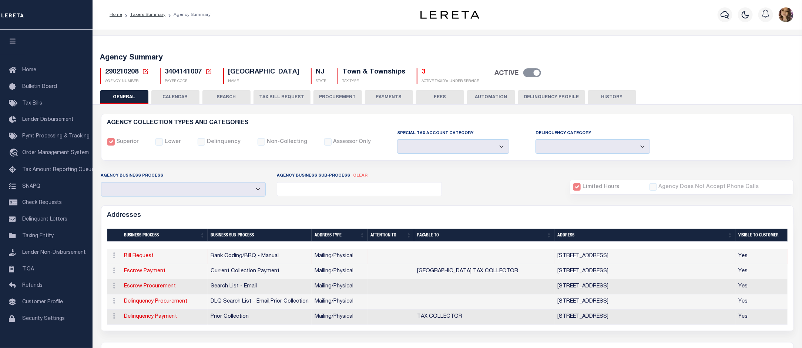
checkbox input "true"
select select "1"
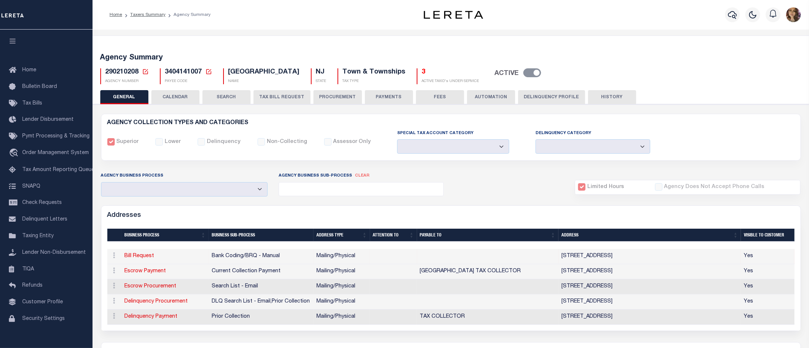
select select "2"
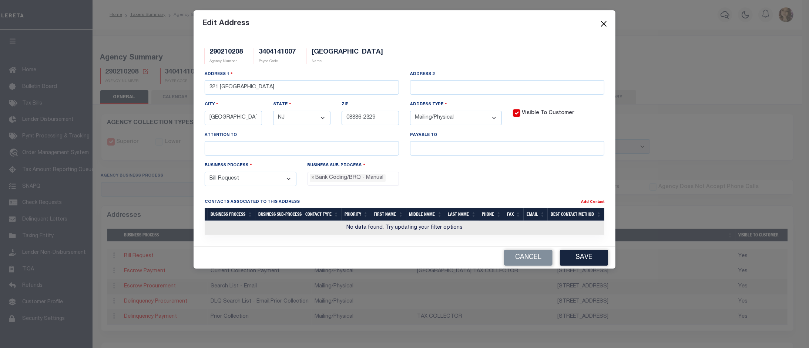
click at [605, 22] on button "Close" at bounding box center [604, 24] width 10 height 10
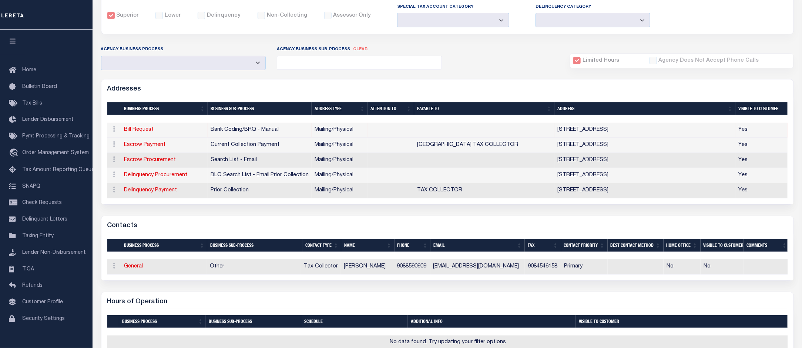
scroll to position [139, 0]
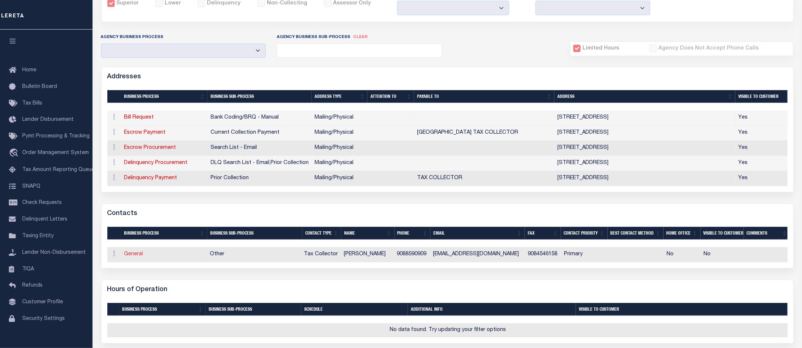
click at [139, 256] on link "General" at bounding box center [133, 254] width 19 height 5
checkbox input "false"
select select
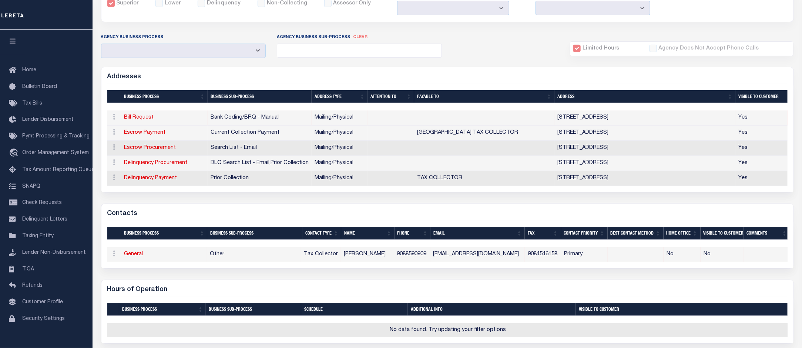
select select "2"
select select "1"
type input "ELOISE"
type input "HAGAMAN"
type input "9088590909"
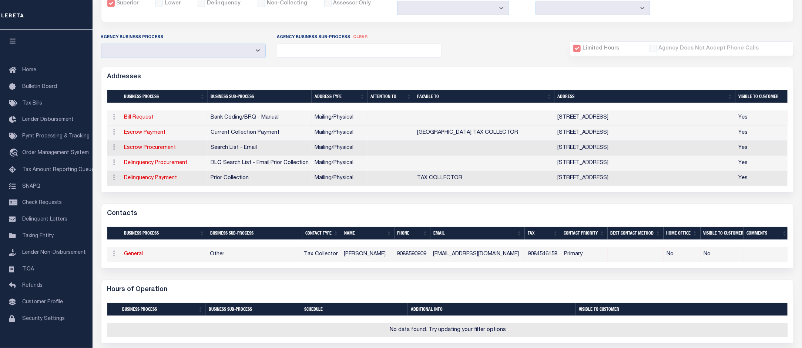
type input "9084546158"
type input "TAX@GREENWICHTOWNSHIP.ORG"
select select "6"
select select "39"
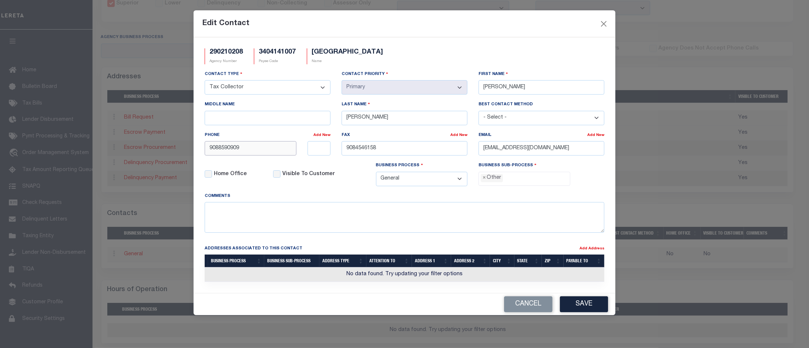
drag, startPoint x: 242, startPoint y: 152, endPoint x: 206, endPoint y: 151, distance: 36.6
click at [206, 151] on input "9088590909" at bounding box center [251, 148] width 92 height 14
type input "908-859-0909"
click at [607, 24] on button "Close" at bounding box center [604, 24] width 10 height 10
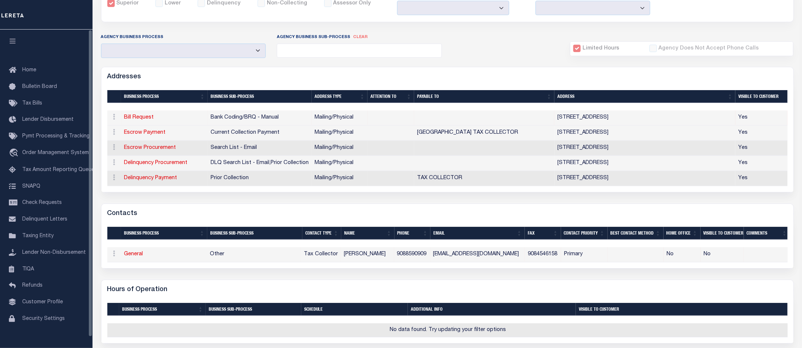
click at [178, 78] on div "Addresses" at bounding box center [447, 75] width 692 height 17
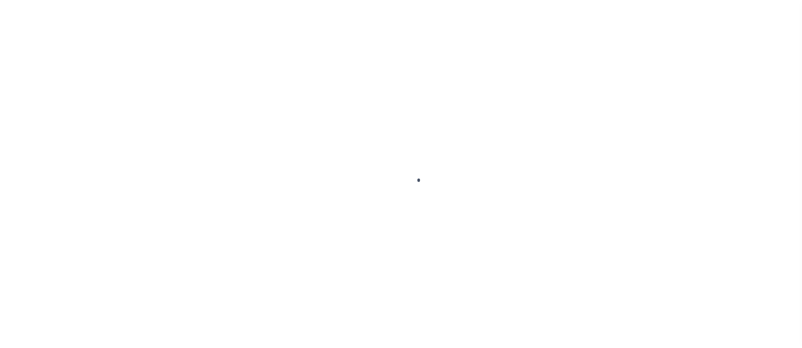
scroll to position [11, 0]
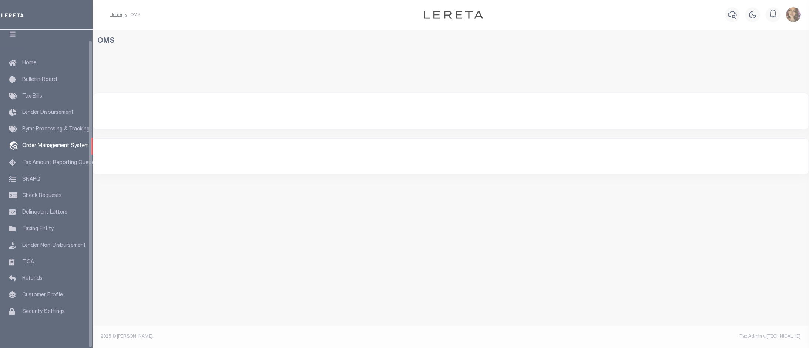
select select "200"
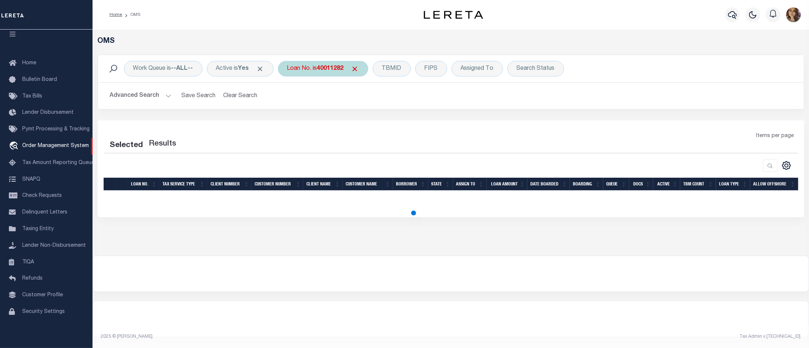
select select "200"
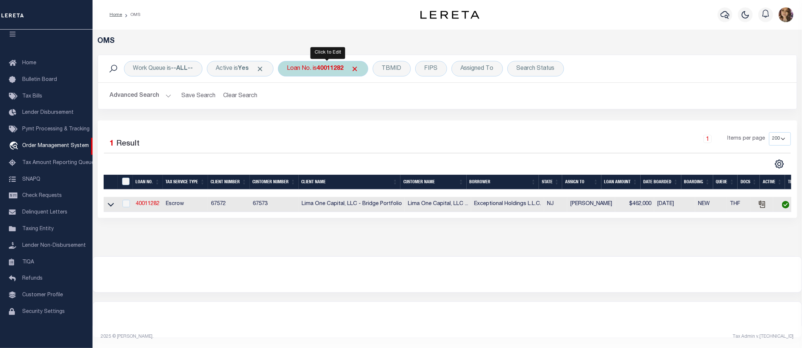
click at [314, 71] on div "Loan No. is 40011282" at bounding box center [323, 69] width 90 height 16
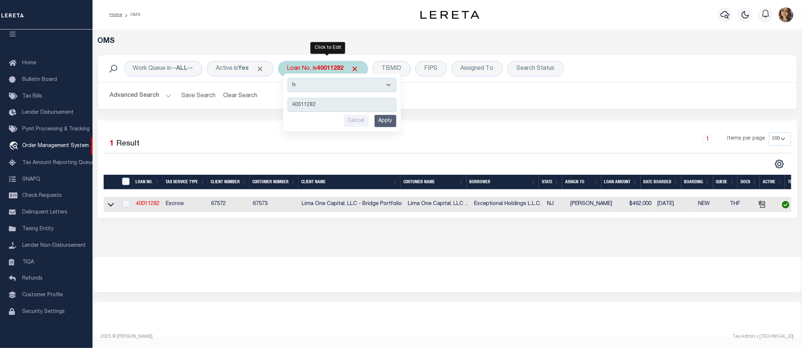
type input "175001369"
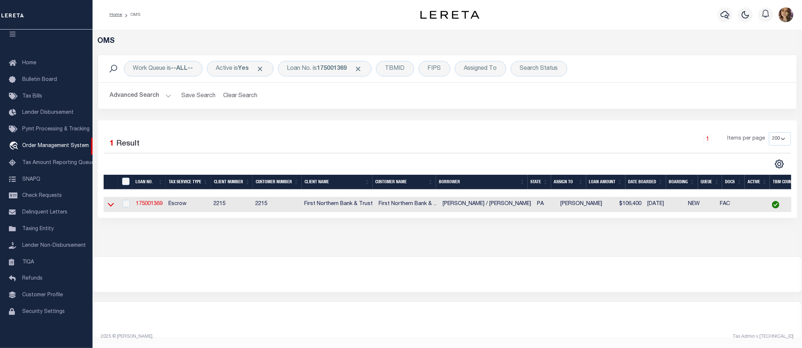
click at [109, 208] on icon at bounding box center [111, 205] width 6 height 8
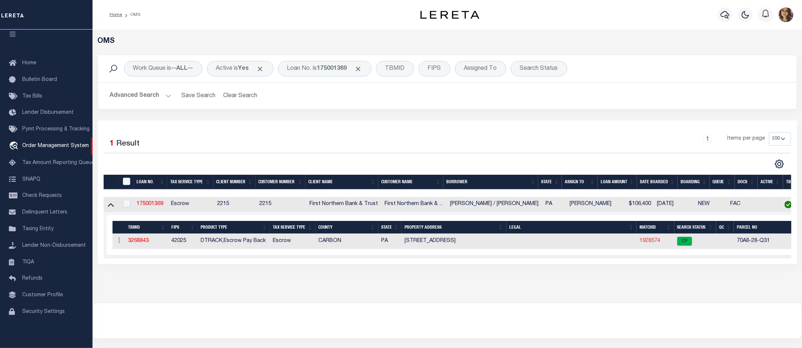
click at [649, 242] on link "1928574" at bounding box center [649, 241] width 21 height 5
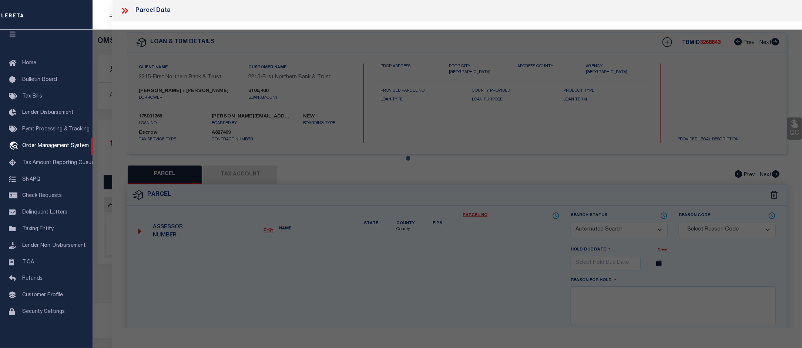
checkbox input "false"
select select "CP"
type input "[PERSON_NAME]"
select select
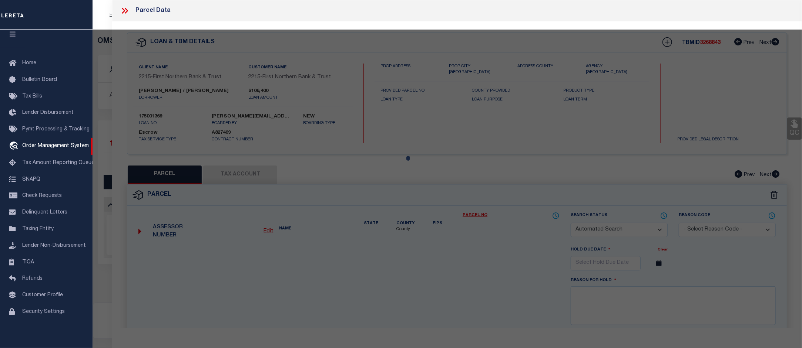
type input "[STREET_ADDRESS]"
checkbox input "false"
type input "Lehighton PA 18235"
type textarea "Total Acres 0.08"
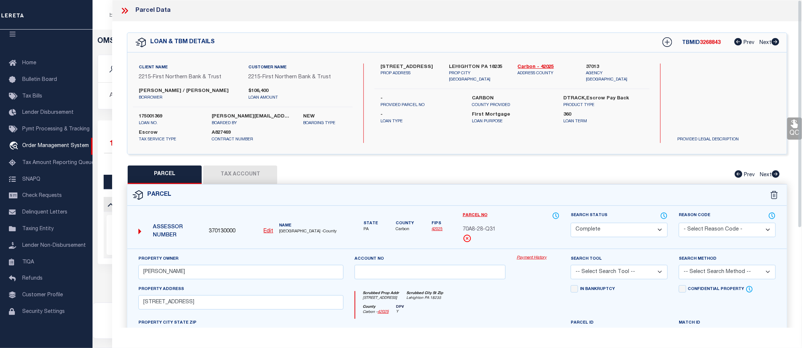
click at [533, 260] on link "Payment History" at bounding box center [537, 258] width 43 height 6
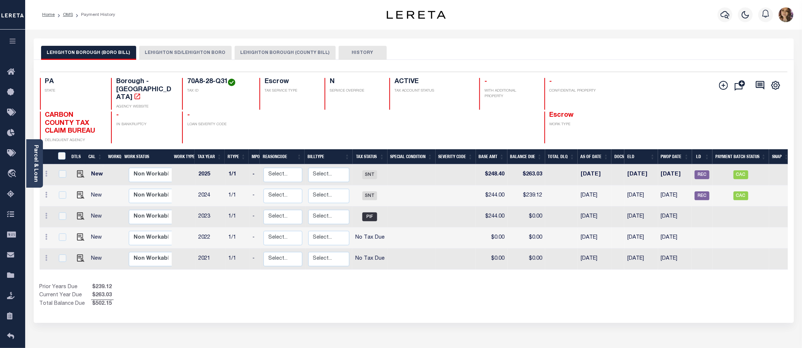
click at [189, 50] on button "LEHIGHTON SD/LEHIGHTON BORO" at bounding box center [185, 53] width 92 height 14
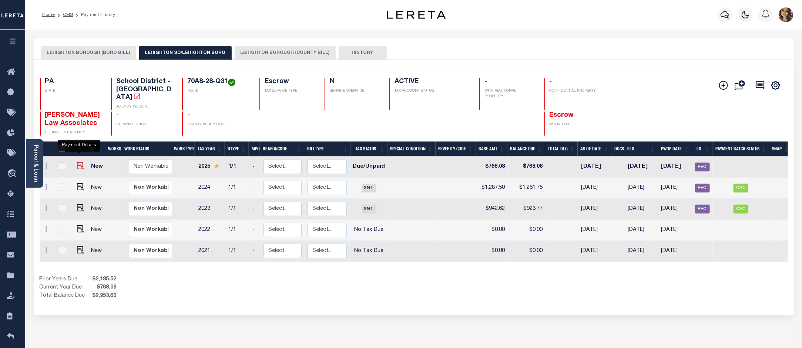
click at [78, 162] on img "" at bounding box center [80, 165] width 7 height 7
checkbox input "true"
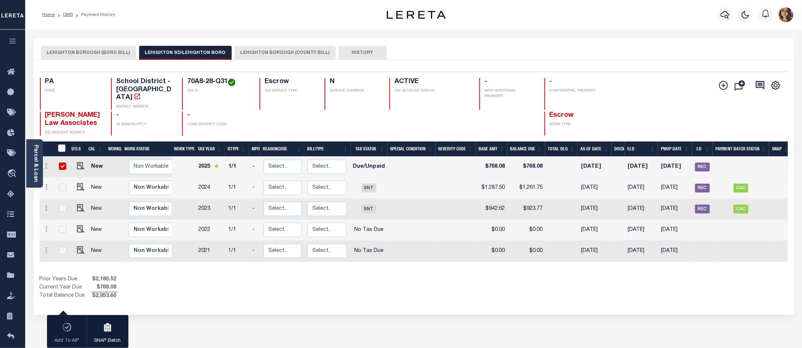
click at [644, 56] on div "LEHIGHTON BOROUGH (BORO BILL) LEHIGHTON SD/LEHIGHTON BORO LEHIGHTON BOROUGH (CO…" at bounding box center [413, 53] width 745 height 14
click at [470, 293] on div "1 Selected 5 Results 1 Items per page 25 50 100 PA STATE TAX ID" at bounding box center [414, 187] width 760 height 255
drag, startPoint x: 186, startPoint y: 81, endPoint x: 227, endPoint y: 82, distance: 41.8
click at [227, 82] on div "70A8-28-Q31 TAX ID" at bounding box center [216, 94] width 68 height 32
copy h4 "70A8-28-Q31"
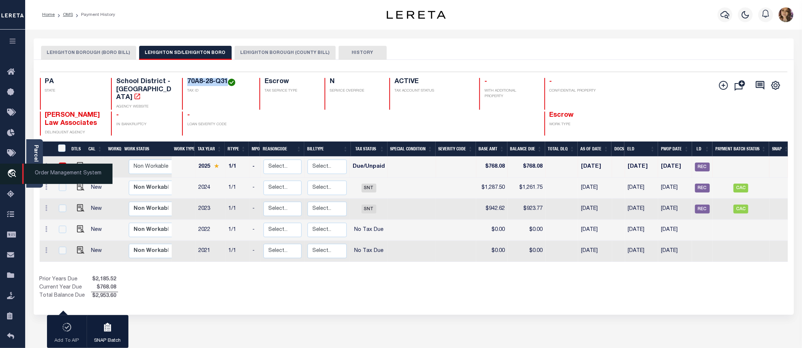
click at [43, 169] on span "Order Management System" at bounding box center [67, 174] width 90 height 20
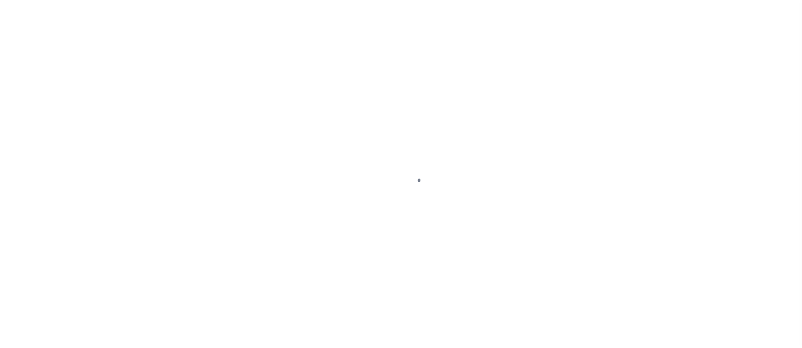
select select "DUE"
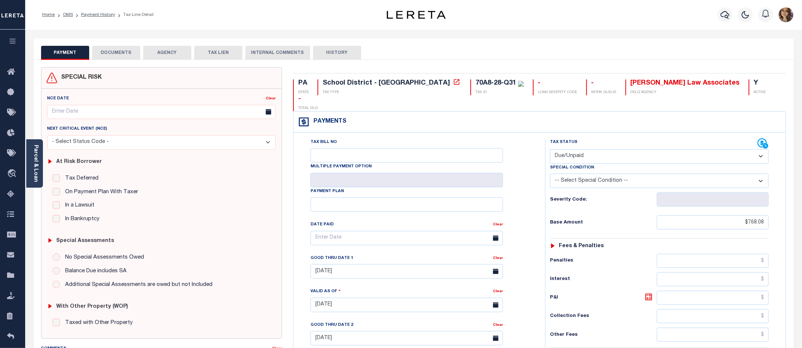
click at [169, 54] on button "AGENCY" at bounding box center [167, 53] width 48 height 14
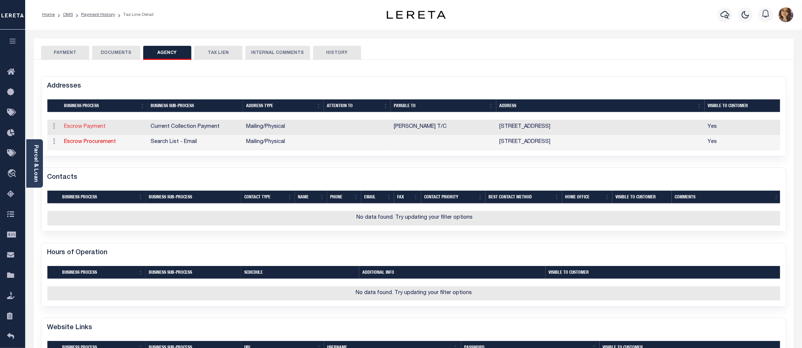
click at [97, 128] on link "Escrow Payment" at bounding box center [84, 126] width 41 height 5
select select "1"
checkbox input "false"
type input "171 S 4TH ST"
type input "LEHIGHTON"
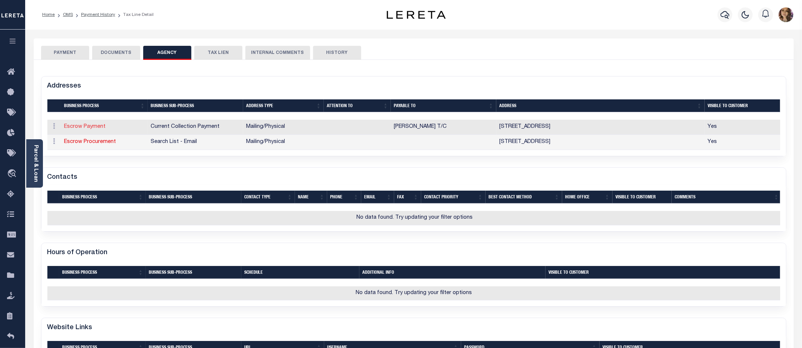
select select "PA"
type input "18235-2035"
select select "5"
checkbox input "true"
type input "MARY E STROHL T/C"
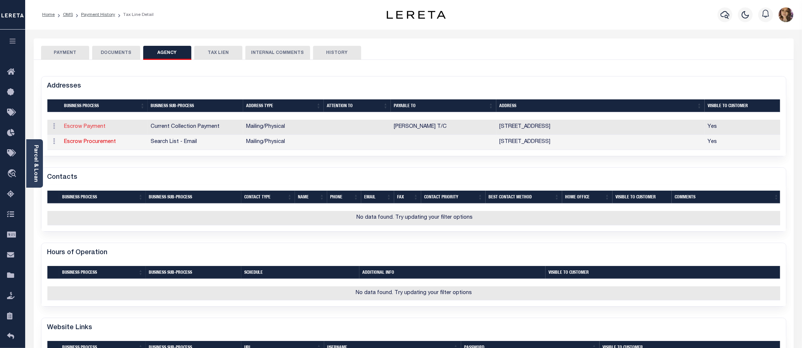
select select "11"
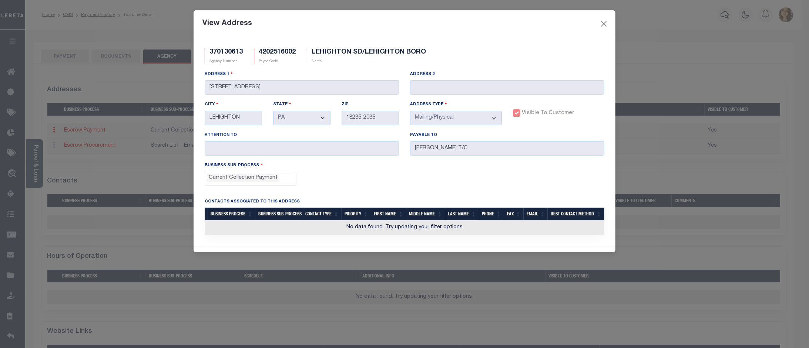
click at [499, 333] on div "View Address 370130613 Agency Number 4202516002 Payee Code LEHIGHTON SD/LEHIGHT…" at bounding box center [404, 174] width 809 height 348
click at [222, 54] on h5 "370130613" at bounding box center [225, 52] width 33 height 8
copy h5 "370130613"
click at [604, 23] on button "Close" at bounding box center [604, 24] width 10 height 10
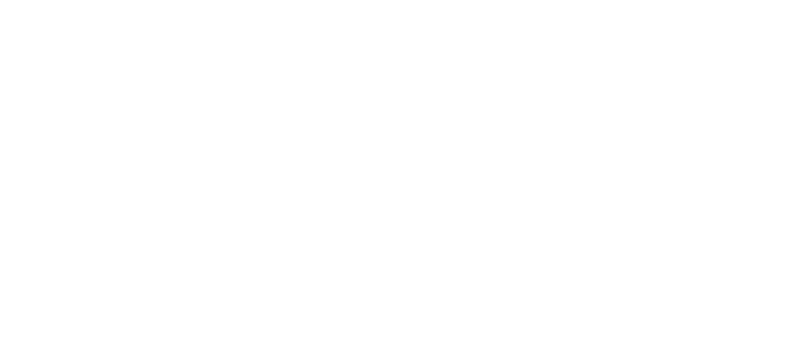
select select
checkbox input "false"
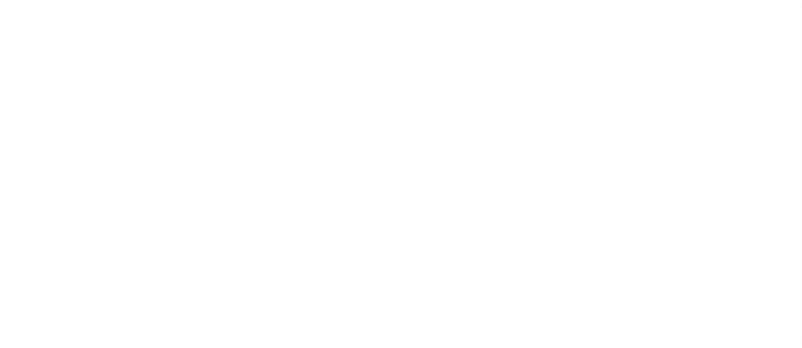
checkbox input "false"
type input "4202516002"
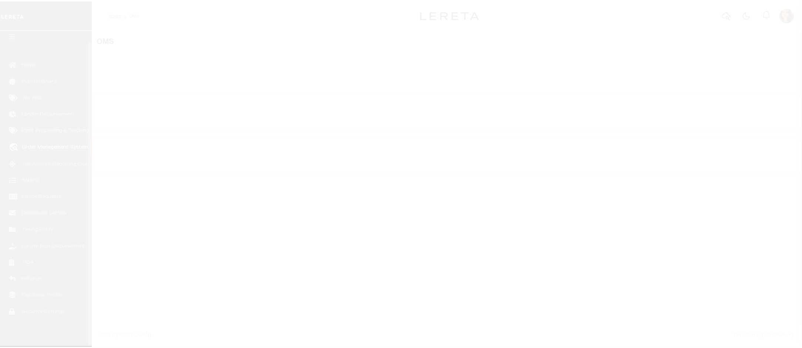
scroll to position [11, 0]
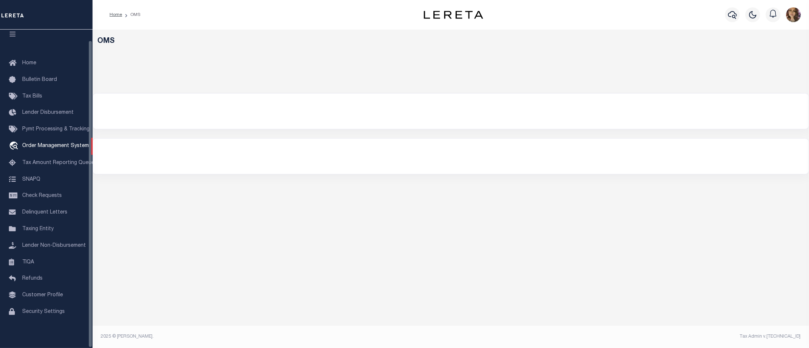
select select "200"
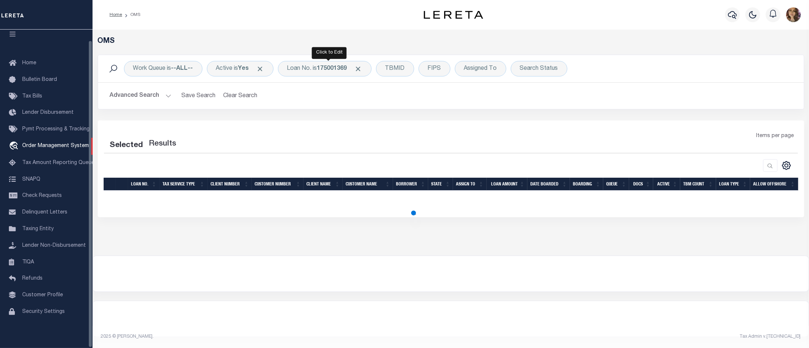
select select "200"
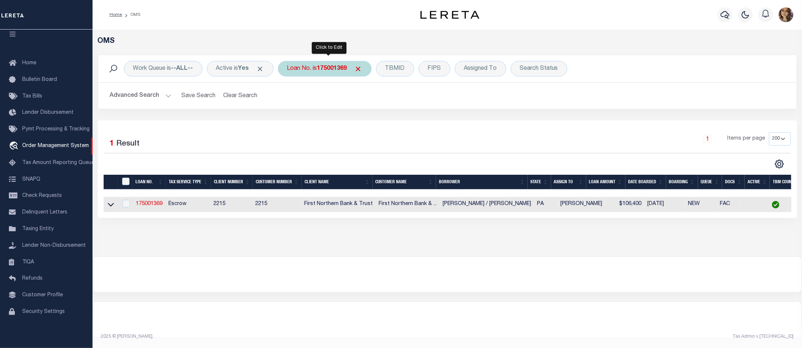
click at [322, 67] on b "175001369" at bounding box center [332, 69] width 30 height 6
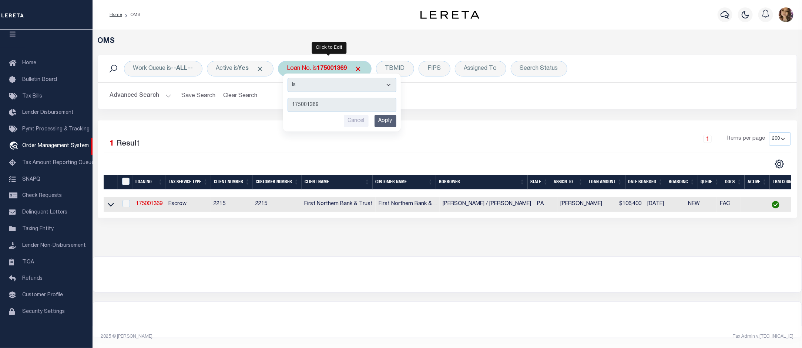
type input "24173ND"
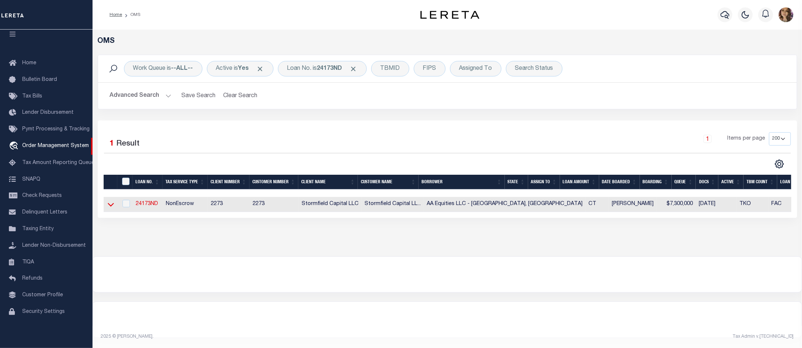
click at [112, 208] on icon at bounding box center [111, 205] width 6 height 8
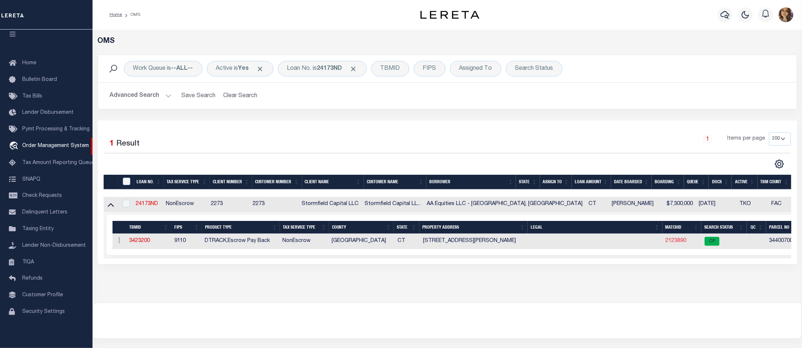
click at [665, 244] on link "2123890" at bounding box center [675, 241] width 21 height 5
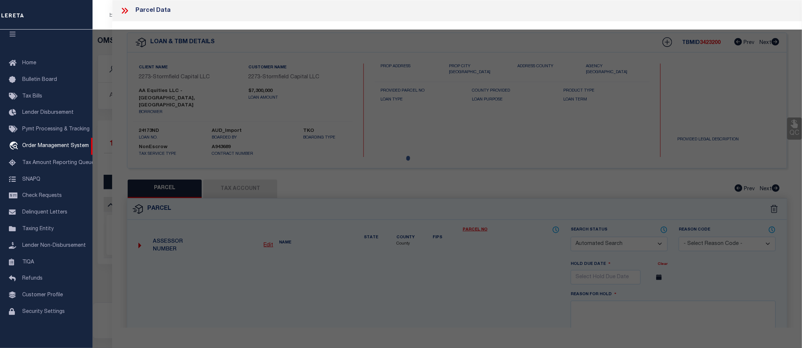
checkbox input "false"
select select "CP"
type input "AA EQUITIES LLC"
select select
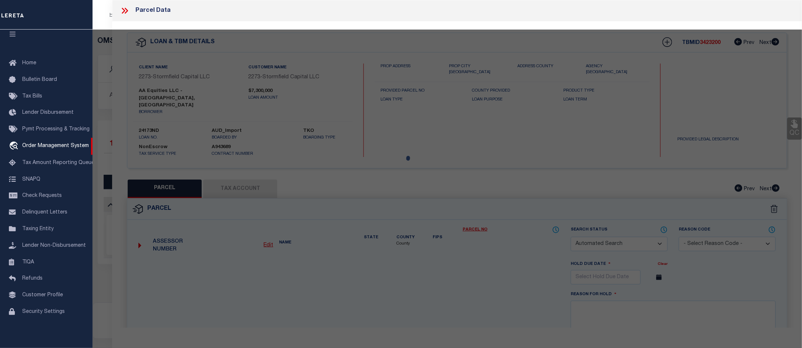
type input "[STREET_ADDRESS][PERSON_NAME]"
checkbox input "false"
type input "[GEOGRAPHIC_DATA] CT 06051"
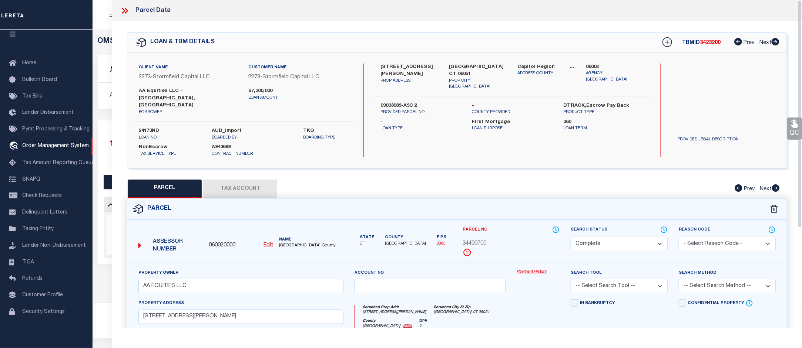
click at [536, 269] on link "Payment History" at bounding box center [537, 272] width 43 height 6
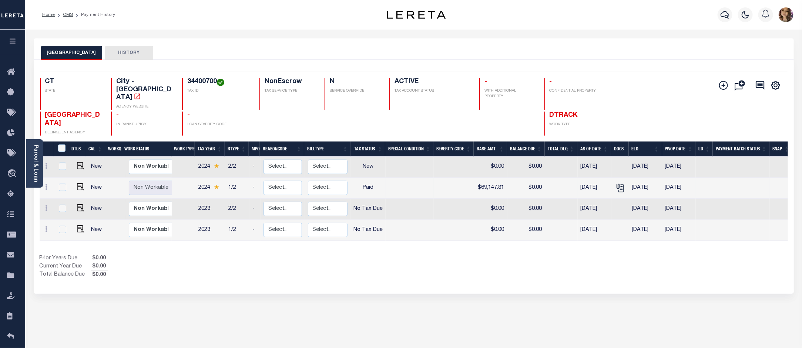
click at [441, 178] on td at bounding box center [453, 188] width 40 height 21
checkbox input "true"
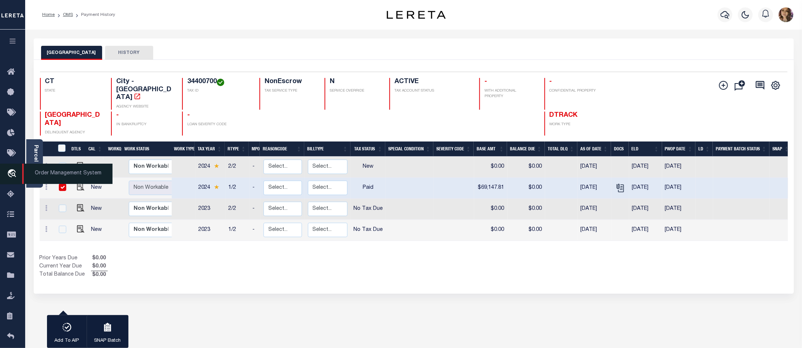
click at [9, 176] on icon "travel_explore" at bounding box center [13, 174] width 12 height 10
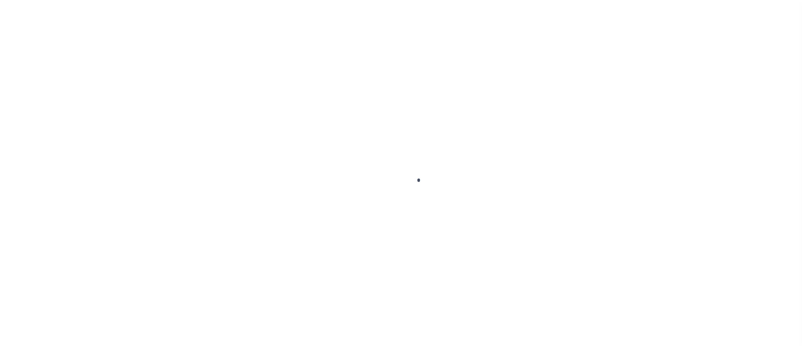
scroll to position [11, 0]
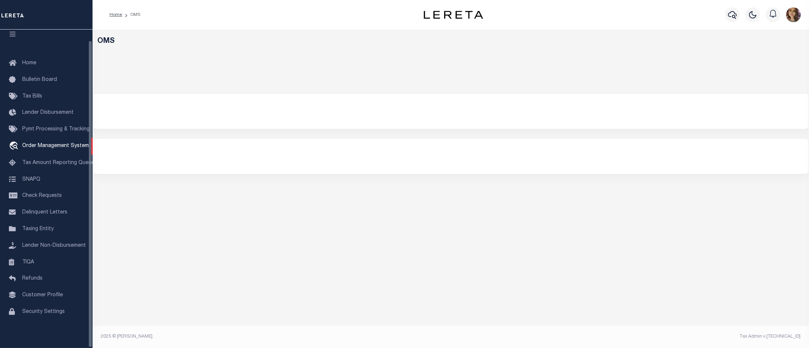
select select "200"
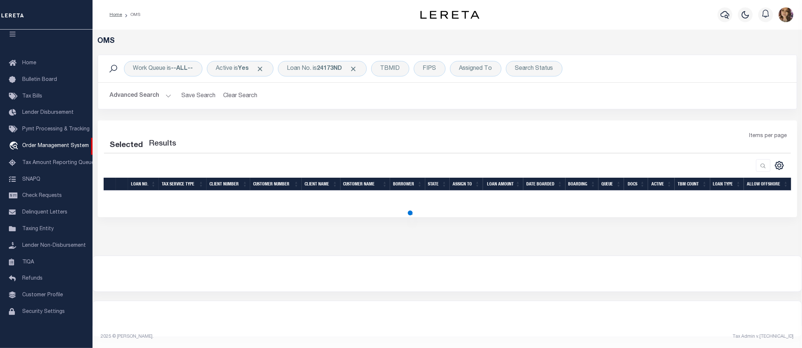
select select "200"
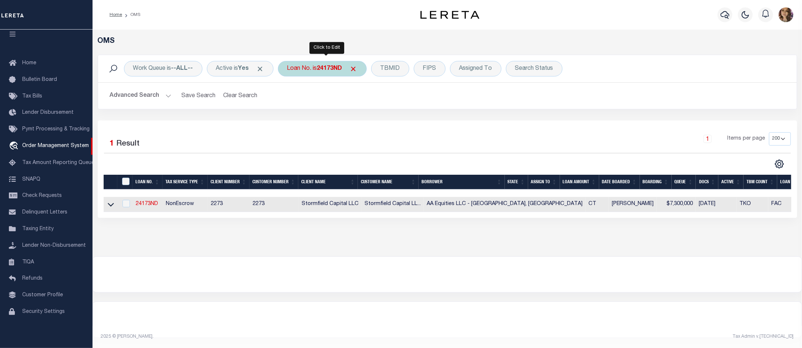
click at [317, 69] on div "Loan No. is 24173ND" at bounding box center [322, 69] width 89 height 16
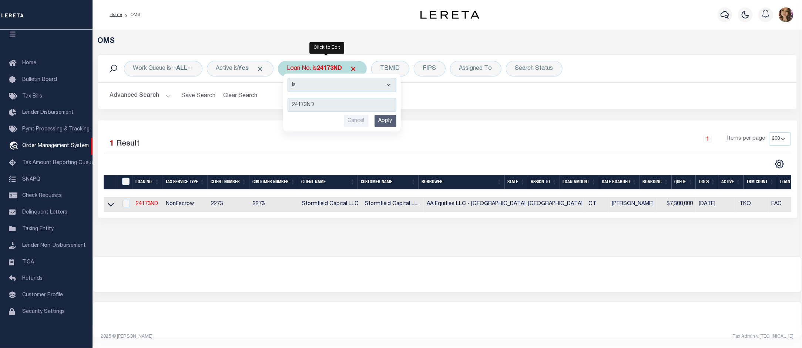
type input "115820"
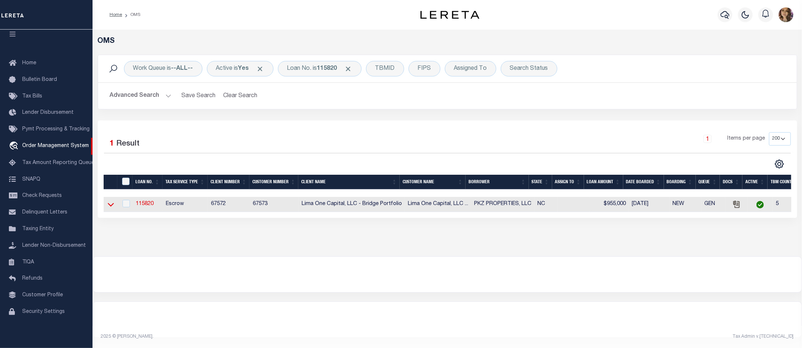
click at [111, 207] on icon at bounding box center [111, 205] width 6 height 4
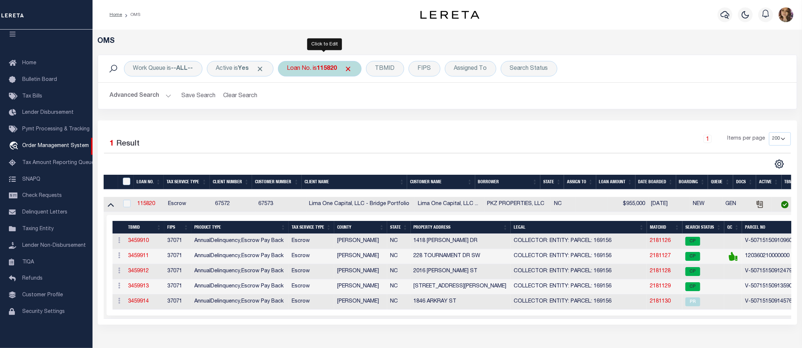
click at [316, 72] on div "Loan No. is 115820" at bounding box center [320, 69] width 84 height 16
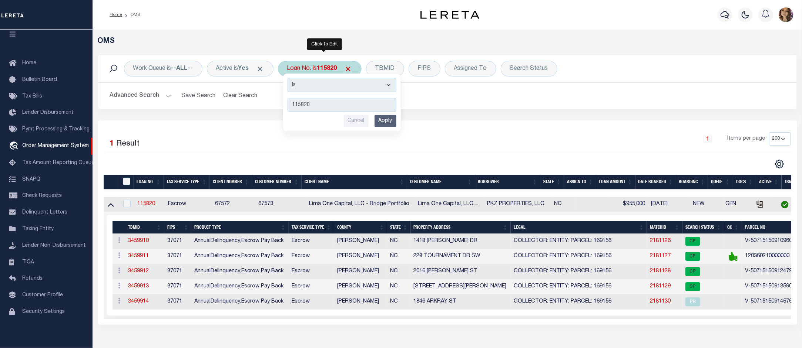
type input "25106ND"
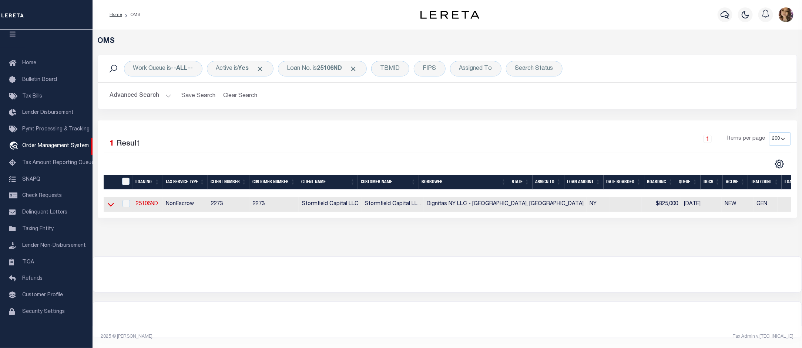
click at [108, 204] on icon at bounding box center [111, 205] width 6 height 8
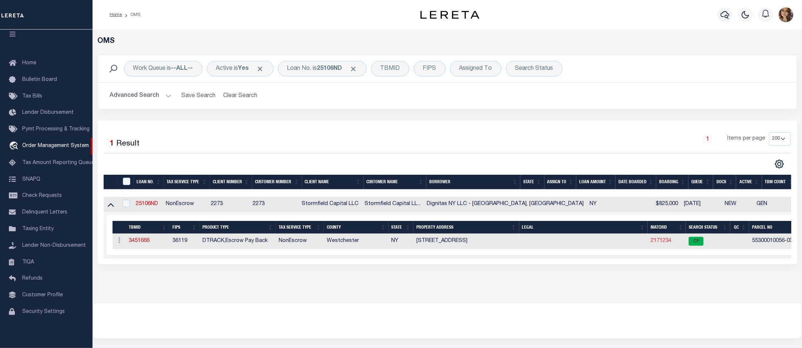
click at [650, 241] on link "2171234" at bounding box center [660, 241] width 21 height 5
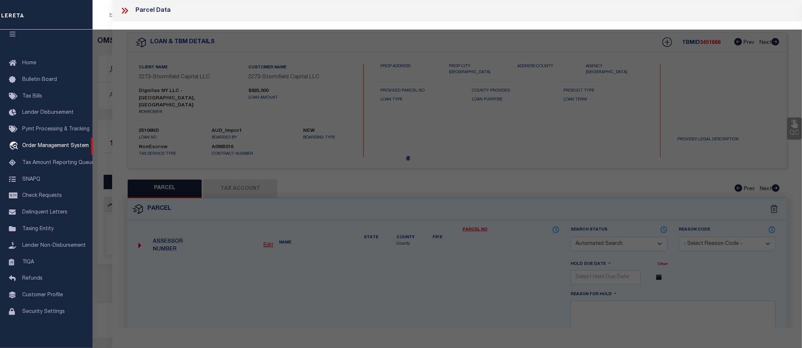
checkbox input "false"
select select "CP"
type input "DEDVUKAJ,ZEF & YULIYA"
select select "ATL"
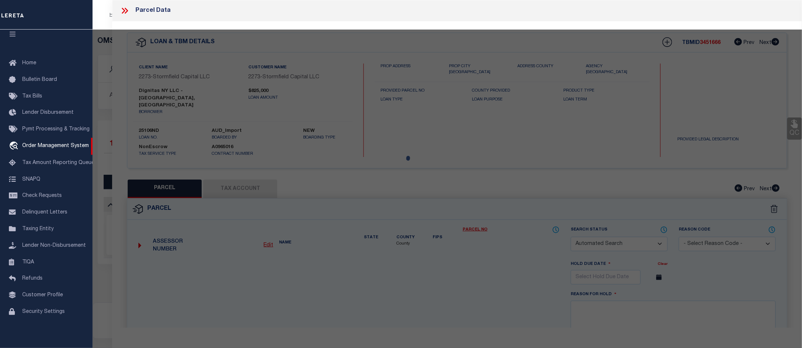
select select "ADD"
type input "[STREET_ADDRESS]"
checkbox input "false"
type input "SOUTH SALEM, NY 10590"
type textarea "LOT:4.7 BLK:38- SEC:100.56- DIST:553000 CITY/MUNI/TWP:LEWISBORO"
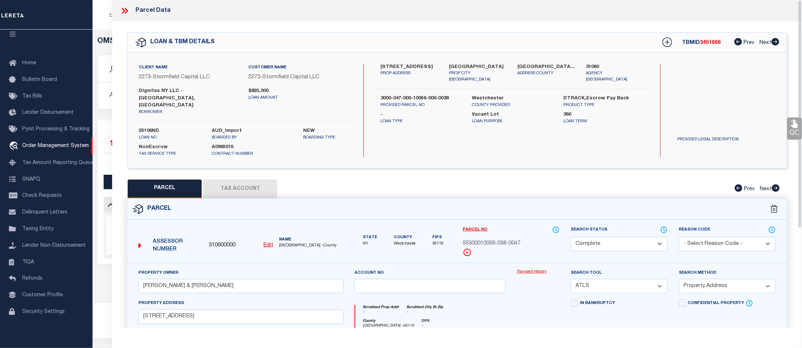
click at [536, 269] on link "Payment History" at bounding box center [537, 272] width 43 height 6
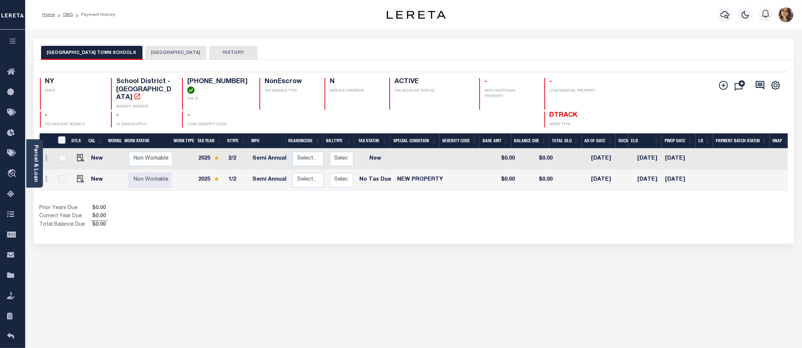
click at [150, 48] on button "[GEOGRAPHIC_DATA]" at bounding box center [175, 53] width 61 height 14
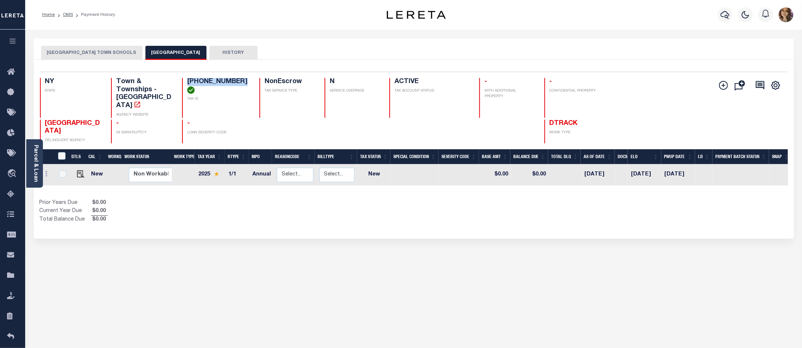
drag, startPoint x: 188, startPoint y: 82, endPoint x: 237, endPoint y: 80, distance: 48.9
click at [237, 80] on h4 "[PHONE_NUMBER]" at bounding box center [218, 86] width 63 height 16
copy h4 "[PHONE_NUMBER]"
click at [80, 171] on img "" at bounding box center [80, 174] width 7 height 7
checkbox input "true"
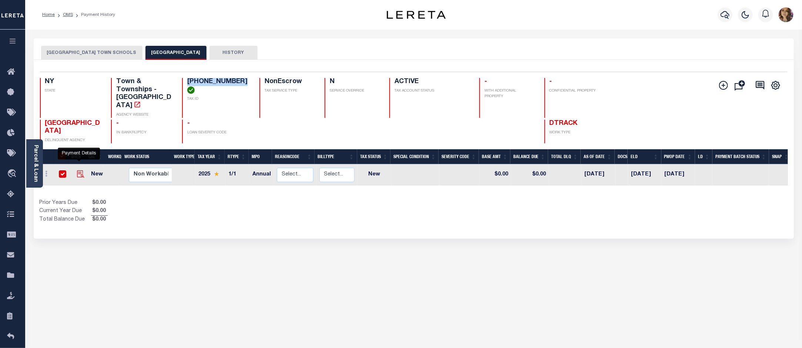
checkbox input "true"
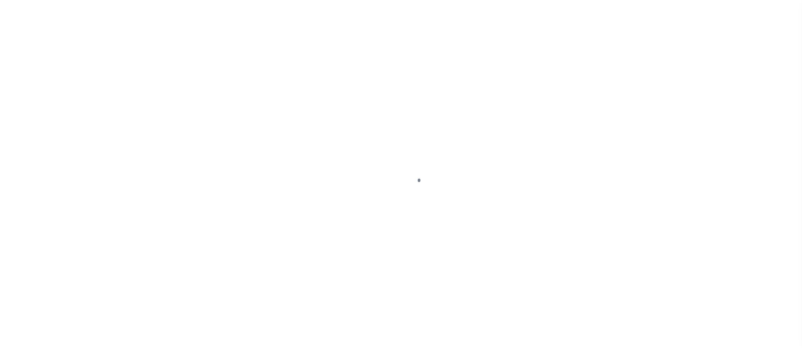
select select "NW2"
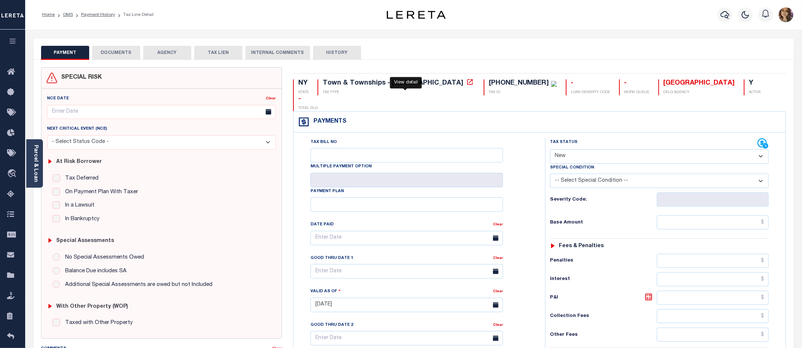
click at [466, 84] on icon at bounding box center [469, 81] width 7 height 7
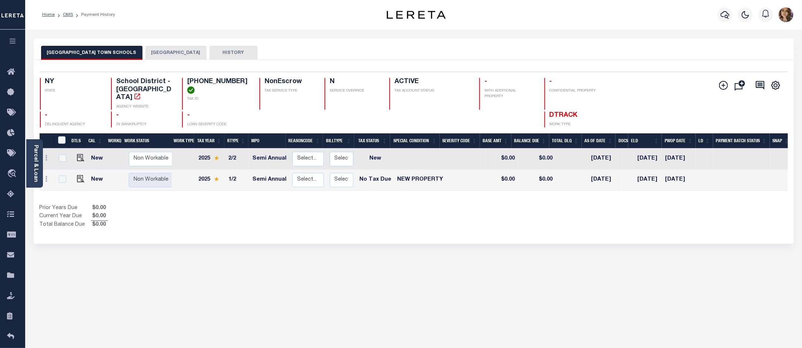
click at [32, 167] on div "Parcel & Loan" at bounding box center [34, 163] width 17 height 48
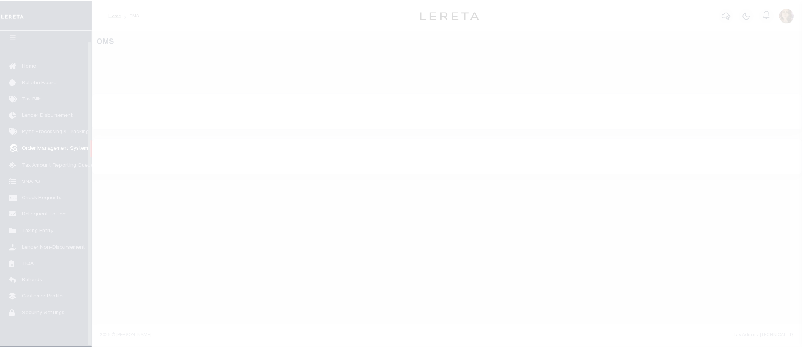
scroll to position [11, 0]
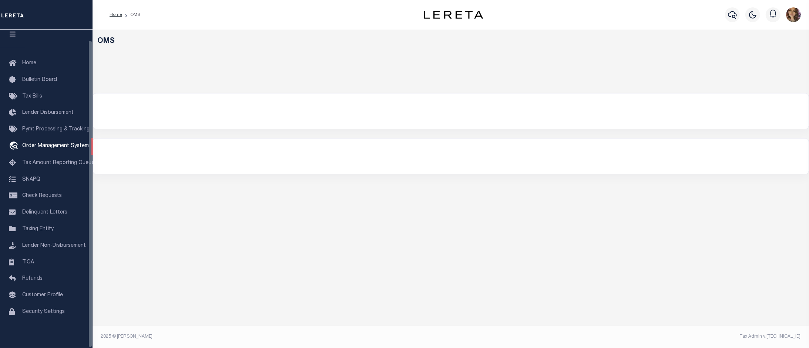
select select "200"
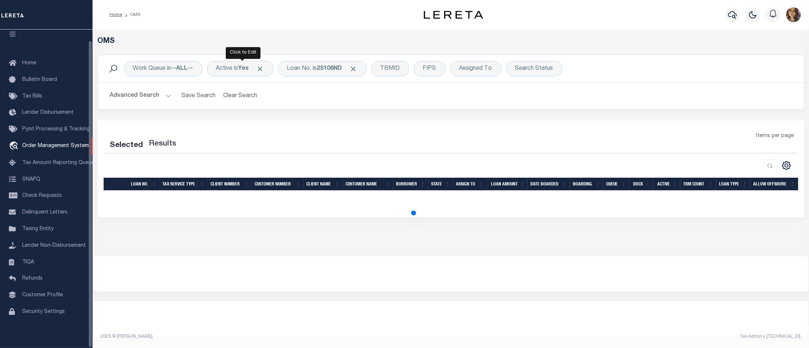
select select "200"
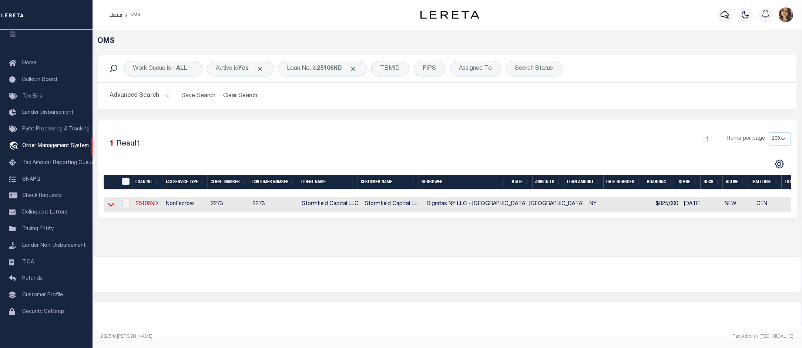
click at [111, 209] on icon at bounding box center [111, 205] width 6 height 8
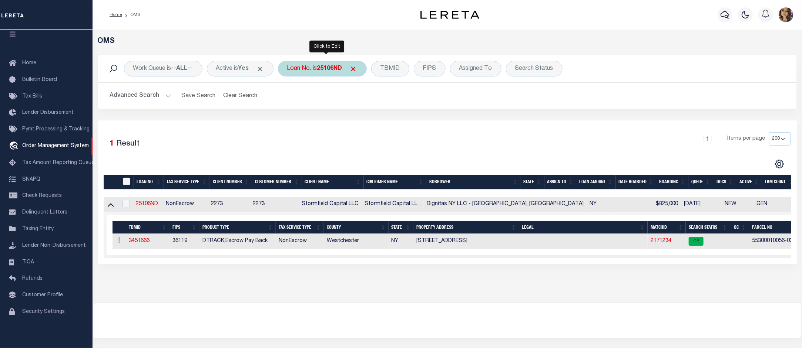
click at [328, 72] on b "25106ND" at bounding box center [329, 69] width 25 height 6
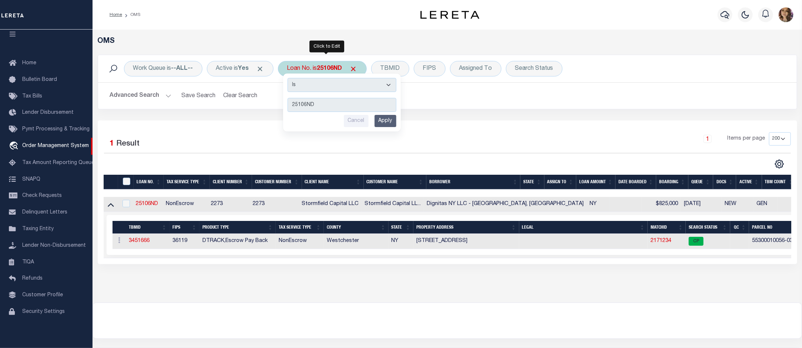
type input "15647"
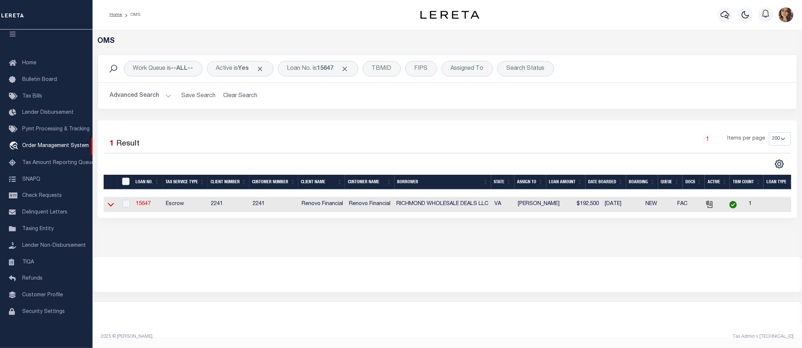
click at [111, 209] on icon at bounding box center [111, 205] width 6 height 8
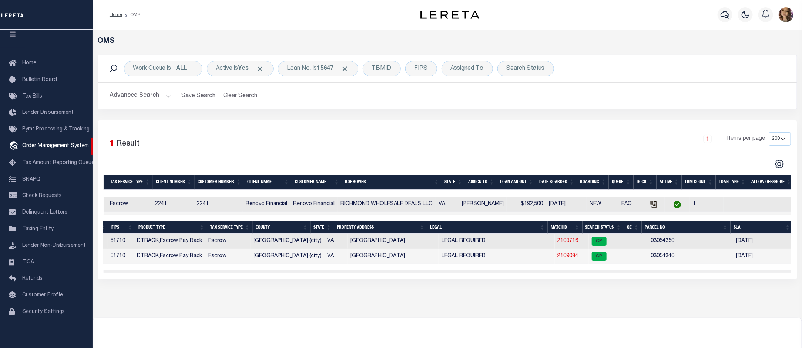
scroll to position [0, 0]
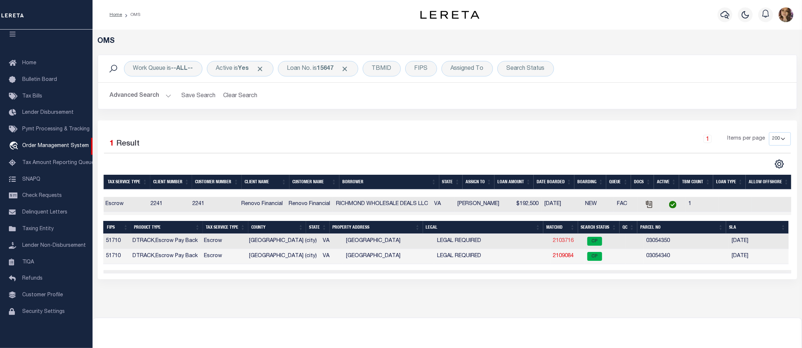
click at [558, 243] on link "2103716" at bounding box center [563, 241] width 21 height 5
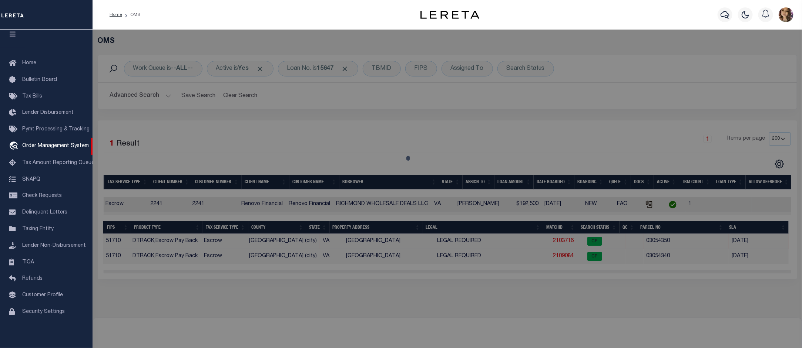
select select "AS"
select select
checkbox input "false"
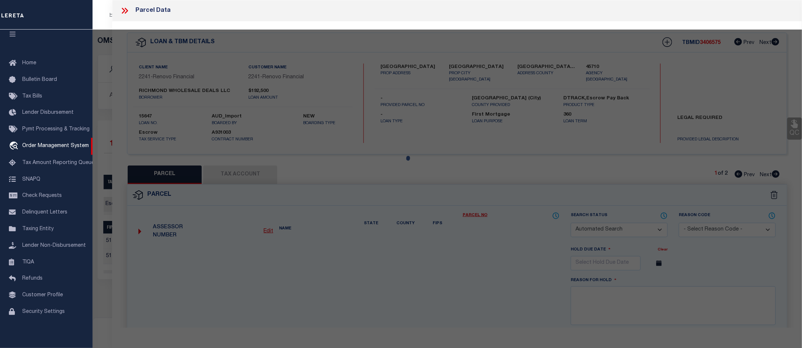
select select "CP"
type input "Richmond Wholesale Deals Llc"
select select "AGW"
select select
type input "W S PIKE STREET"
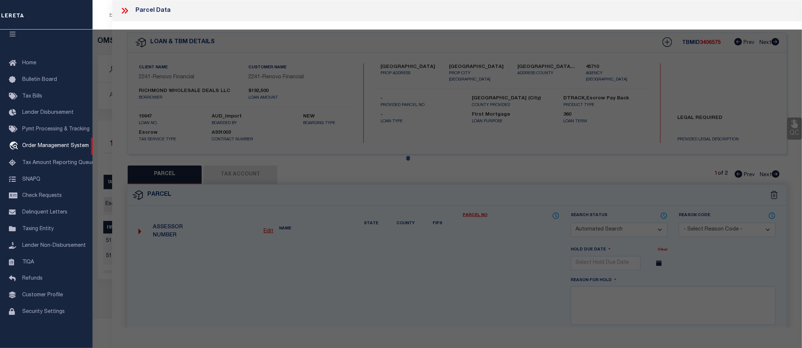
checkbox input "false"
type input "Norfolk, VA 23523"
type textarea "34 30ft Hodges Tract 0.0742 acres"
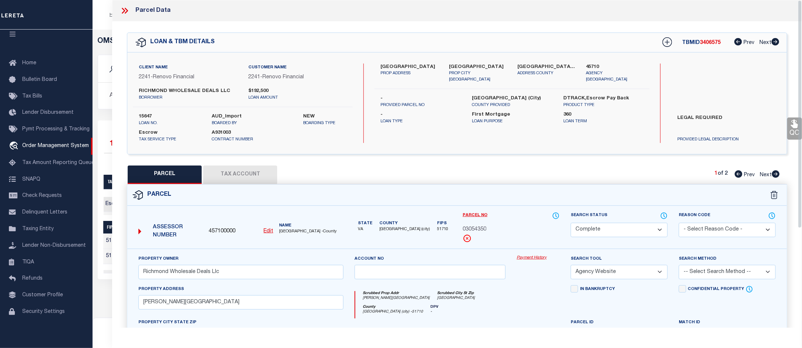
click at [527, 259] on link "Payment History" at bounding box center [537, 258] width 43 height 6
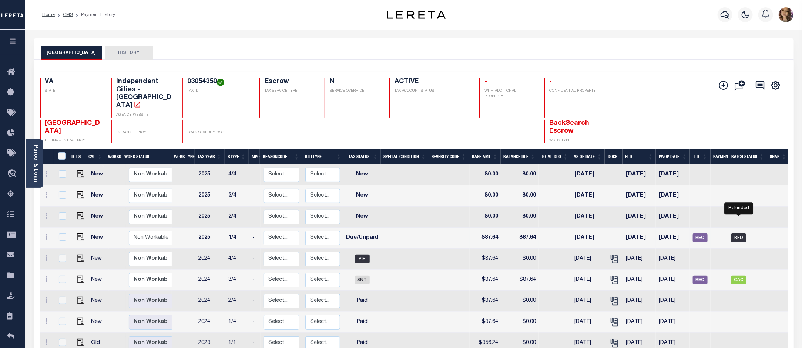
click at [737, 234] on span "RFD" at bounding box center [738, 238] width 15 height 9
checkbox input "true"
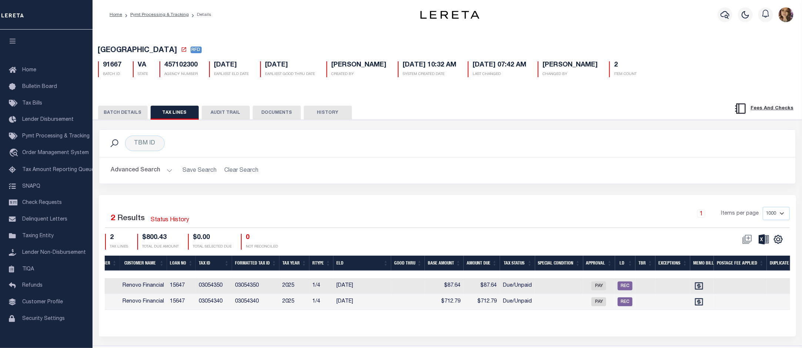
scroll to position [0, 419]
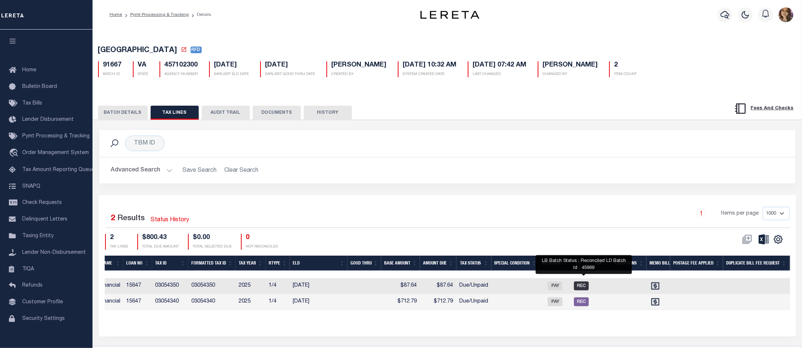
click at [583, 286] on span "REC" at bounding box center [581, 286] width 15 height 9
checkbox input "true"
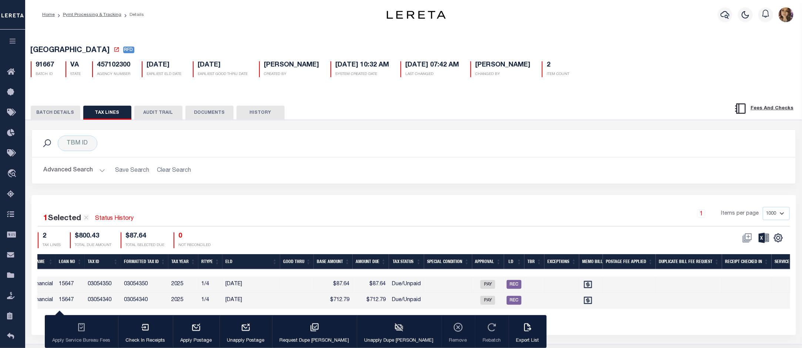
click at [402, 207] on div "1 Selected 2 Results Status History 1 Items per page 1000 2500 5000 10000 2 TAX…" at bounding box center [413, 265] width 764 height 140
click at [52, 117] on button "BATCH DETAILS" at bounding box center [56, 113] width 50 height 14
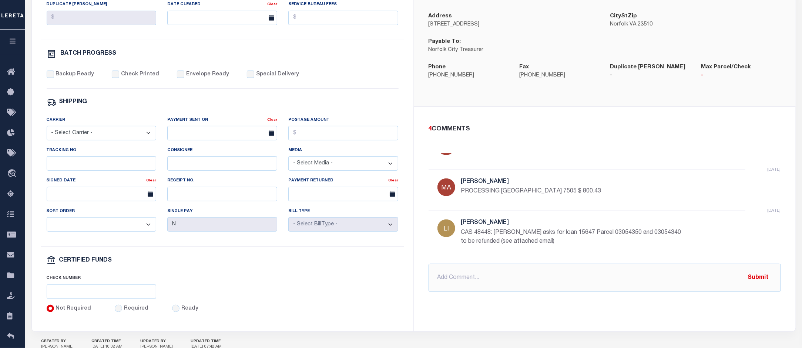
scroll to position [0, 0]
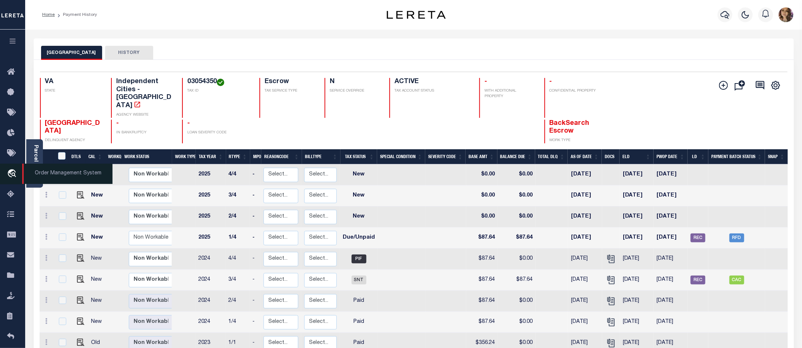
click at [44, 171] on span "Order Management System" at bounding box center [67, 174] width 90 height 20
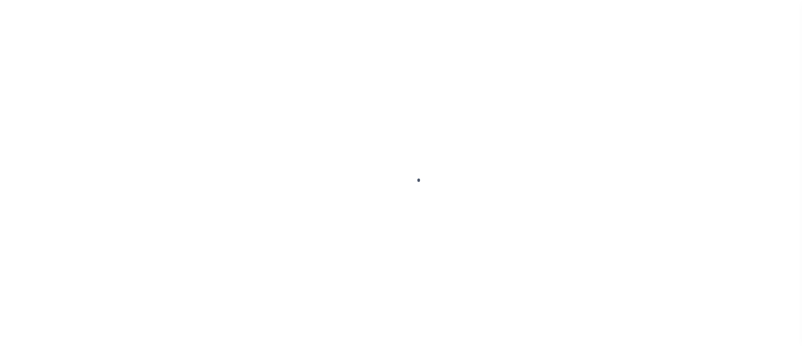
scroll to position [11, 0]
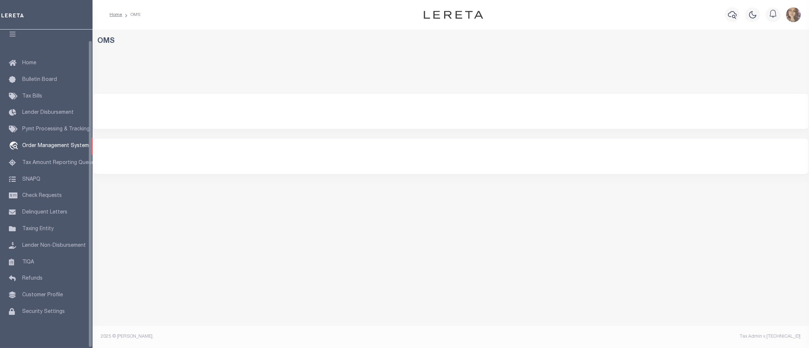
select select "200"
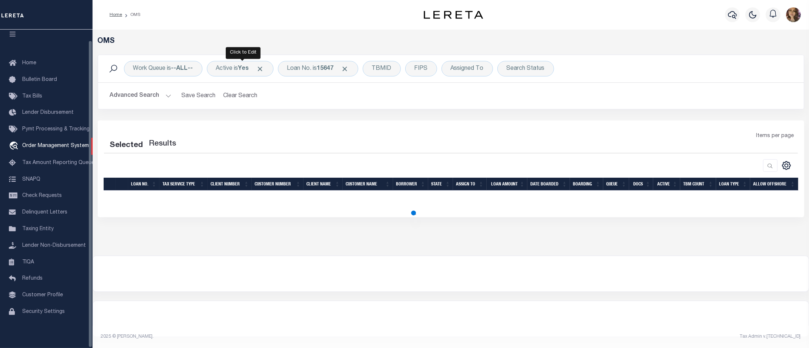
select select "200"
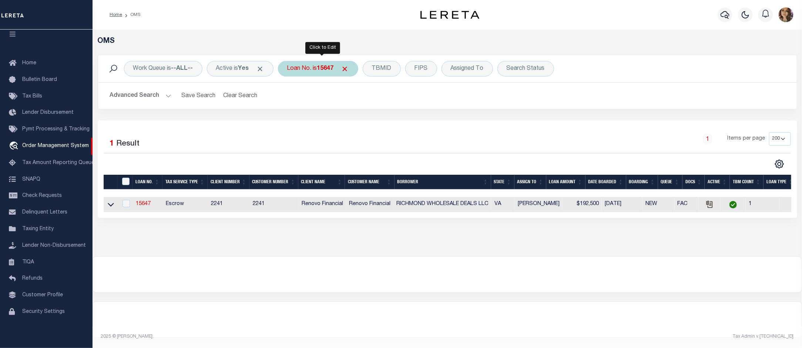
click at [317, 70] on div "Loan No. is 15647" at bounding box center [318, 69] width 80 height 16
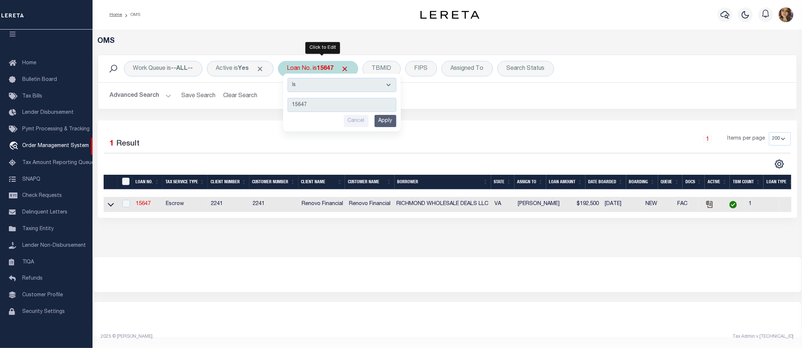
type input "131481"
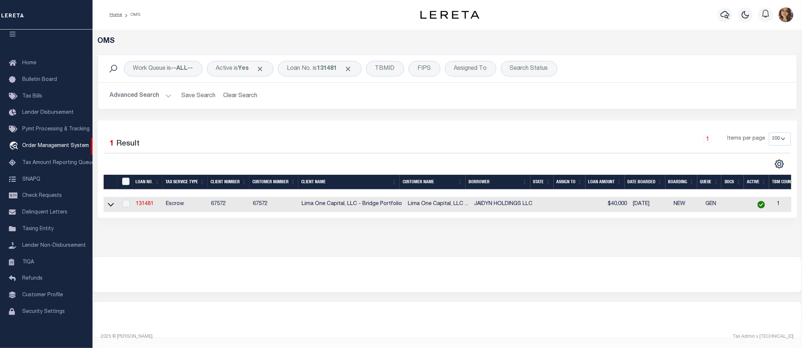
drag, startPoint x: 110, startPoint y: 206, endPoint x: 121, endPoint y: 209, distance: 11.9
click at [110, 206] on icon at bounding box center [111, 205] width 6 height 8
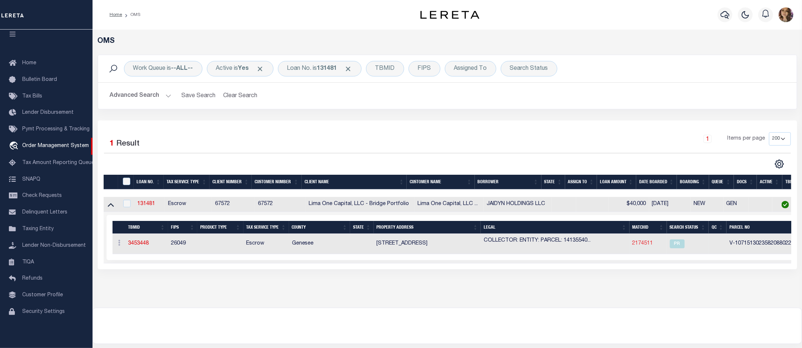
click at [638, 245] on link "2174511" at bounding box center [642, 243] width 21 height 5
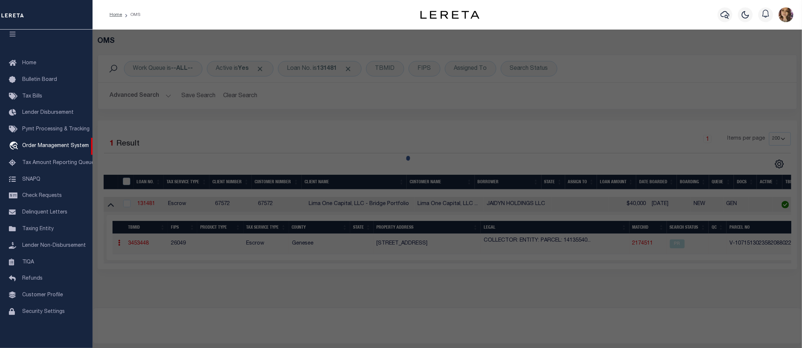
checkbox input "false"
select select "PR"
type input "[STREET_ADDRESS]"
checkbox input "false"
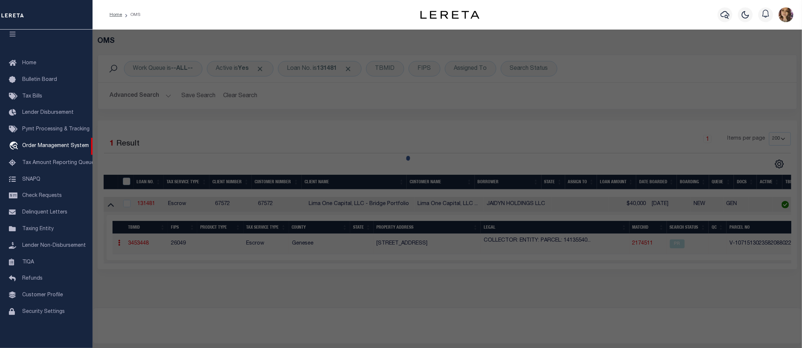
type input "MOUNT MORRIS MI 48458"
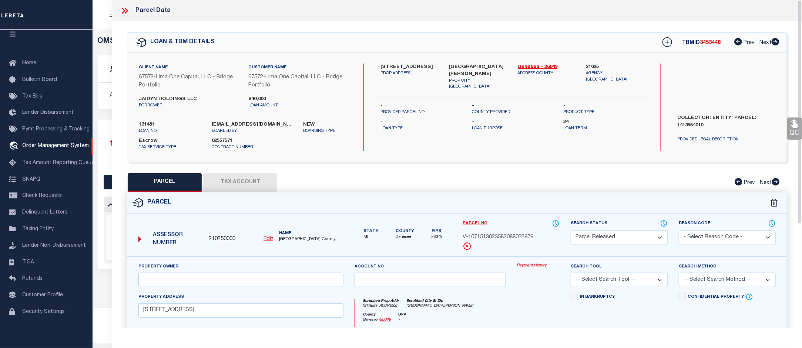
click at [532, 266] on link "Payment History" at bounding box center [537, 266] width 43 height 6
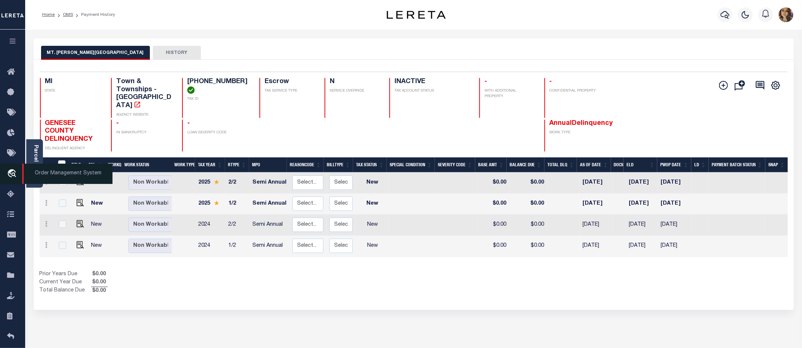
click at [51, 170] on span "Order Management System" at bounding box center [67, 174] width 90 height 20
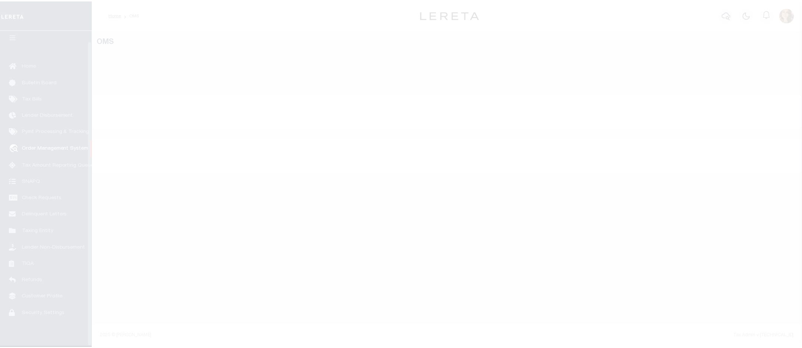
scroll to position [11, 0]
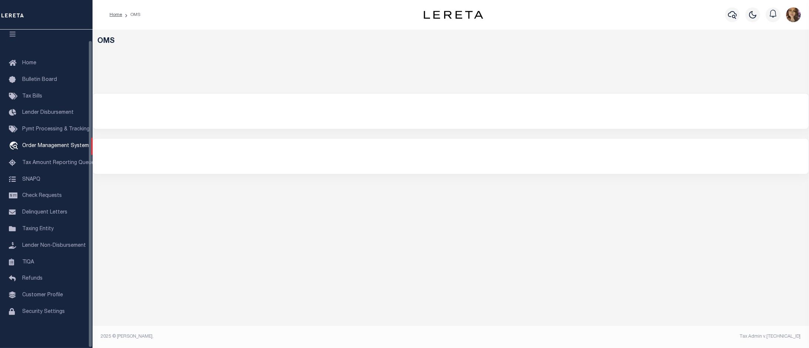
select select "200"
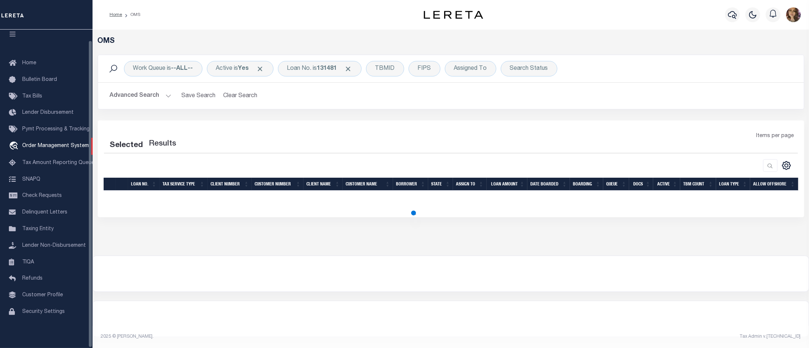
select select "200"
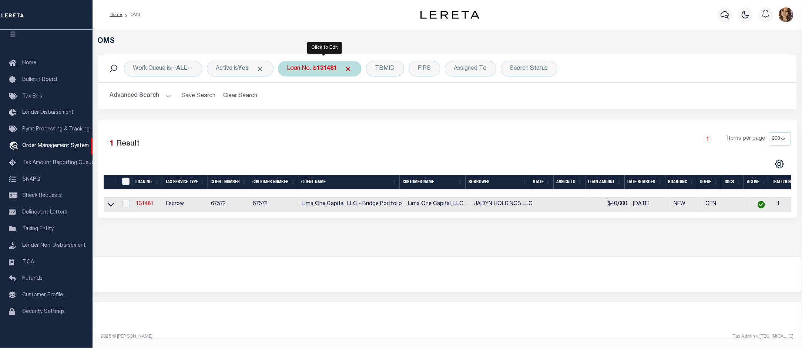
click at [304, 67] on div "Loan No. is 131481" at bounding box center [320, 69] width 84 height 16
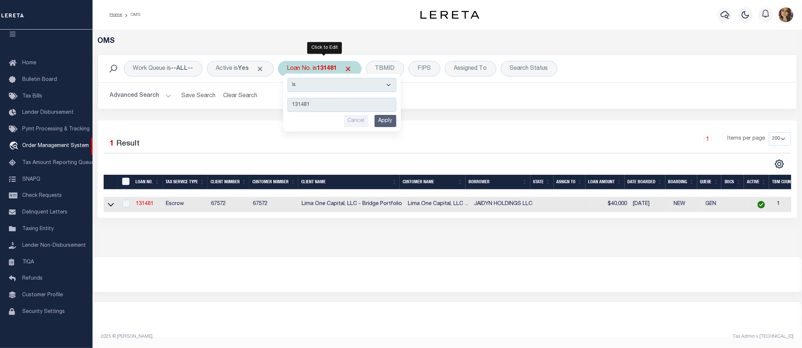
type input "40004678"
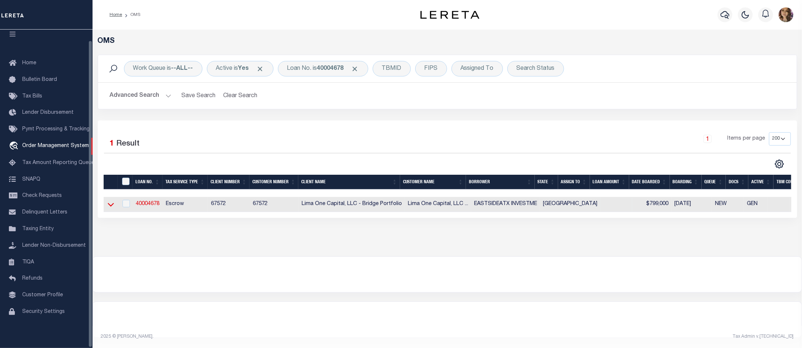
click at [111, 207] on icon at bounding box center [111, 205] width 6 height 4
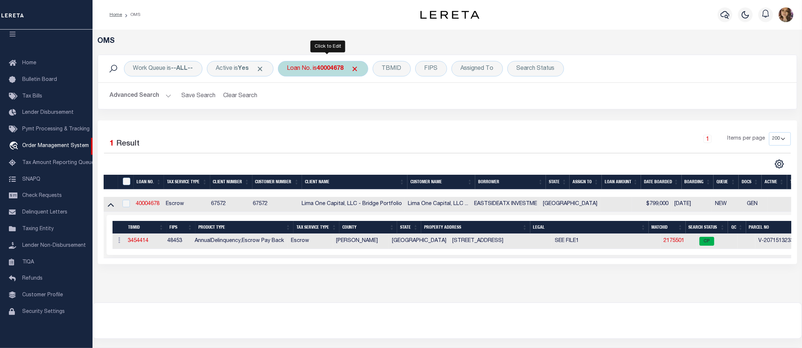
click at [316, 68] on div "Loan No. is 40004678" at bounding box center [323, 69] width 90 height 16
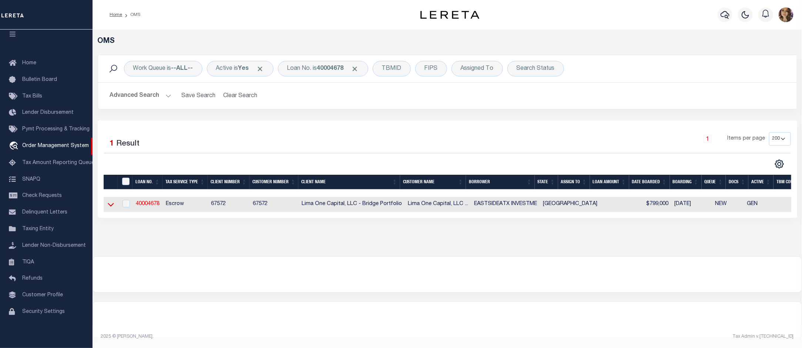
click at [111, 206] on icon at bounding box center [111, 205] width 6 height 8
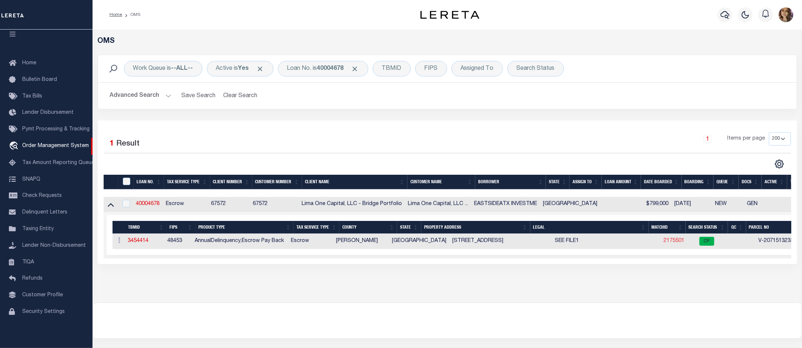
click at [663, 242] on link "2175501" at bounding box center [673, 241] width 21 height 5
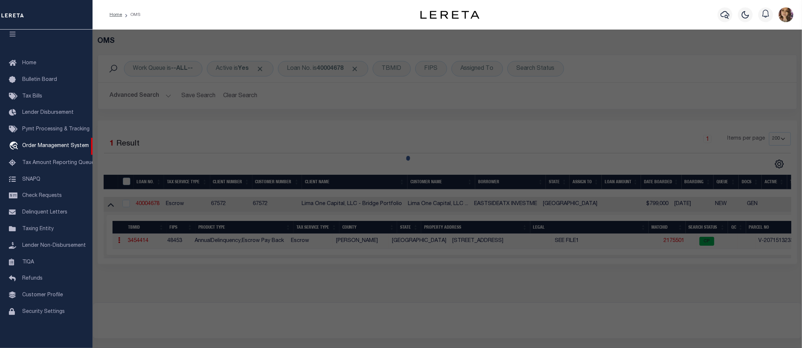
checkbox input "false"
select select "CP"
select select "AGW"
select select
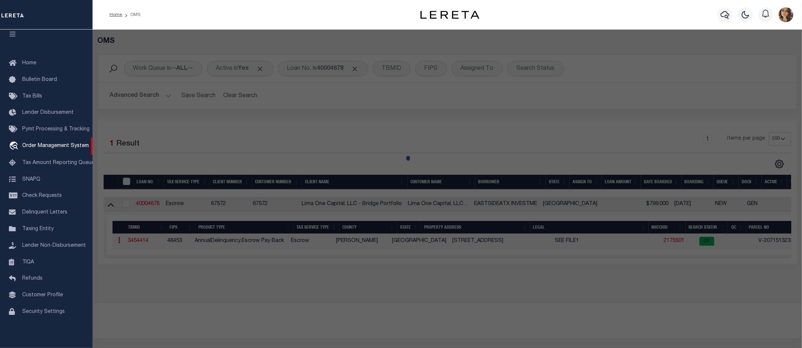
type input "3010 WEBBERVILLE RD UNIT 1"
checkbox input "false"
type input "AUSTIN TX 78702"
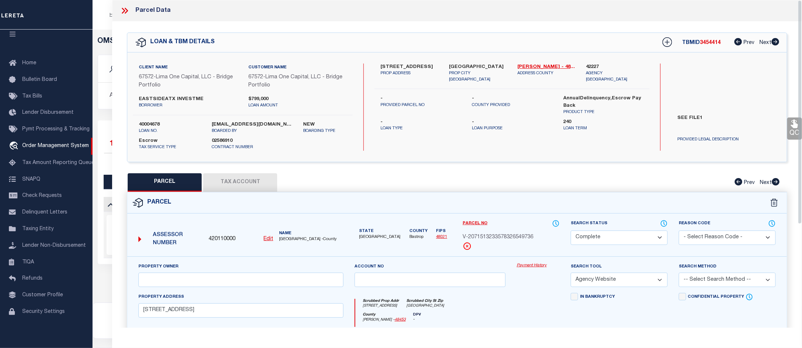
click at [530, 265] on link "Payment History" at bounding box center [537, 266] width 43 height 6
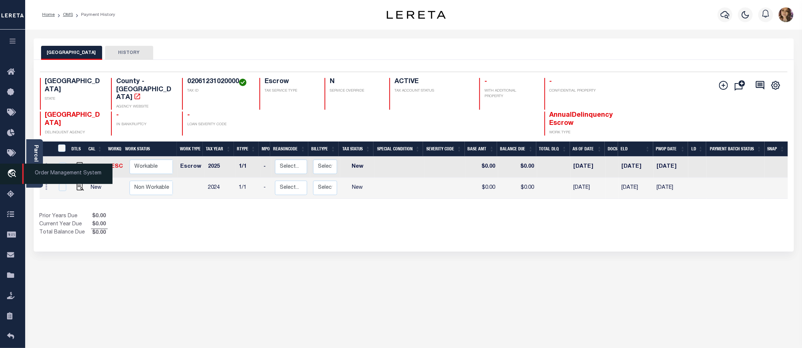
click at [42, 172] on span "Order Management System" at bounding box center [67, 174] width 90 height 20
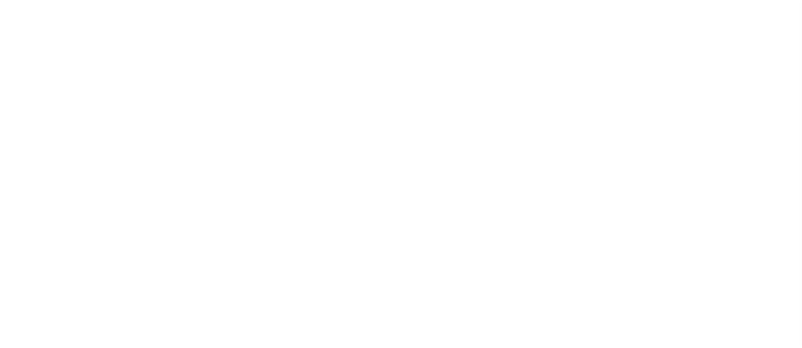
select select
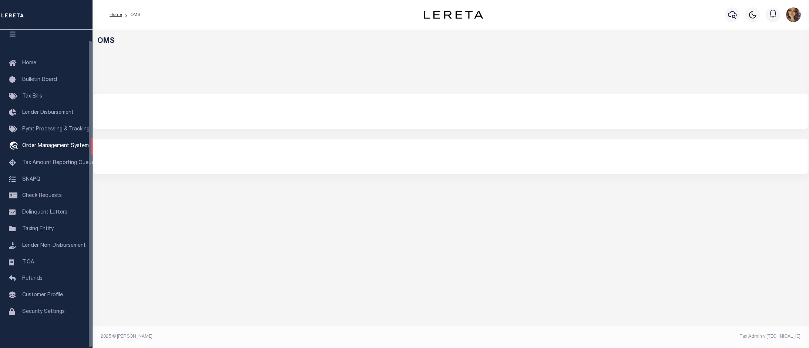
select select "200"
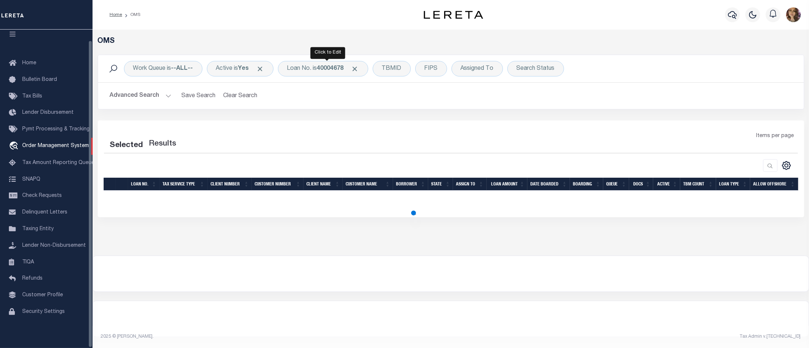
select select "200"
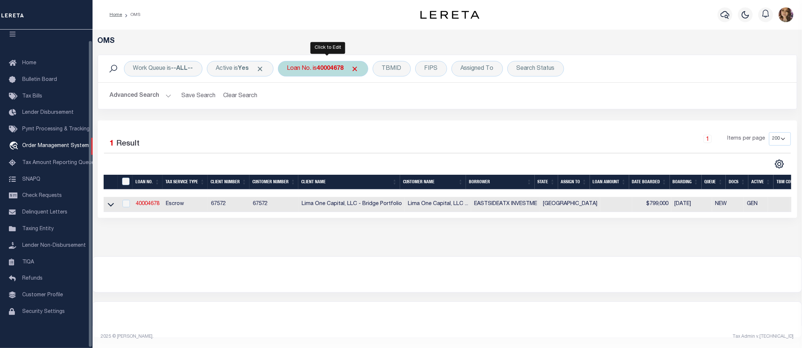
click at [336, 67] on b "40004678" at bounding box center [330, 69] width 27 height 6
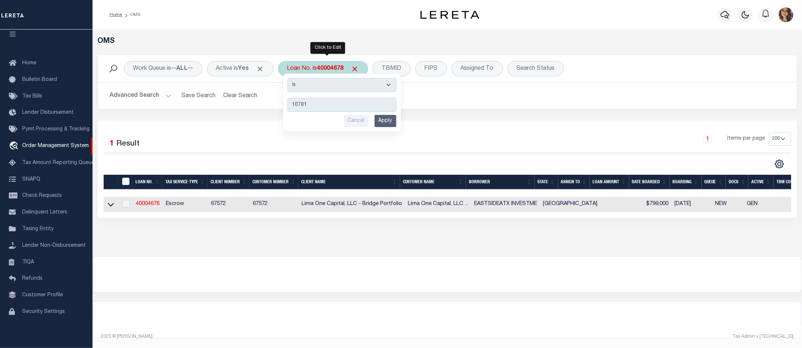
type input "107819"
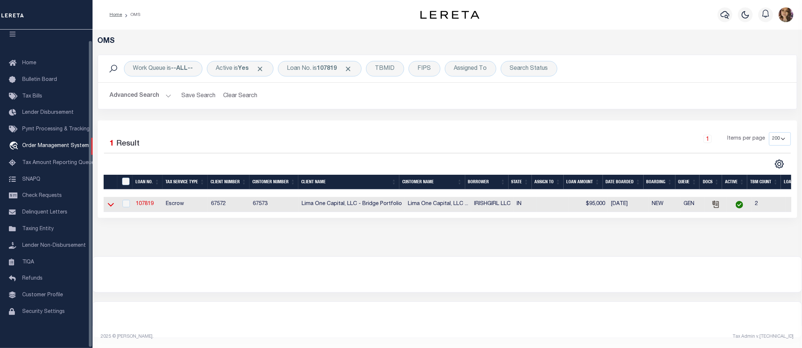
click at [113, 206] on icon at bounding box center [111, 205] width 6 height 4
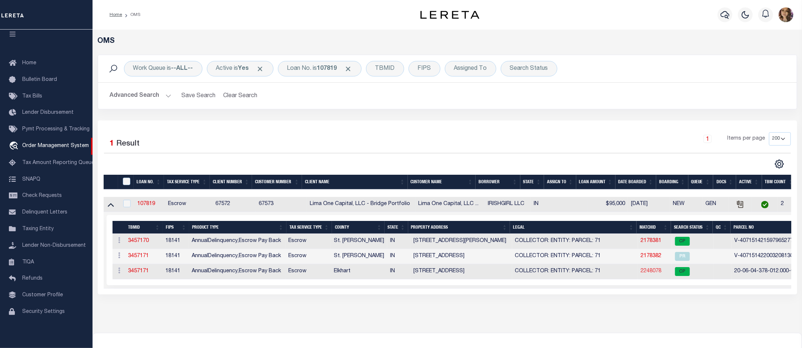
click at [649, 274] on link "2248078" at bounding box center [651, 271] width 21 height 5
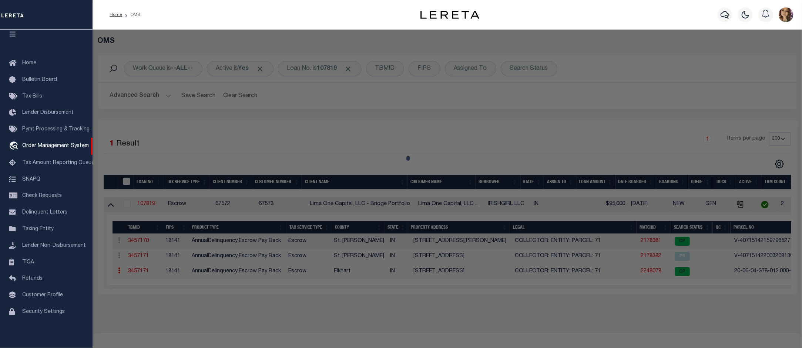
checkbox input "false"
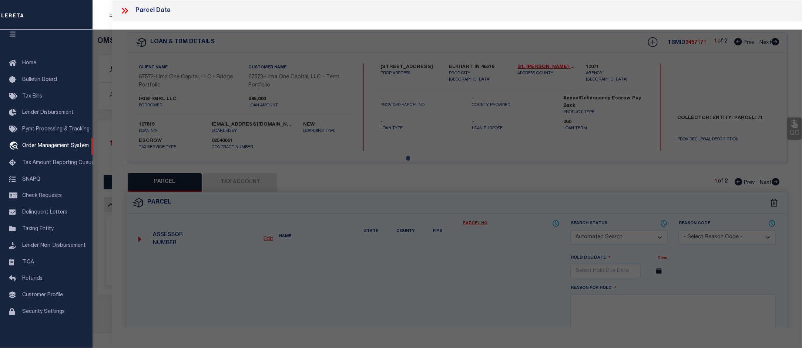
select select "CP"
select select "ADL"
type input "IRISHGIRL LLC"
select select "AGW"
select select "LEG"
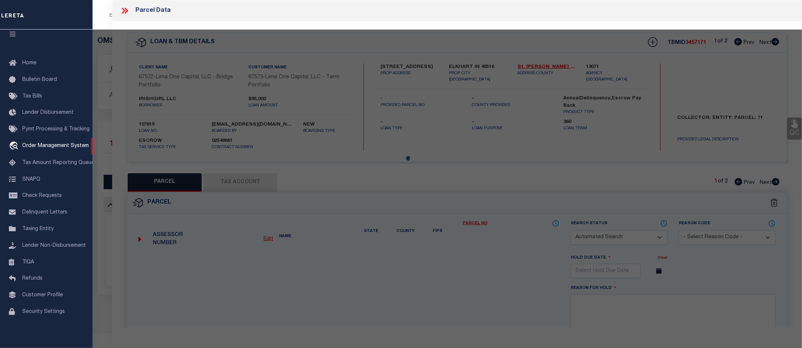
type input "704 MIDDLEBURY"
checkbox input "false"
type textarea "BEESONS 4TH 25FT E SIDE LOT 100 & 18FT W SIDE LOT 101 (TIF 110"
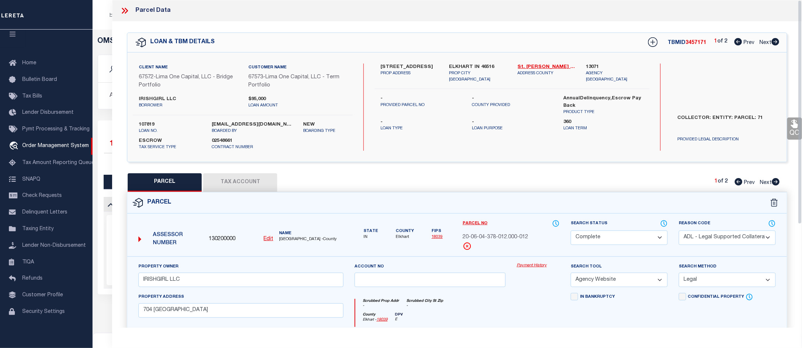
click at [528, 267] on link "Payment History" at bounding box center [537, 266] width 43 height 6
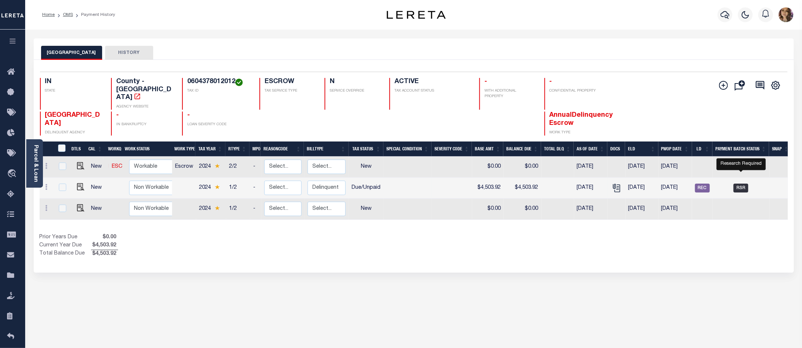
click at [744, 184] on span "RSR" at bounding box center [740, 188] width 15 height 9
checkbox input "true"
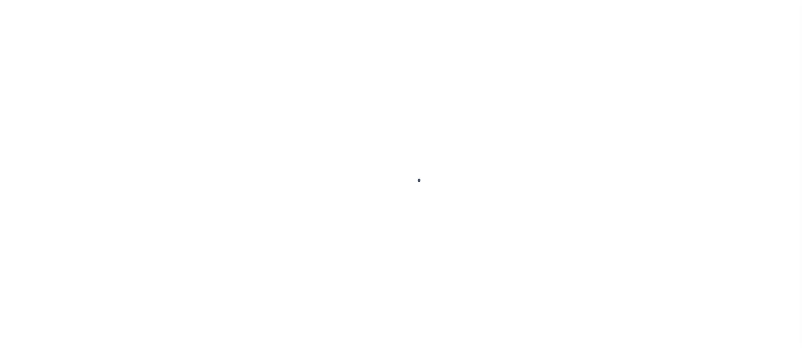
select select "RSR"
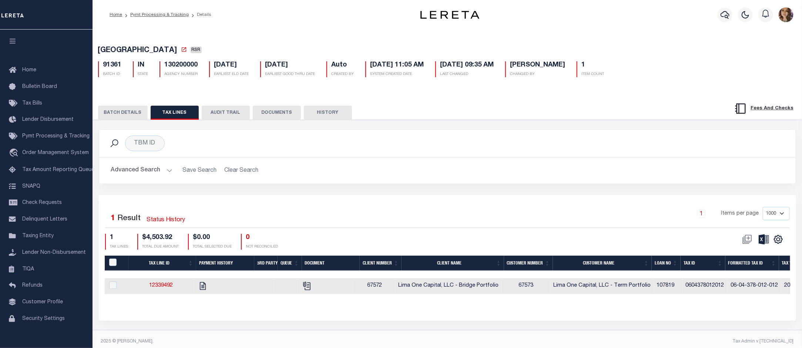
click at [117, 115] on button "BATCH DETAILS" at bounding box center [123, 113] width 50 height 14
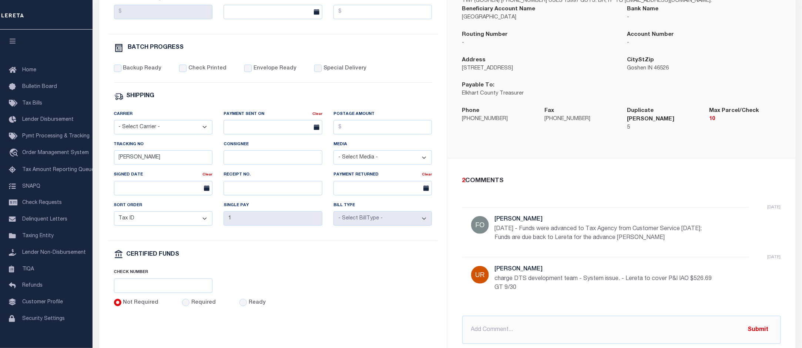
scroll to position [277, 0]
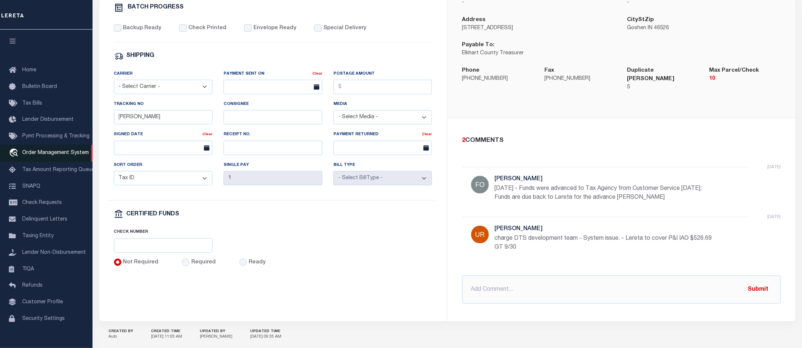
click at [49, 158] on link "travel_explore Order Management System" at bounding box center [46, 153] width 92 height 17
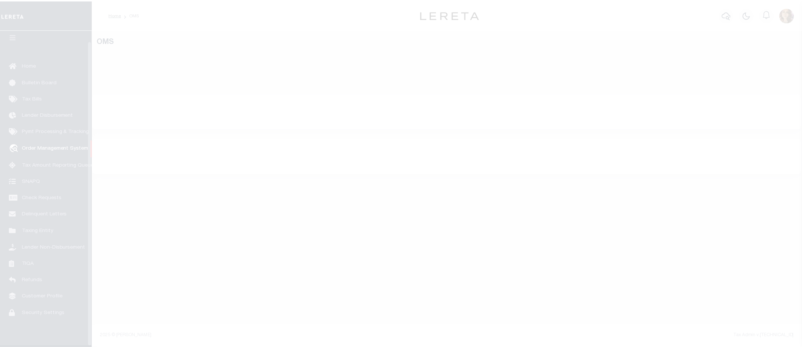
scroll to position [11, 0]
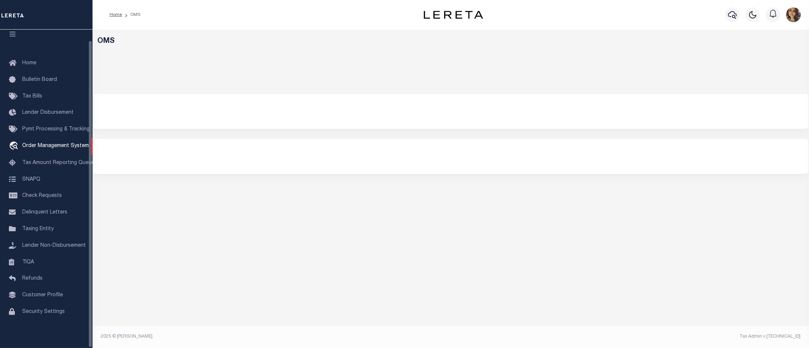
select select "200"
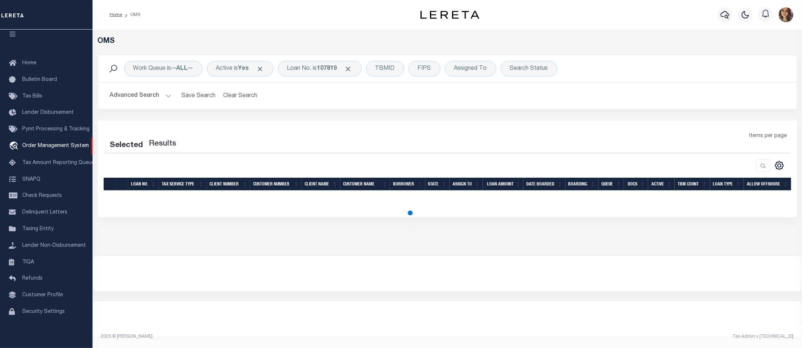
select select "200"
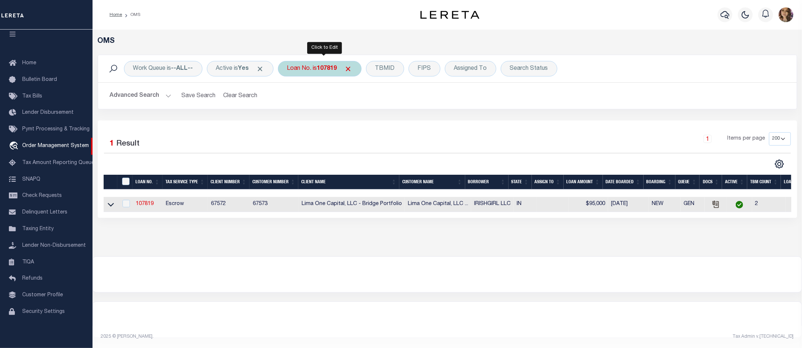
click at [317, 68] on div "Loan No. is 107819" at bounding box center [320, 69] width 84 height 16
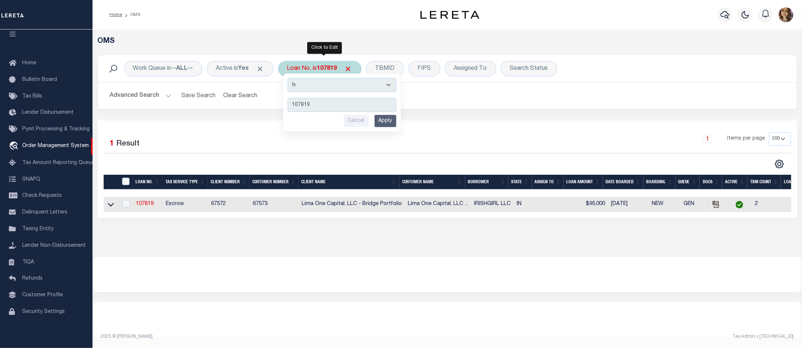
type input "24277ND"
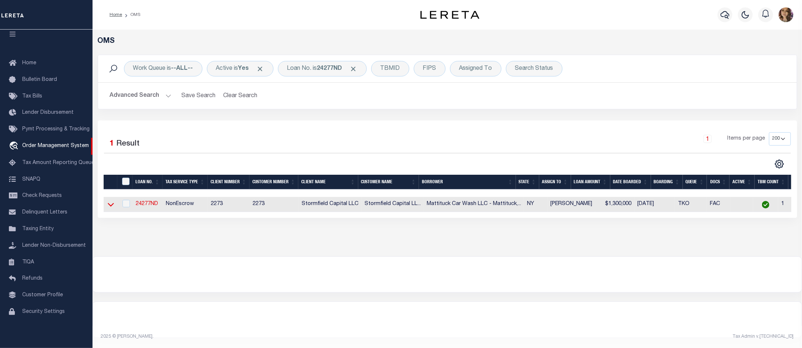
click at [112, 203] on icon at bounding box center [111, 205] width 6 height 8
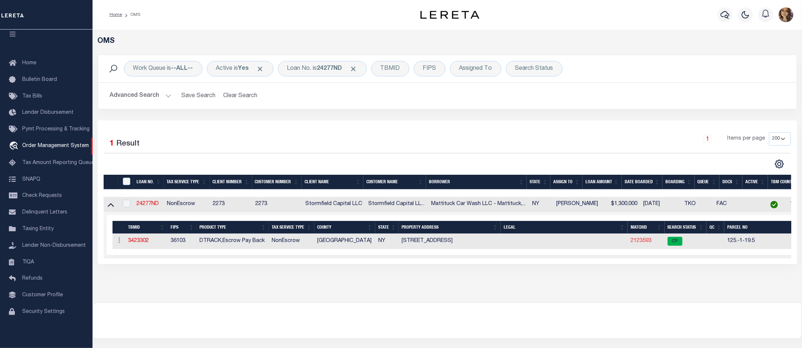
click at [642, 240] on link "2123593" at bounding box center [640, 241] width 21 height 5
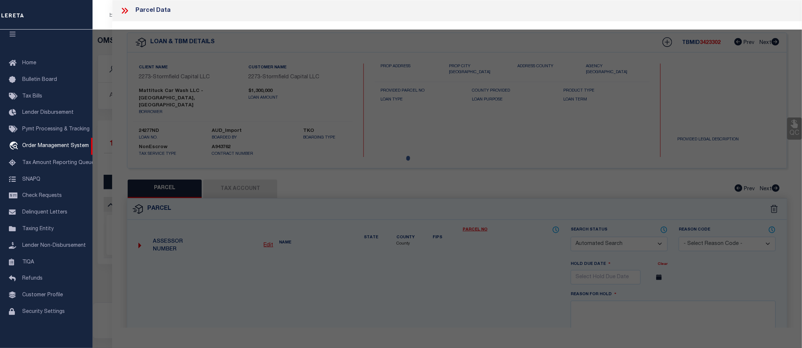
checkbox input "false"
select select "CP"
type input "MATTITUCK CAR WASH LLC"
select select
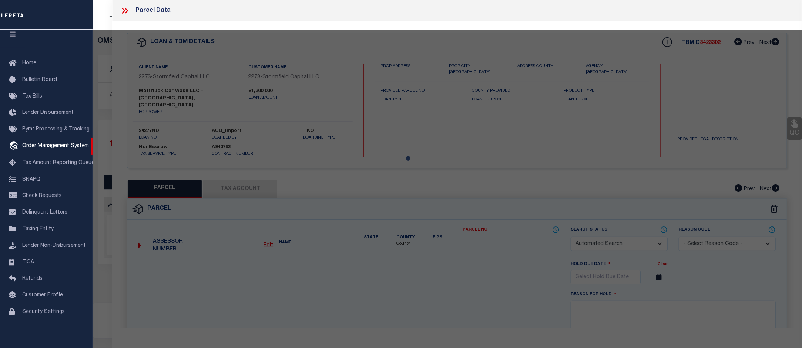
type input "6565 Main Road"
checkbox input "false"
type input "Mattituck NY 11952"
type textarea "Information Only - Installment Tax Years Based on Agency Review"
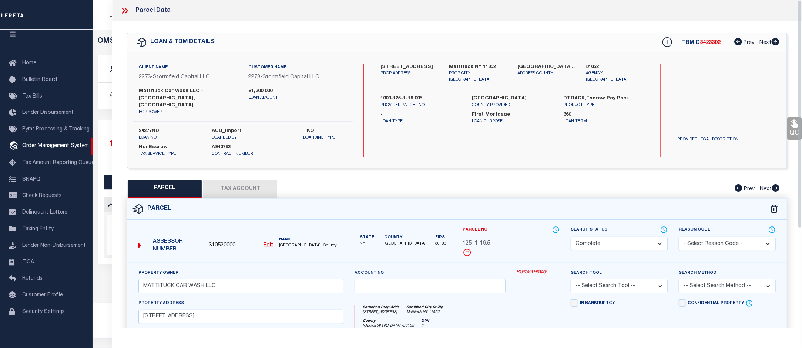
click at [532, 269] on link "Payment History" at bounding box center [537, 272] width 43 height 6
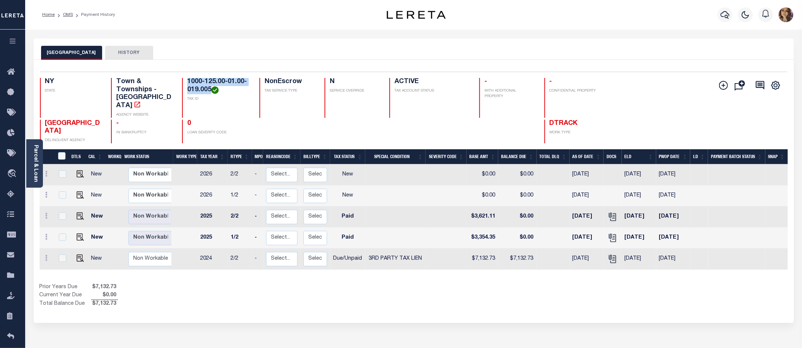
drag, startPoint x: 211, startPoint y: 89, endPoint x: 178, endPoint y: 80, distance: 34.1
click at [178, 80] on div "NY STATE Town & Townships - NY AGENCY WEBSITE 1000-125.00-01.00-019.005 TAX ID …" at bounding box center [351, 98] width 622 height 40
click at [43, 171] on span "Order Management System" at bounding box center [67, 174] width 90 height 20
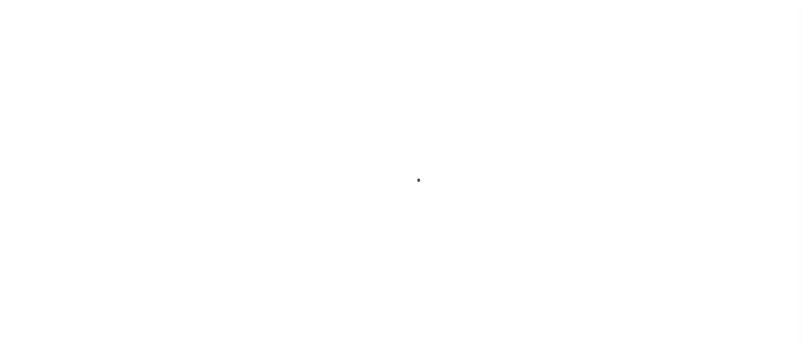
scroll to position [11, 0]
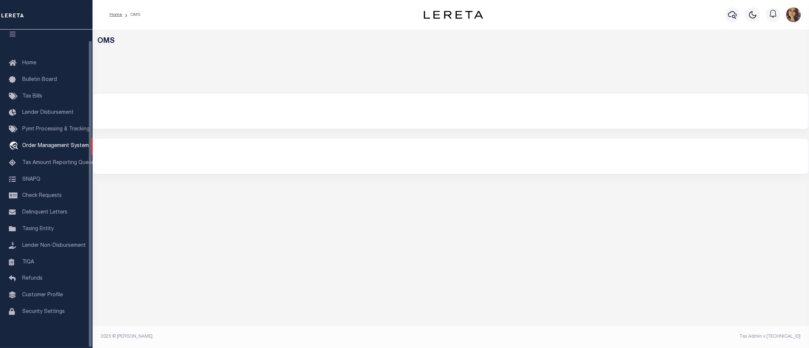
select select "200"
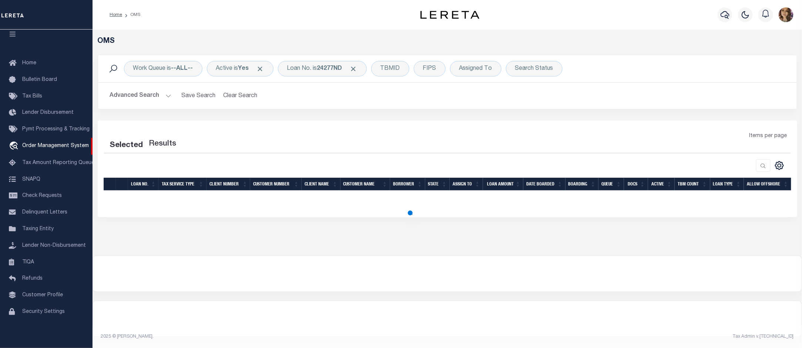
select select "200"
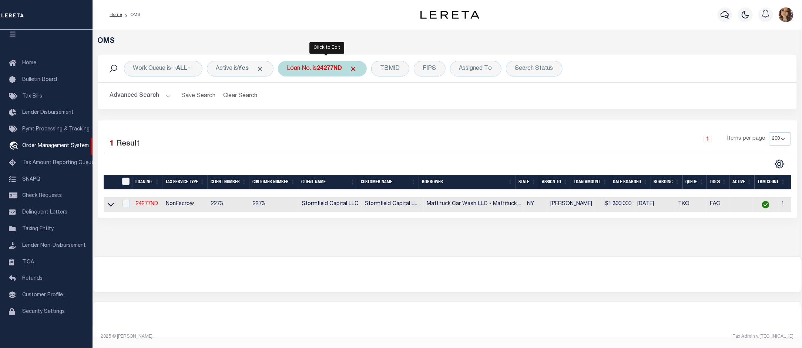
click at [323, 64] on div "Loan No. is 24277ND" at bounding box center [322, 69] width 89 height 16
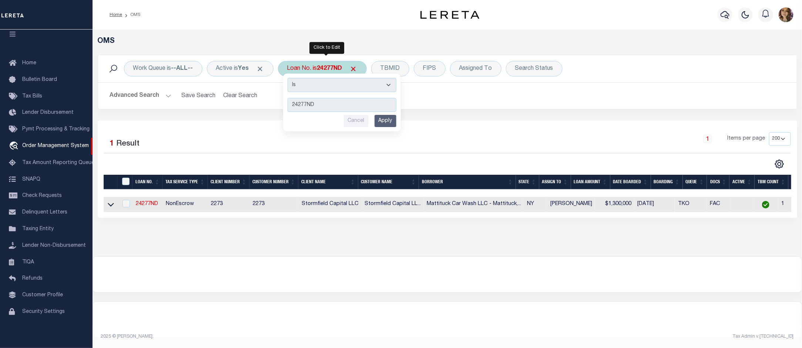
type input "40004678"
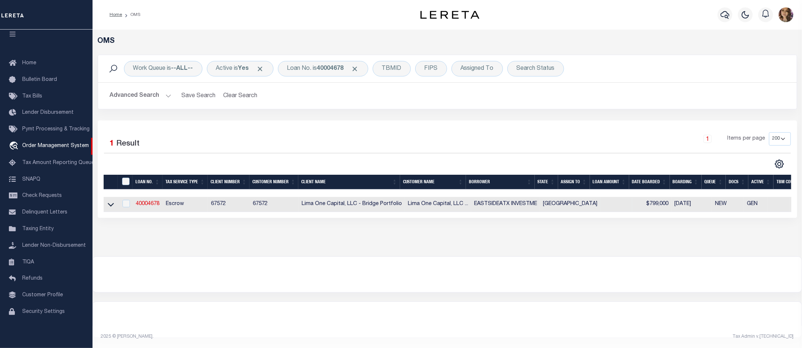
click at [115, 210] on td at bounding box center [111, 204] width 14 height 15
checkbox input "true"
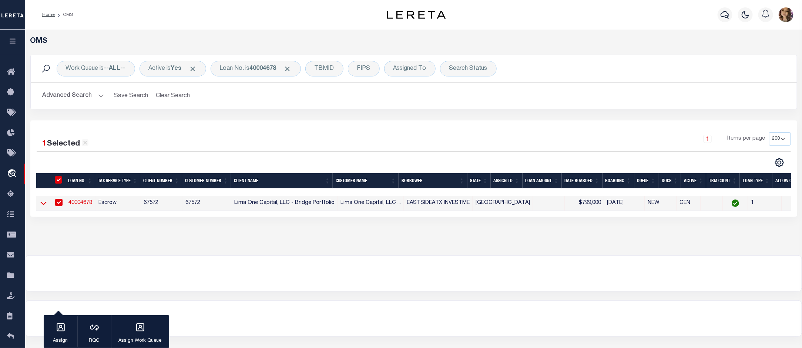
click at [40, 206] on icon at bounding box center [43, 203] width 6 height 8
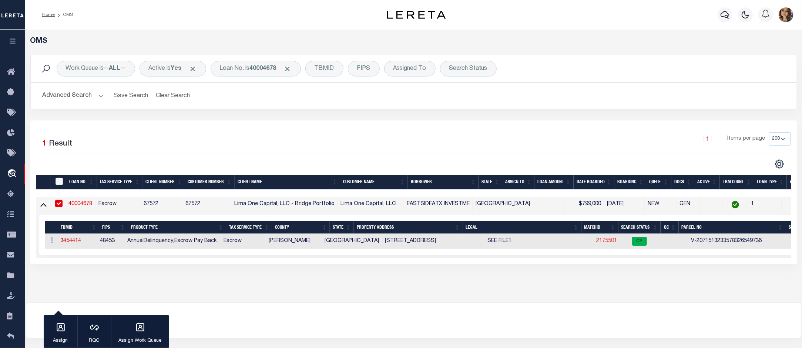
click at [596, 240] on link "2175501" at bounding box center [606, 241] width 21 height 5
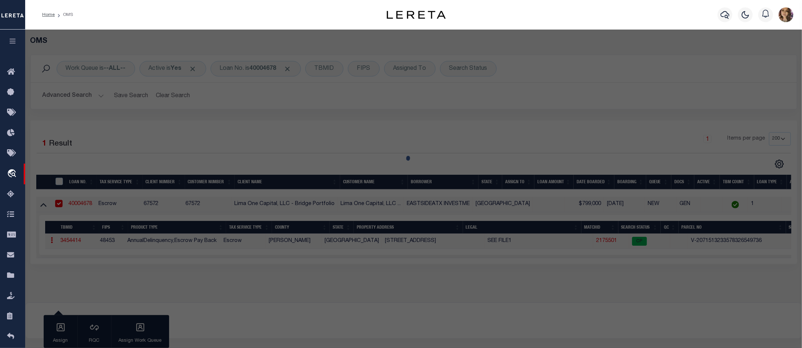
checkbox input "false"
select select "CP"
select select "AGW"
select select
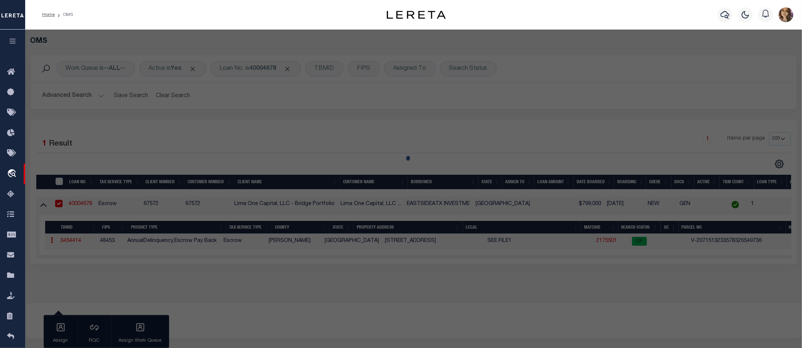
type input "[STREET_ADDRESS]"
checkbox input "false"
type input "[GEOGRAPHIC_DATA]"
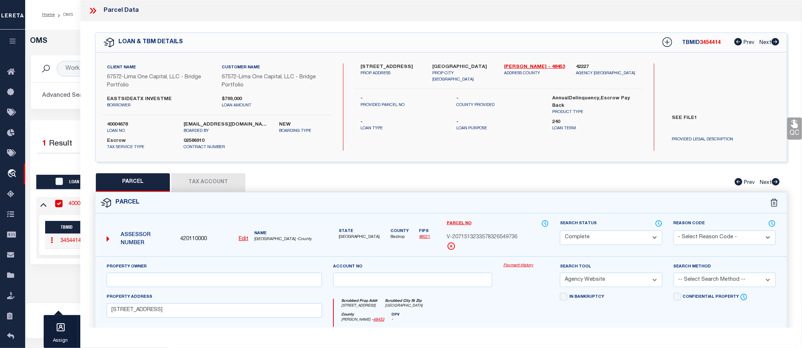
click at [514, 267] on link "Payment History" at bounding box center [525, 266] width 45 height 6
click at [94, 13] on icon at bounding box center [93, 11] width 10 height 10
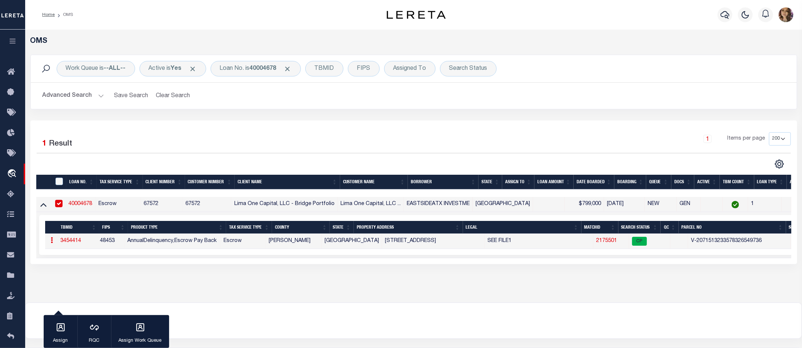
click at [596, 243] on link "2175501" at bounding box center [606, 241] width 21 height 5
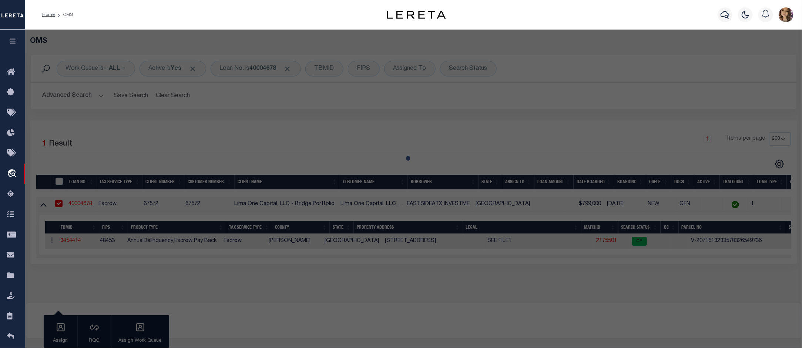
select select "AS"
select select
checkbox input "false"
select select "CP"
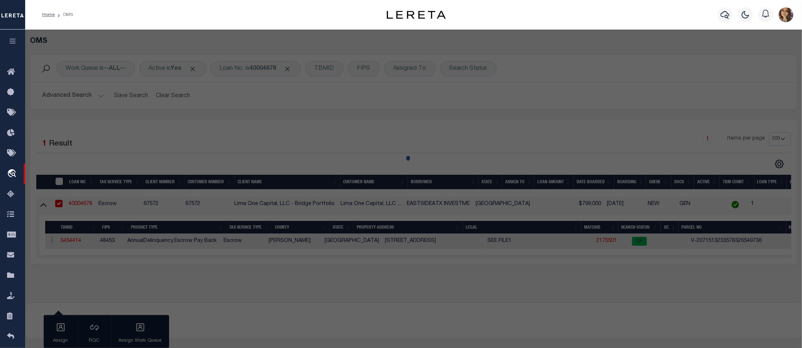
select select "AGW"
select select
type input "[STREET_ADDRESS]"
checkbox input "false"
type input "[GEOGRAPHIC_DATA]"
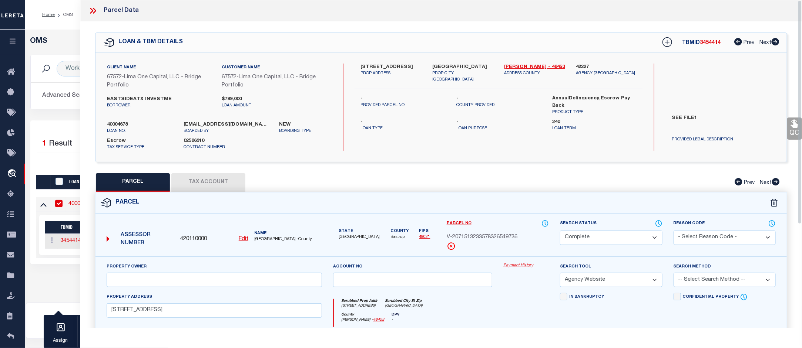
click at [511, 267] on link "Payment History" at bounding box center [525, 266] width 45 height 6
click at [93, 12] on icon at bounding box center [93, 11] width 10 height 10
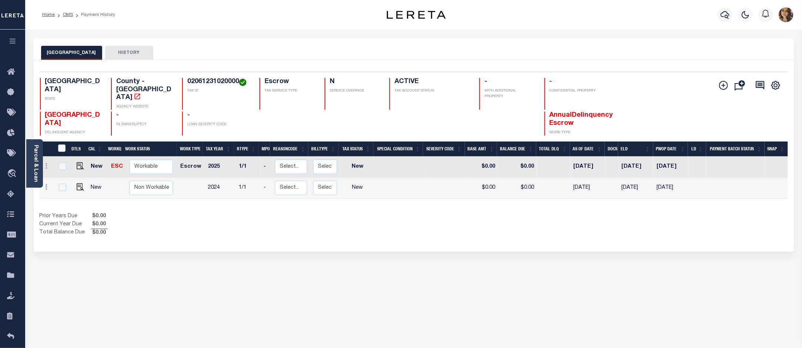
click at [458, 324] on div "TRAVIS COUNTY HISTORY Selected 2 Results" at bounding box center [413, 250] width 771 height 425
click at [206, 84] on h4 "02061231020000" at bounding box center [218, 82] width 63 height 8
drag, startPoint x: 203, startPoint y: 82, endPoint x: 157, endPoint y: 99, distance: 49.1
click at [157, 99] on div "County - TX AGENCY WEBSITE" at bounding box center [142, 94] width 62 height 32
